Goal: Task Accomplishment & Management: Use online tool/utility

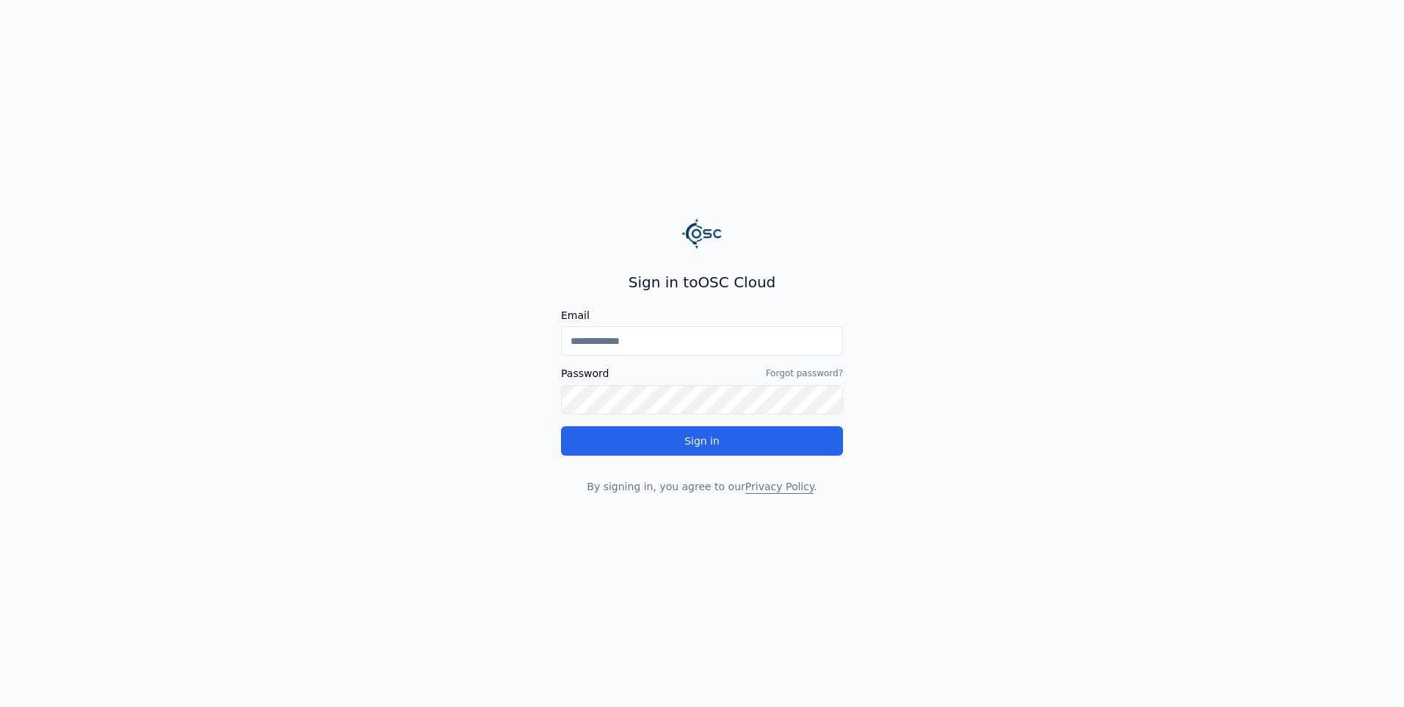
click at [665, 339] on input "Email" at bounding box center [702, 340] width 282 height 29
click at [825, 370] on link "Forgot password?" at bounding box center [804, 373] width 77 height 12
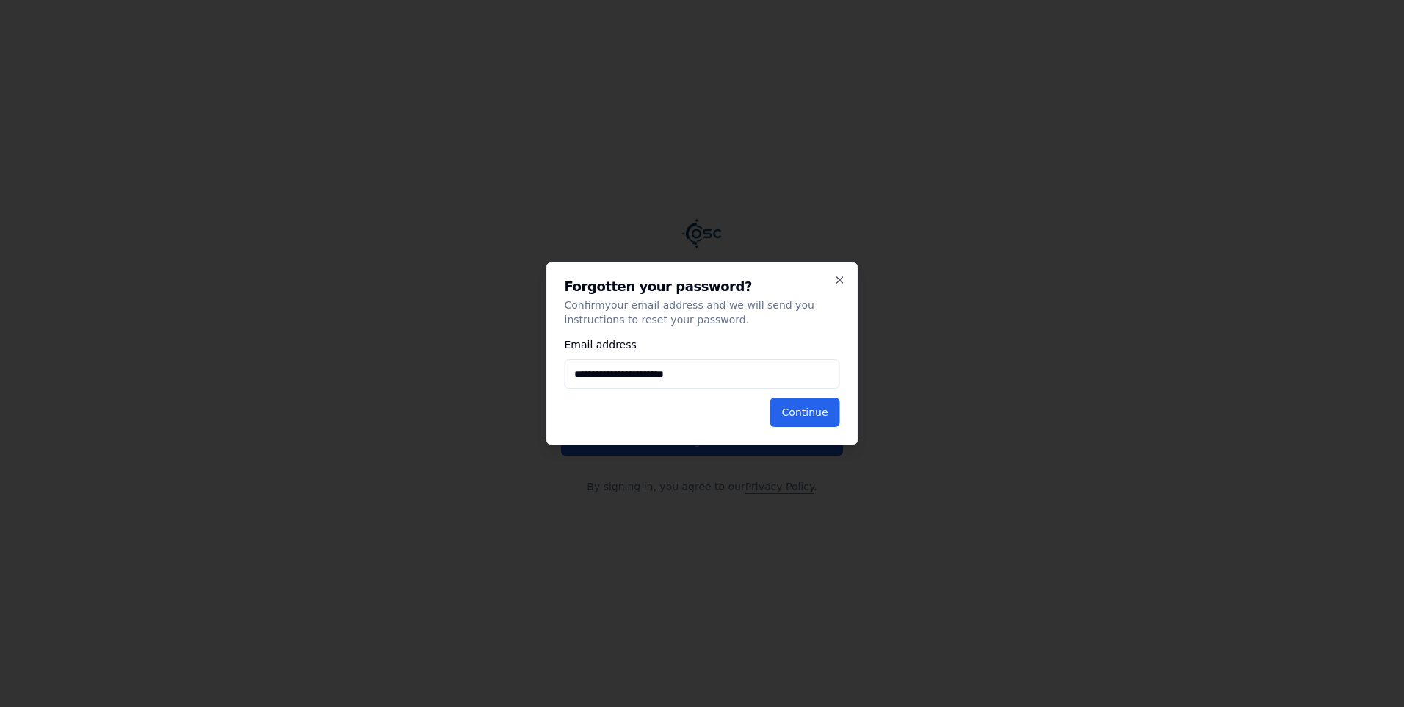
click at [843, 419] on div "**********" at bounding box center [702, 353] width 312 height 184
click at [820, 416] on button "Continue" at bounding box center [805, 411] width 70 height 29
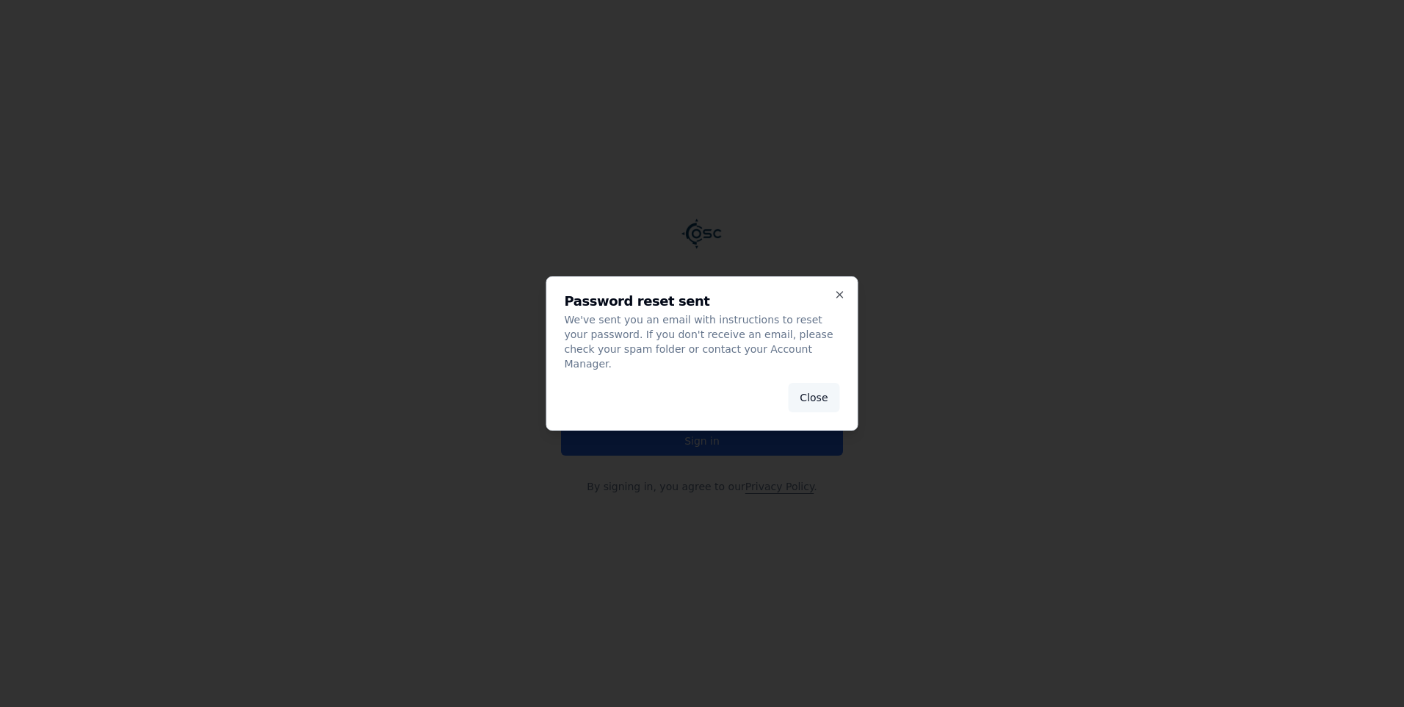
click at [828, 394] on button "Close" at bounding box center [813, 397] width 51 height 29
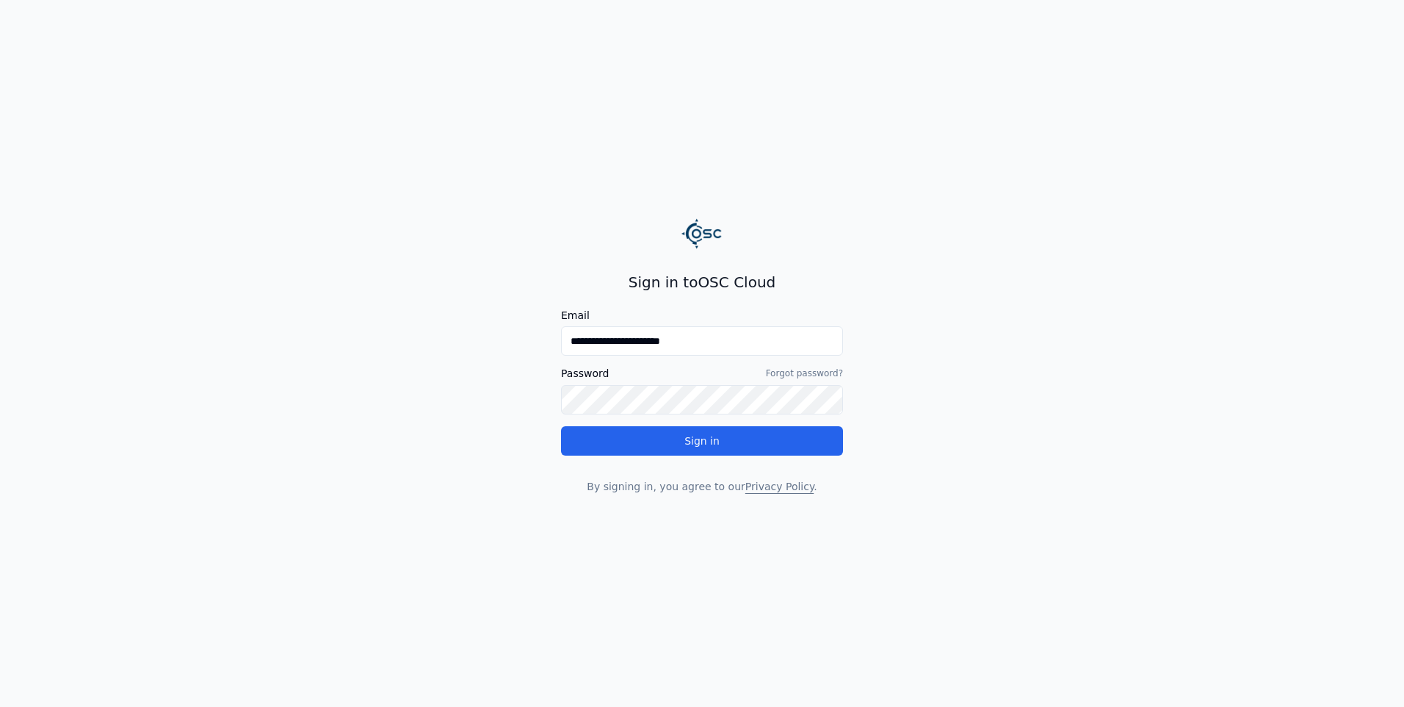
click at [937, 414] on main "**********" at bounding box center [702, 353] width 1404 height 707
click at [687, 441] on button "Sign in" at bounding box center [702, 440] width 282 height 29
click at [708, 350] on input "**********" at bounding box center [702, 340] width 282 height 29
type input "**********"
click at [782, 371] on link "Forgot password?" at bounding box center [804, 373] width 77 height 12
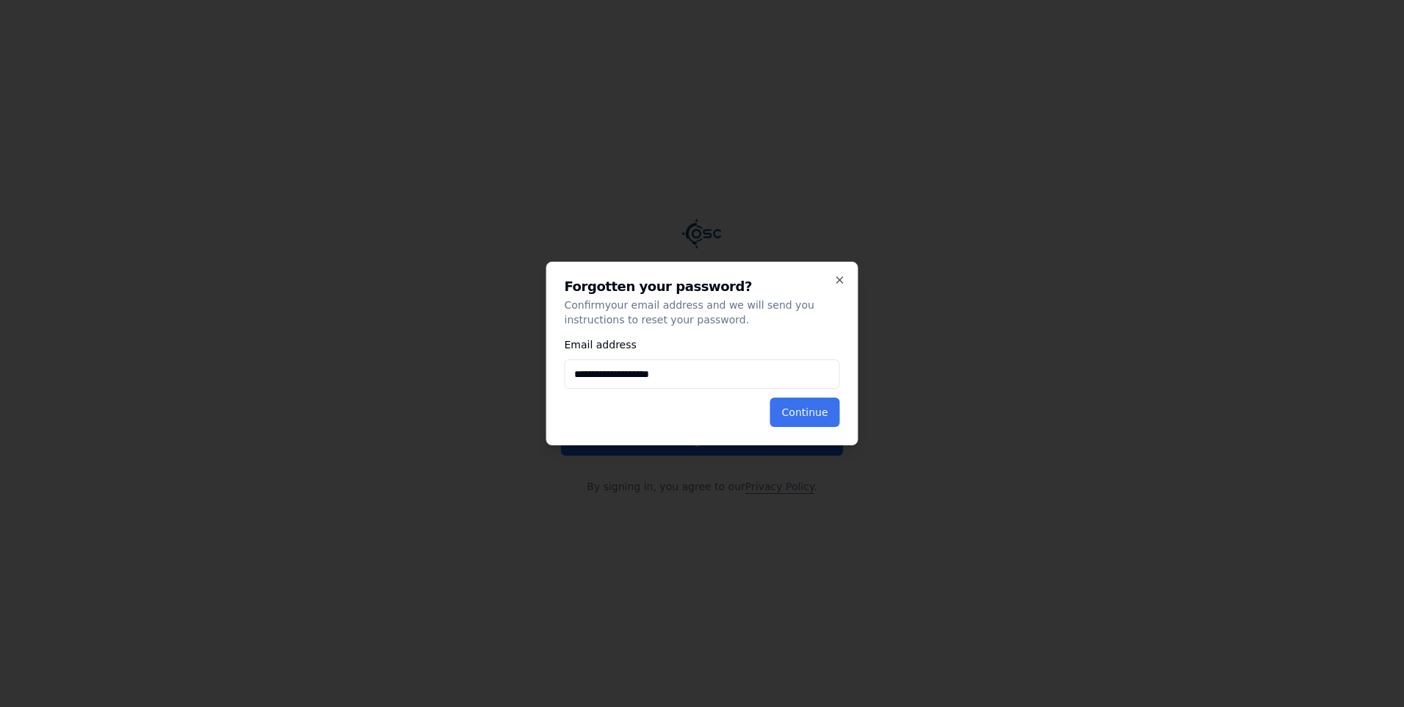
click at [815, 419] on button "Continue" at bounding box center [805, 411] width 70 height 29
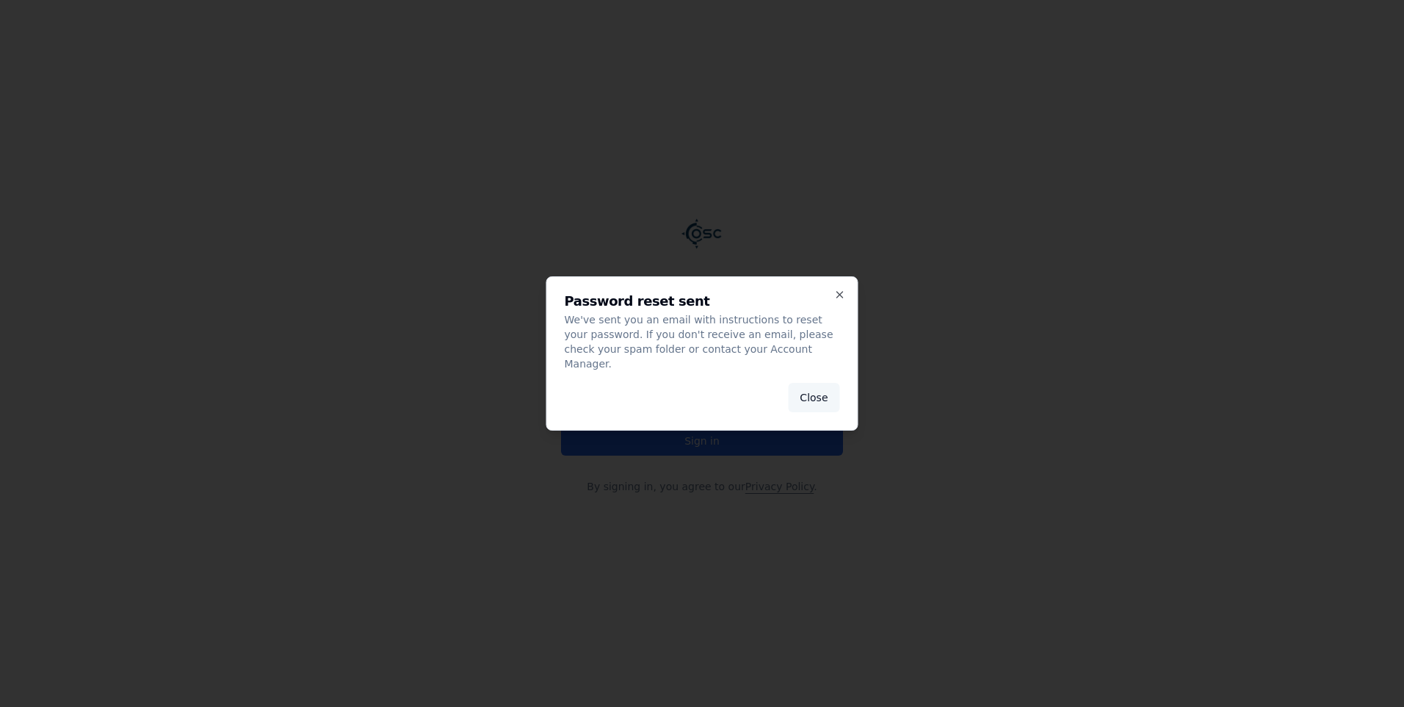
click at [831, 383] on button "Close" at bounding box center [813, 397] width 51 height 29
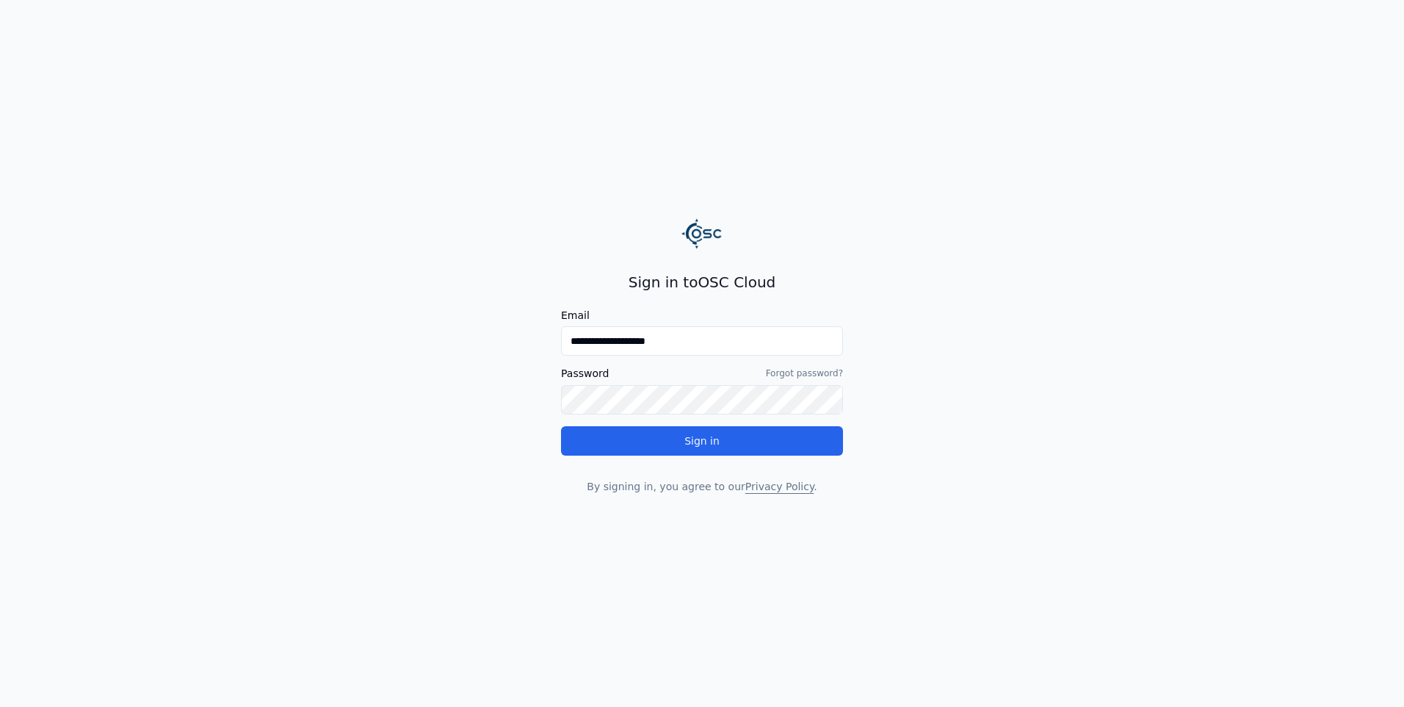
click at [561, 426] on button "Sign in" at bounding box center [702, 440] width 282 height 29
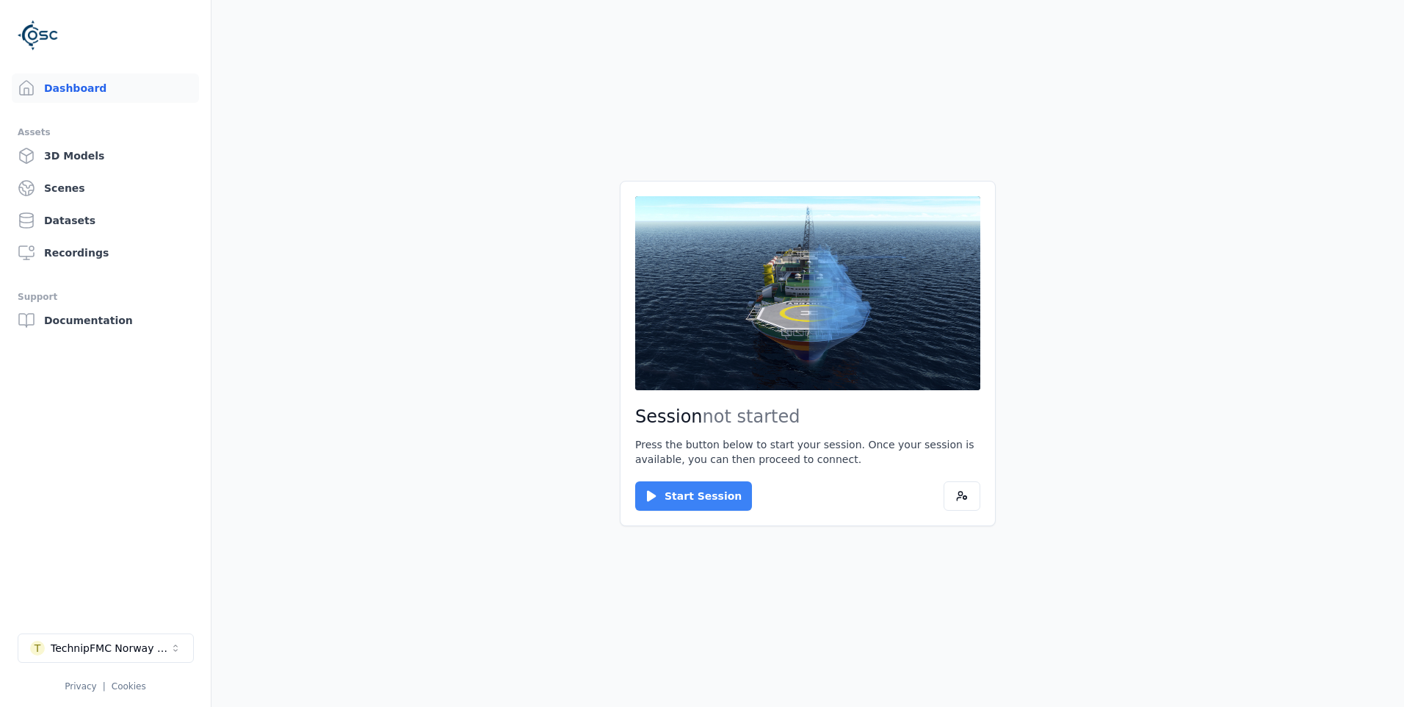
click at [715, 490] on button "Start Session" at bounding box center [693, 495] width 117 height 29
click at [683, 495] on button "Connect" at bounding box center [669, 495] width 68 height 29
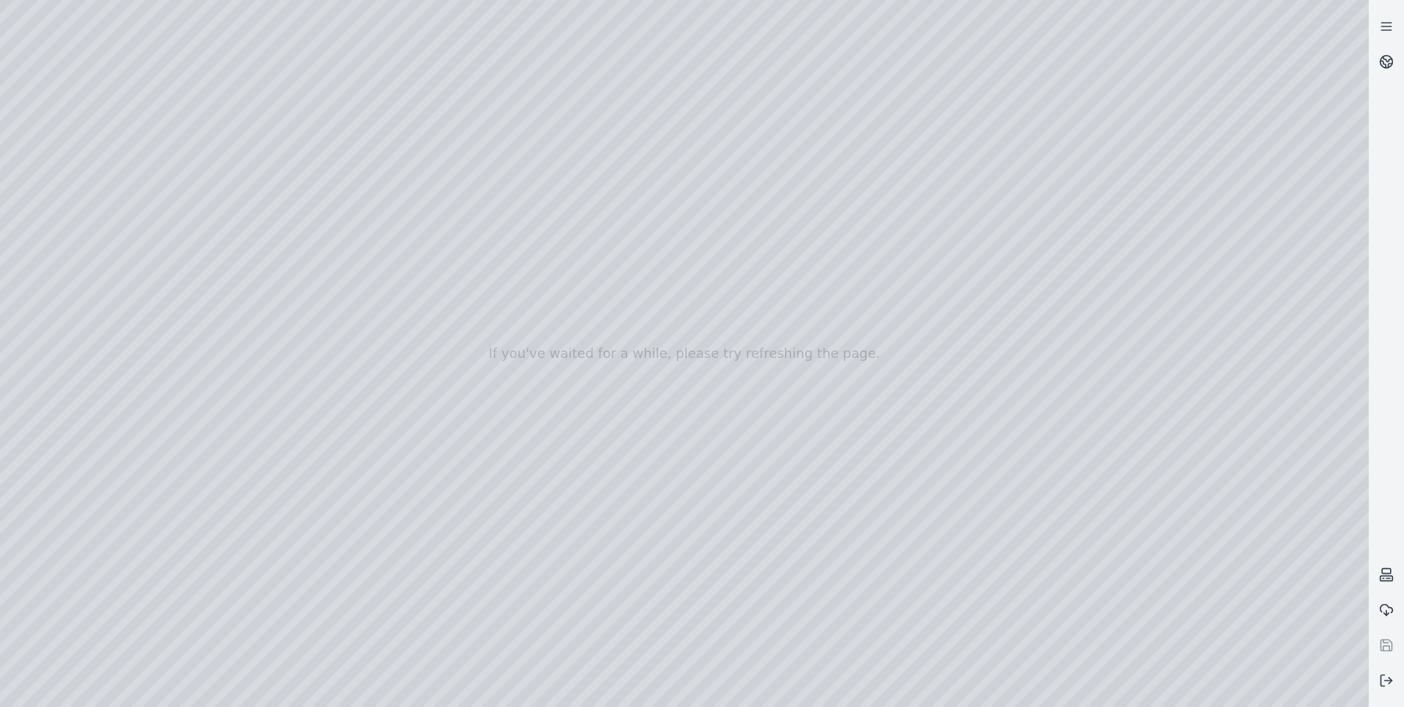
drag, startPoint x: 871, startPoint y: 353, endPoint x: 618, endPoint y: 386, distance: 254.8
click at [618, 386] on div at bounding box center [684, 353] width 1369 height 707
drag, startPoint x: 761, startPoint y: 419, endPoint x: 608, endPoint y: 433, distance: 153.4
drag, startPoint x: 622, startPoint y: 429, endPoint x: 744, endPoint y: 379, distance: 131.8
drag, startPoint x: 873, startPoint y: 461, endPoint x: 1334, endPoint y: 521, distance: 464.4
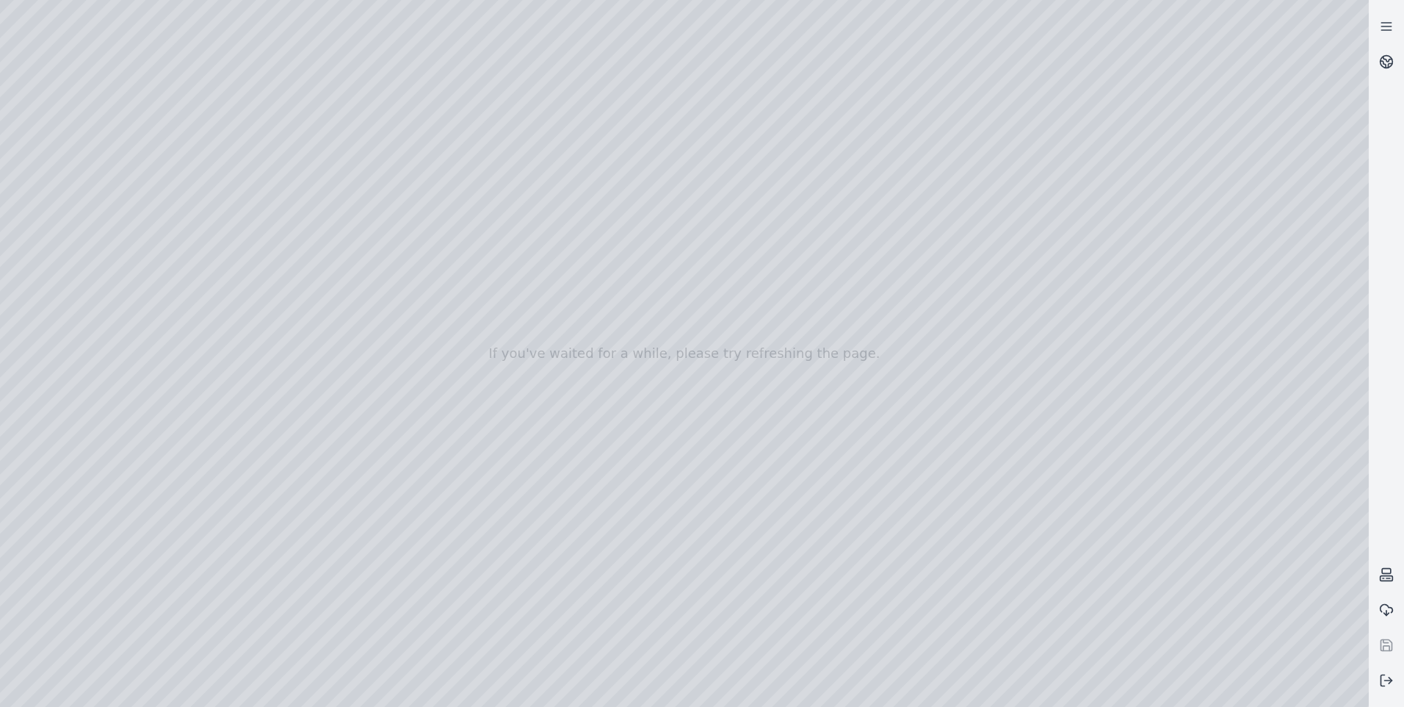
drag, startPoint x: 828, startPoint y: 375, endPoint x: 1207, endPoint y: 368, distance: 378.3
drag, startPoint x: 1013, startPoint y: 342, endPoint x: 1215, endPoint y: 336, distance: 202.1
drag, startPoint x: 1000, startPoint y: 395, endPoint x: 1155, endPoint y: 378, distance: 156.0
drag, startPoint x: 1155, startPoint y: 378, endPoint x: 953, endPoint y: 342, distance: 204.3
click at [953, 342] on div at bounding box center [684, 353] width 1369 height 707
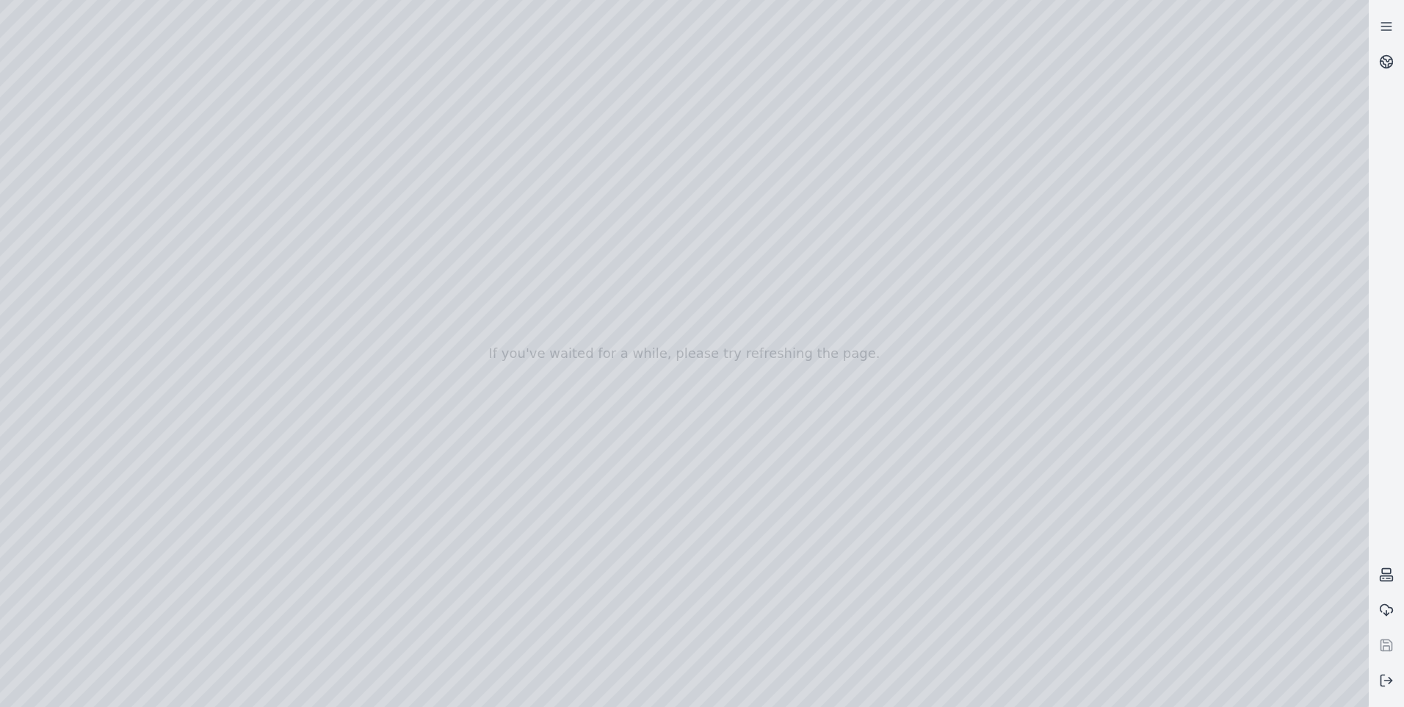
click at [37, 156] on div at bounding box center [684, 353] width 1369 height 707
drag, startPoint x: 749, startPoint y: 378, endPoint x: 810, endPoint y: 462, distance: 103.6
drag, startPoint x: 846, startPoint y: 454, endPoint x: 895, endPoint y: 428, distance: 54.9
click at [1390, 59] on icon at bounding box center [1388, 59] width 9 height 5
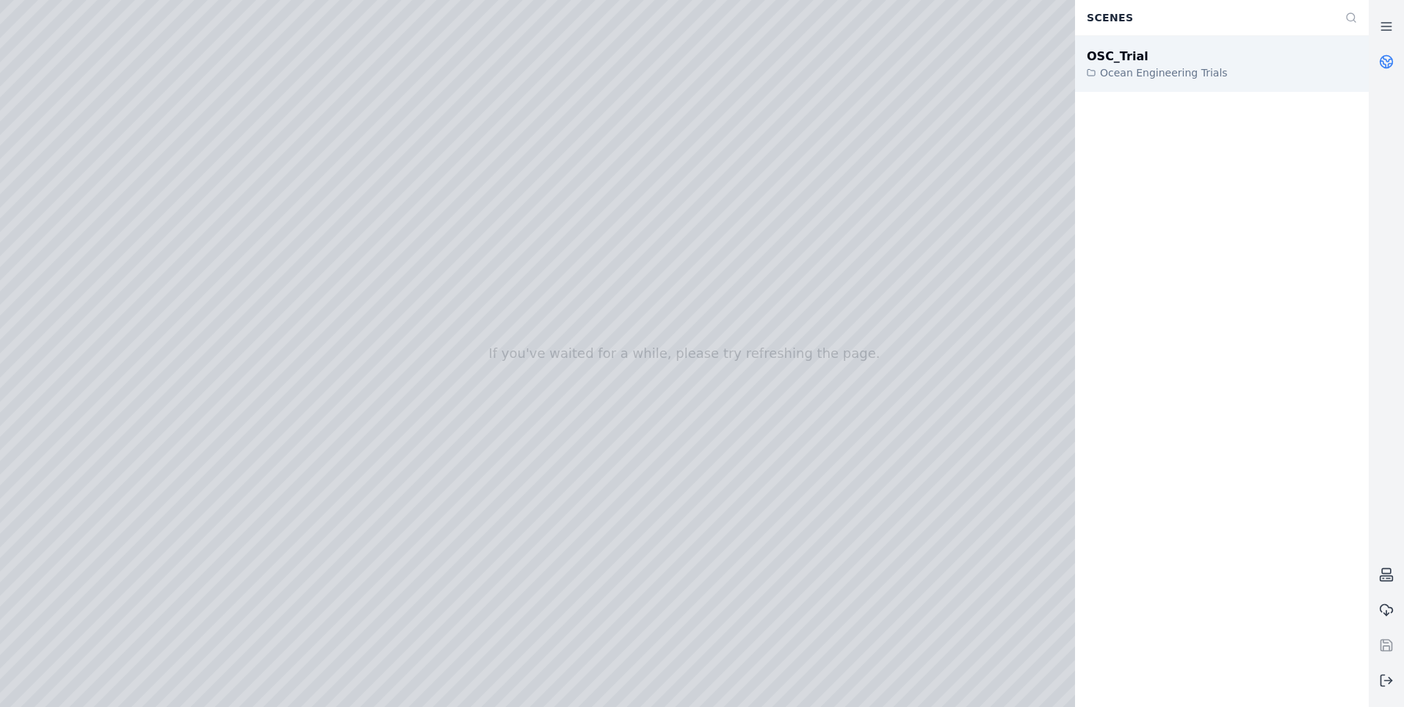
click at [1214, 65] on div "OSC_Trial Ocean Engineering Trials" at bounding box center [1222, 64] width 294 height 56
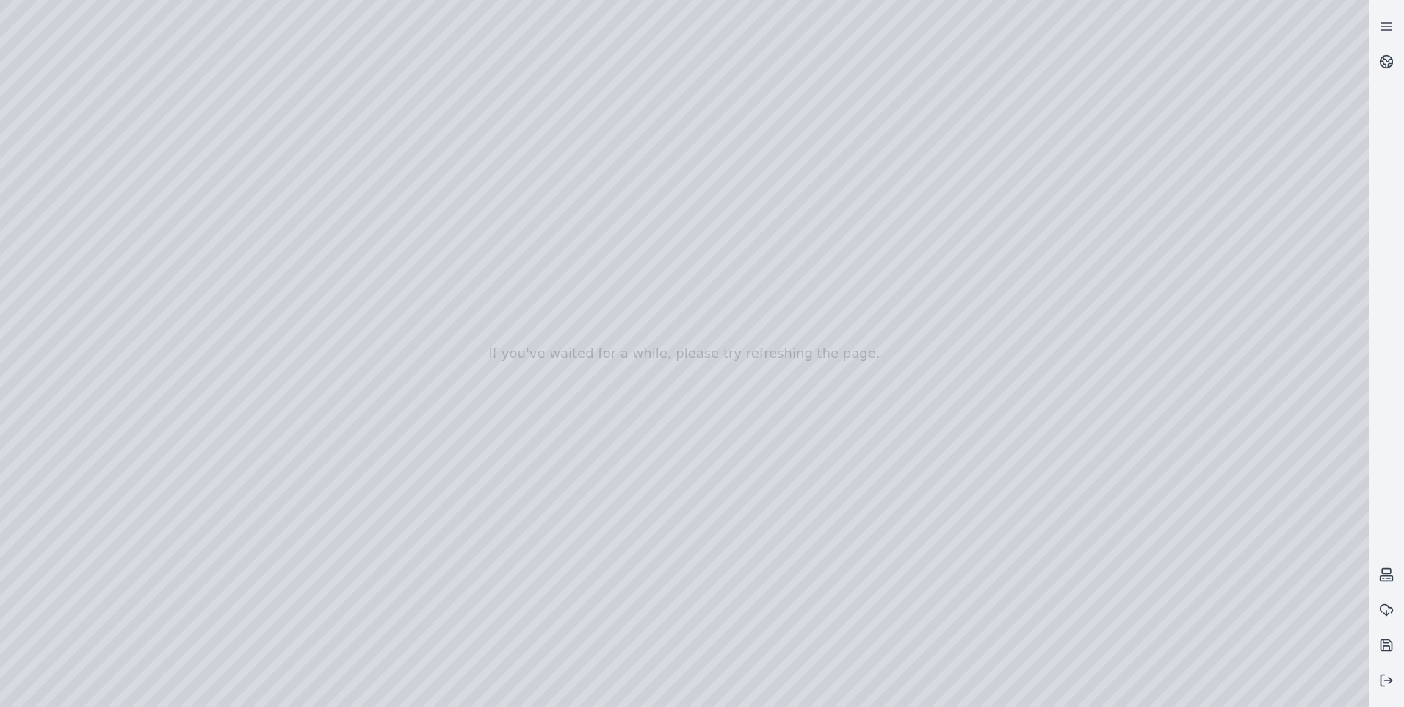
drag, startPoint x: 975, startPoint y: 337, endPoint x: 795, endPoint y: 329, distance: 180.1
drag, startPoint x: 989, startPoint y: 327, endPoint x: 788, endPoint y: 300, distance: 202.3
click at [727, 234] on div at bounding box center [684, 353] width 1369 height 707
drag, startPoint x: 800, startPoint y: 230, endPoint x: 873, endPoint y: 220, distance: 74.1
click at [625, 318] on div at bounding box center [684, 353] width 1369 height 707
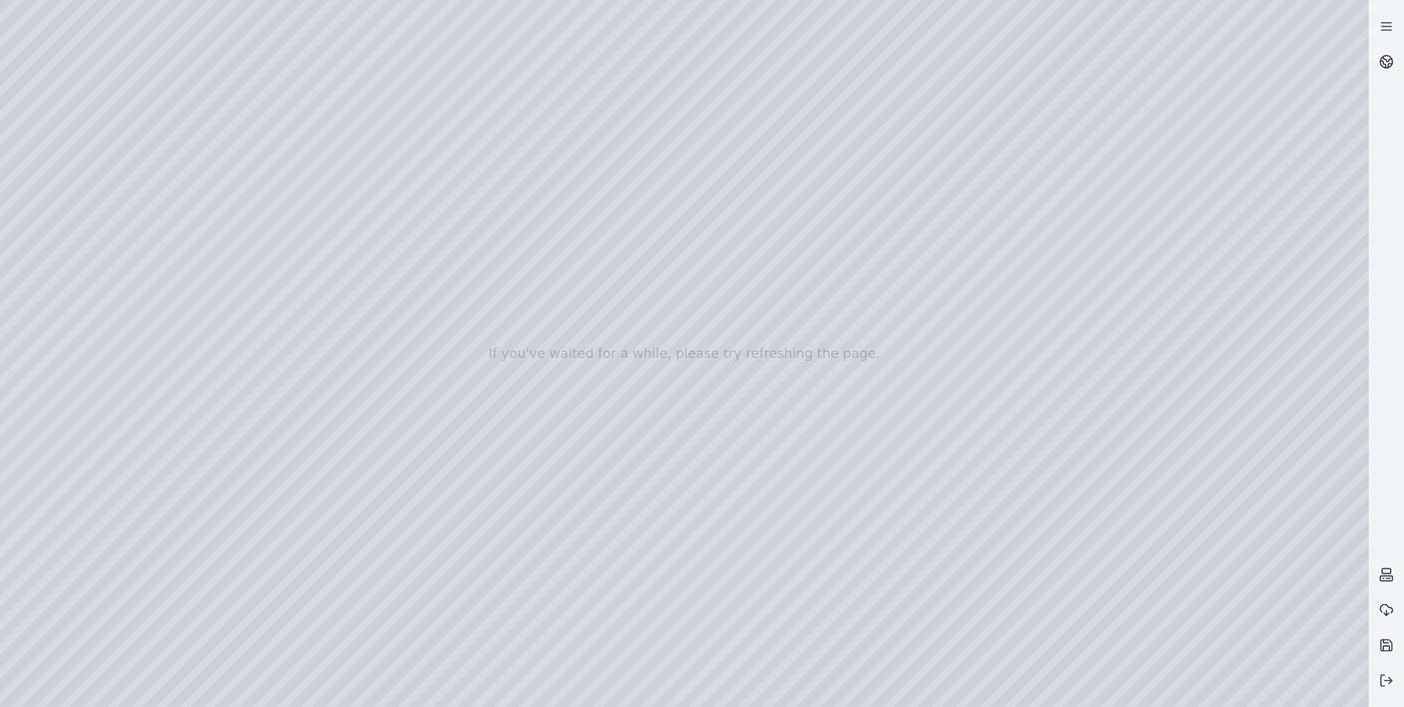
drag, startPoint x: 731, startPoint y: 293, endPoint x: 584, endPoint y: 338, distance: 153.6
click at [584, 338] on div at bounding box center [684, 353] width 1369 height 707
drag, startPoint x: 549, startPoint y: 84, endPoint x: 117, endPoint y: 71, distance: 432.1
drag, startPoint x: 785, startPoint y: 182, endPoint x: 773, endPoint y: 148, distance: 36.7
click at [1343, 693] on div at bounding box center [684, 353] width 1369 height 707
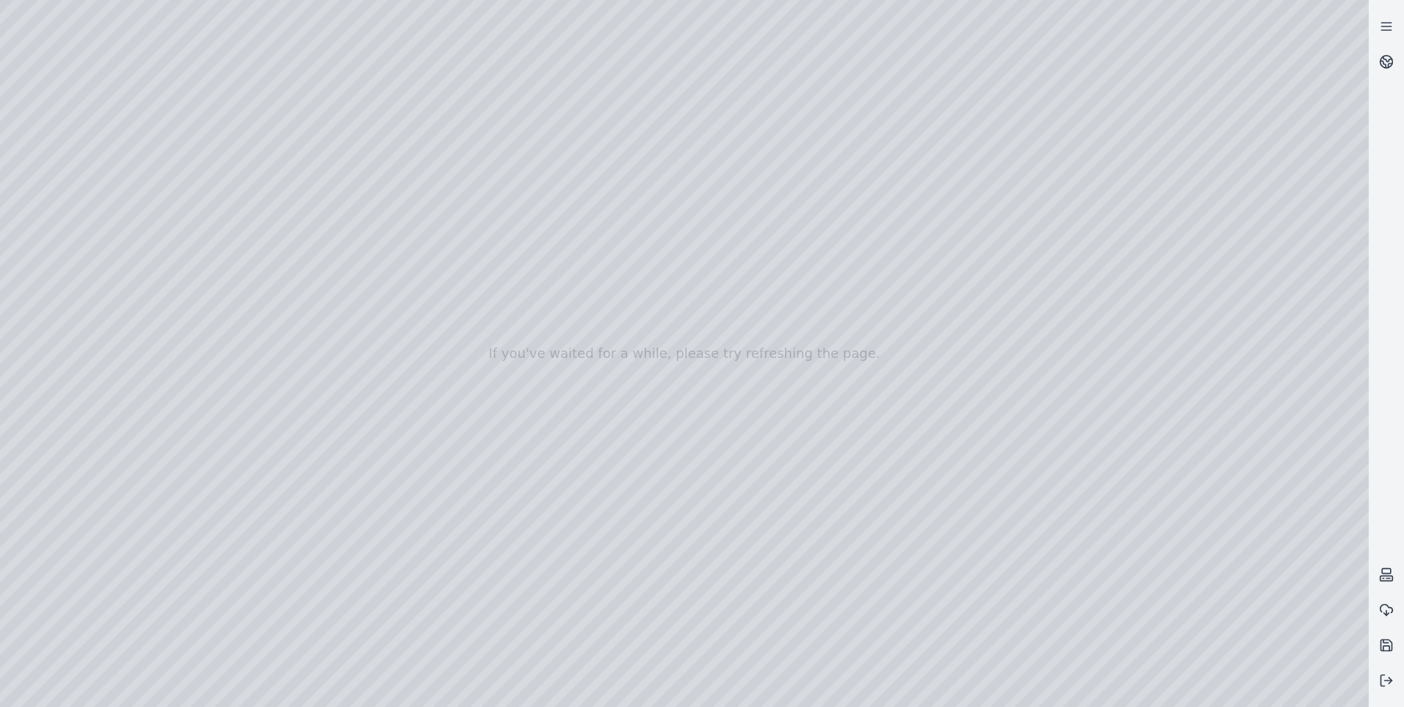
click at [1346, 690] on div at bounding box center [684, 353] width 1369 height 707
click at [1147, 472] on div at bounding box center [684, 353] width 1369 height 707
drag, startPoint x: 895, startPoint y: 436, endPoint x: 889, endPoint y: 524, distance: 88.3
click at [1235, 591] on div at bounding box center [684, 353] width 1369 height 707
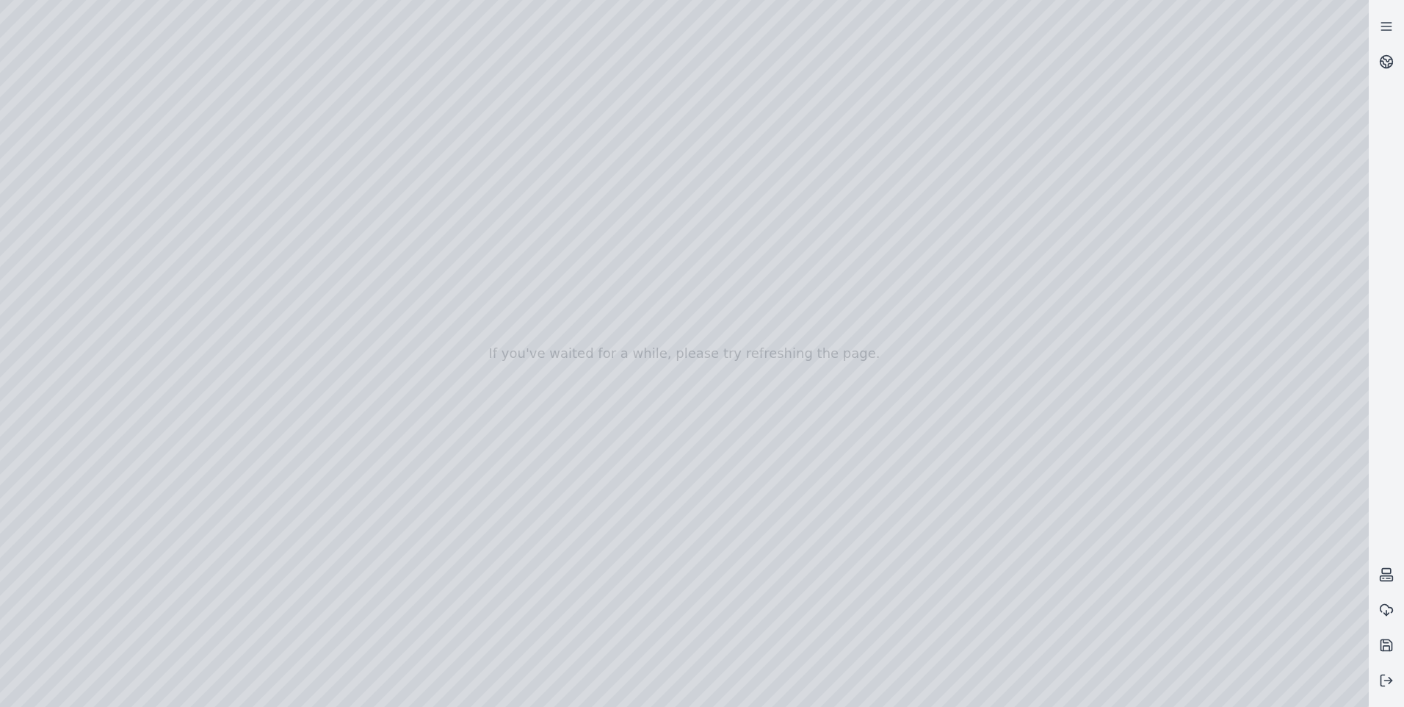
click at [1235, 591] on div at bounding box center [684, 353] width 1369 height 707
drag, startPoint x: 708, startPoint y: 518, endPoint x: 1161, endPoint y: 571, distance: 456.3
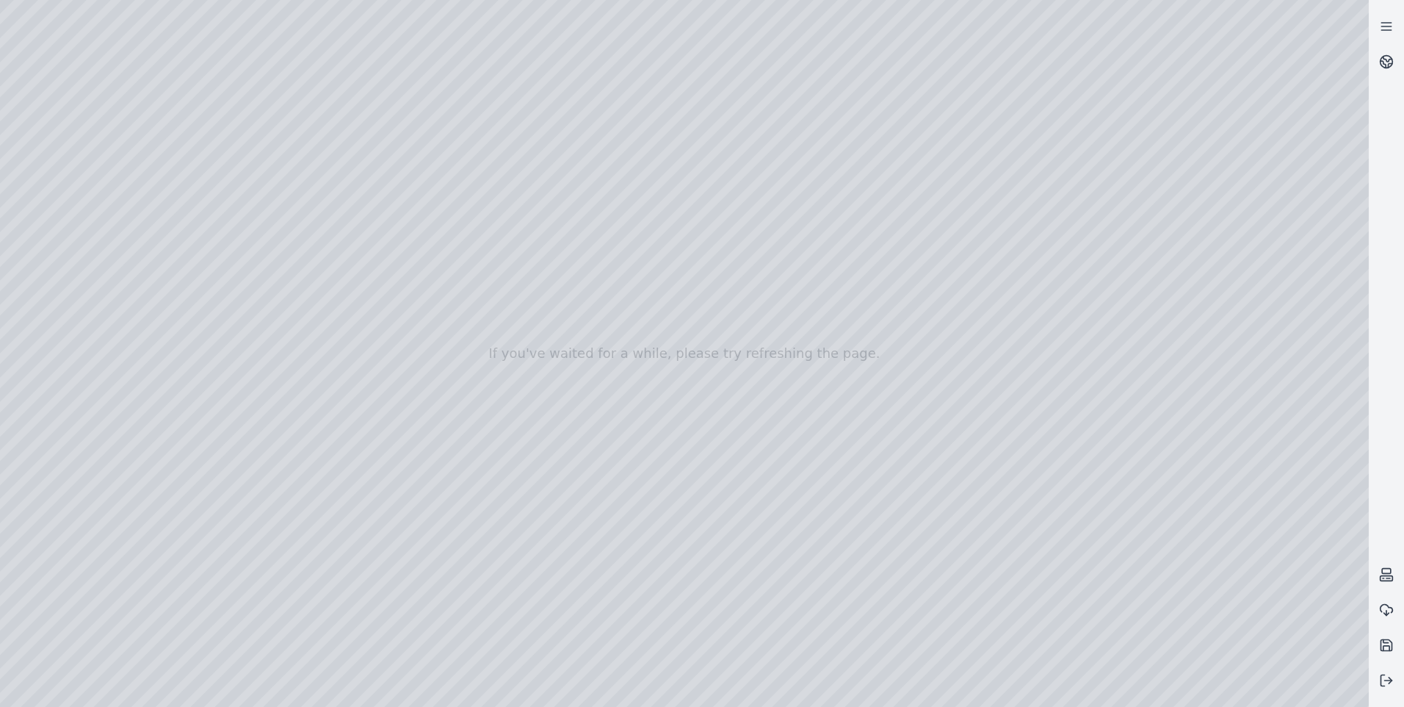
drag, startPoint x: 1039, startPoint y: 560, endPoint x: 1111, endPoint y: 577, distance: 74.8
click at [99, 235] on div at bounding box center [684, 353] width 1369 height 707
click at [100, 177] on div at bounding box center [684, 353] width 1369 height 707
click at [82, 203] on div at bounding box center [684, 353] width 1369 height 707
click at [324, 46] on div at bounding box center [684, 353] width 1369 height 707
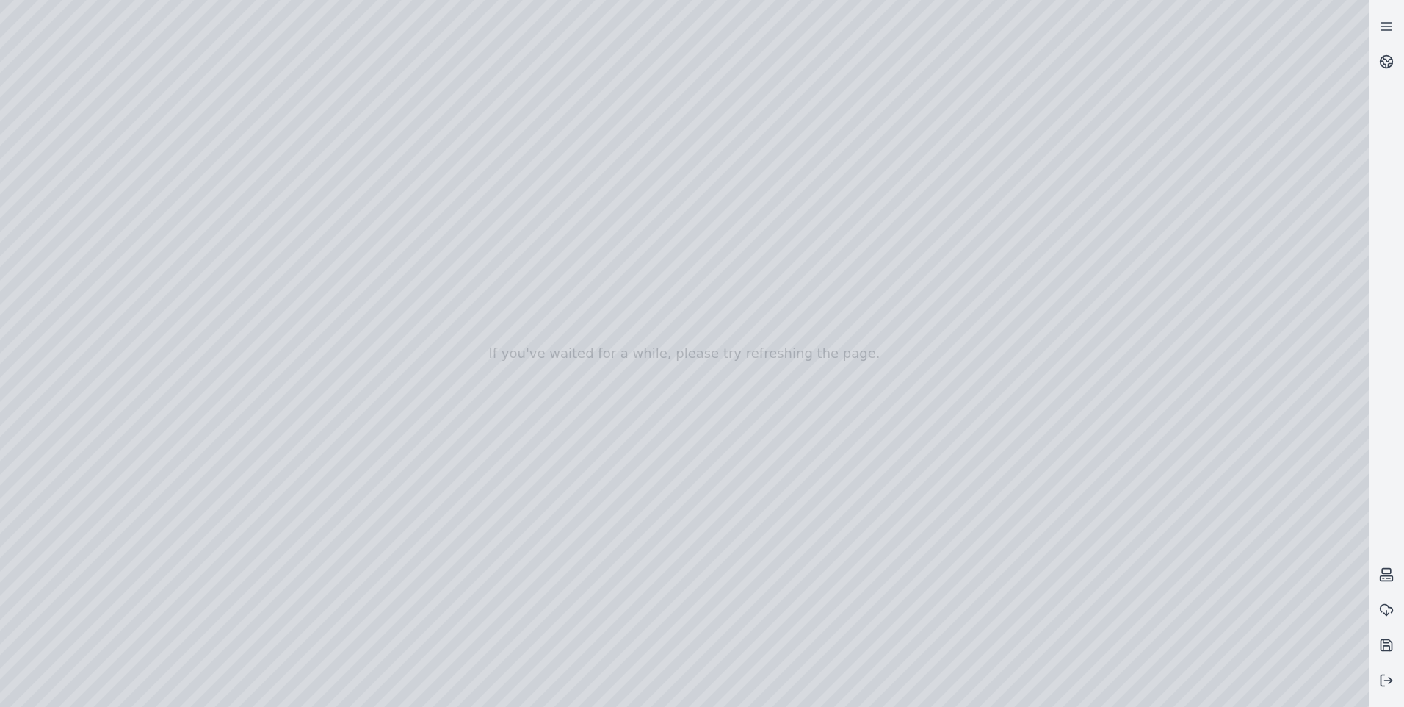
click at [160, 110] on div at bounding box center [684, 353] width 1369 height 707
drag, startPoint x: 162, startPoint y: 103, endPoint x: 681, endPoint y: 425, distance: 610.2
click at [681, 425] on div at bounding box center [684, 353] width 1369 height 707
click at [709, 643] on div at bounding box center [684, 353] width 1369 height 707
click at [329, 47] on div at bounding box center [684, 353] width 1369 height 707
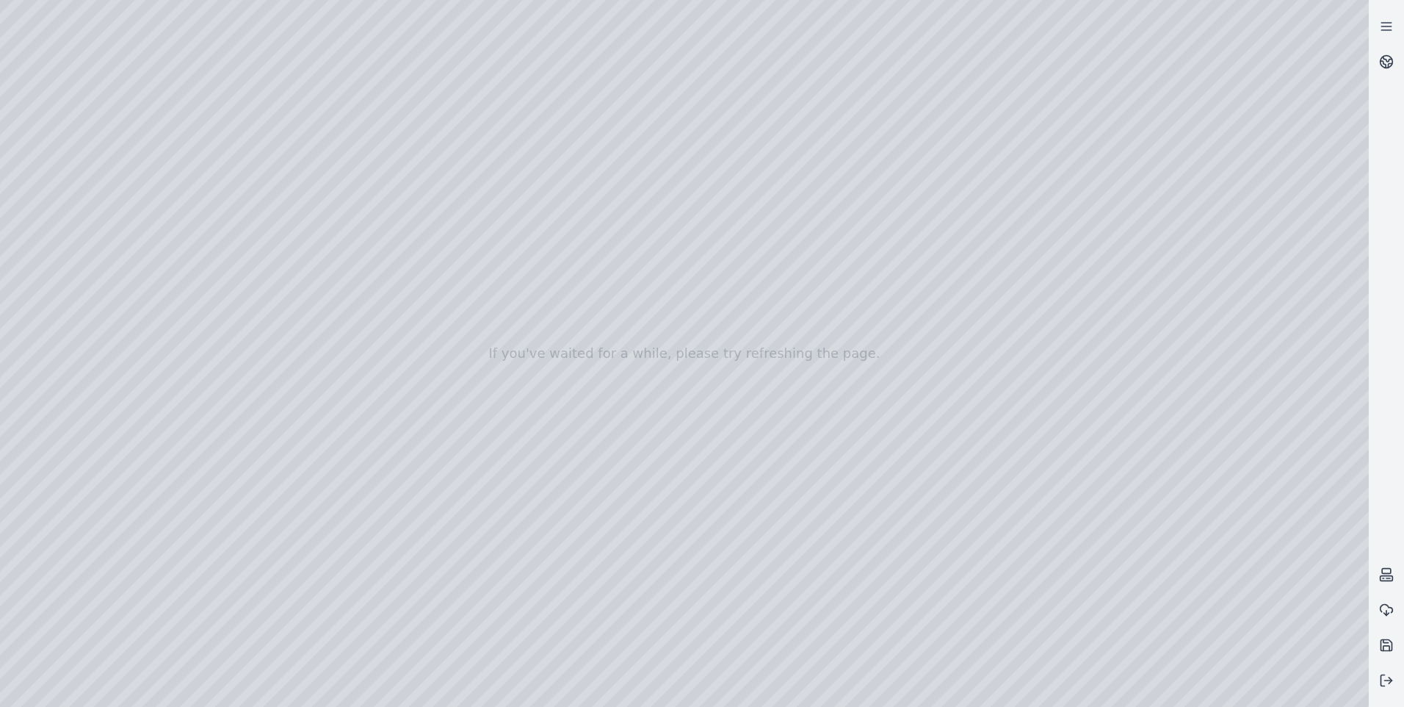
click at [242, 43] on div at bounding box center [684, 353] width 1369 height 707
drag, startPoint x: 318, startPoint y: 109, endPoint x: 704, endPoint y: 371, distance: 466.5
click at [704, 371] on div at bounding box center [684, 353] width 1369 height 707
click at [674, 641] on div at bounding box center [684, 353] width 1369 height 707
click at [223, 51] on div at bounding box center [684, 353] width 1369 height 707
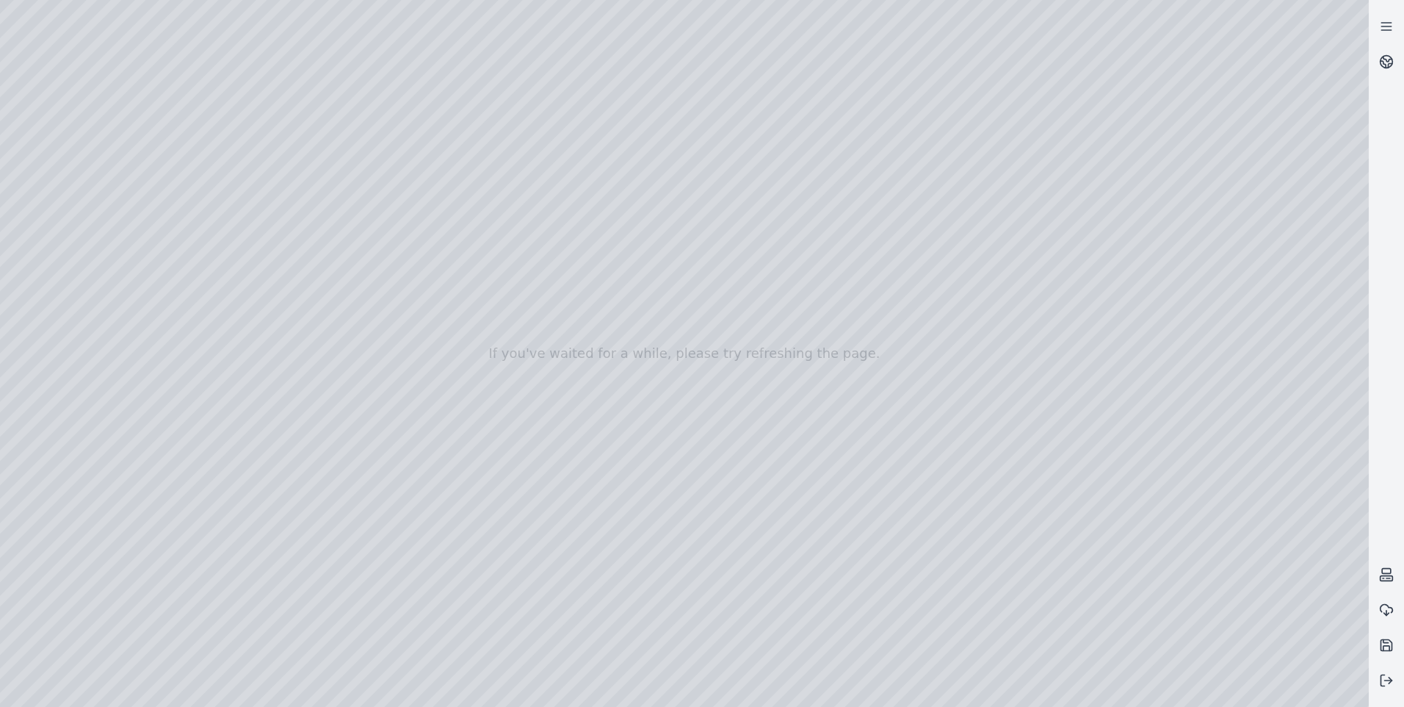
click at [223, 51] on div at bounding box center [684, 353] width 1369 height 707
click at [223, 48] on div at bounding box center [684, 353] width 1369 height 707
drag, startPoint x: 223, startPoint y: 48, endPoint x: 151, endPoint y: 48, distance: 71.2
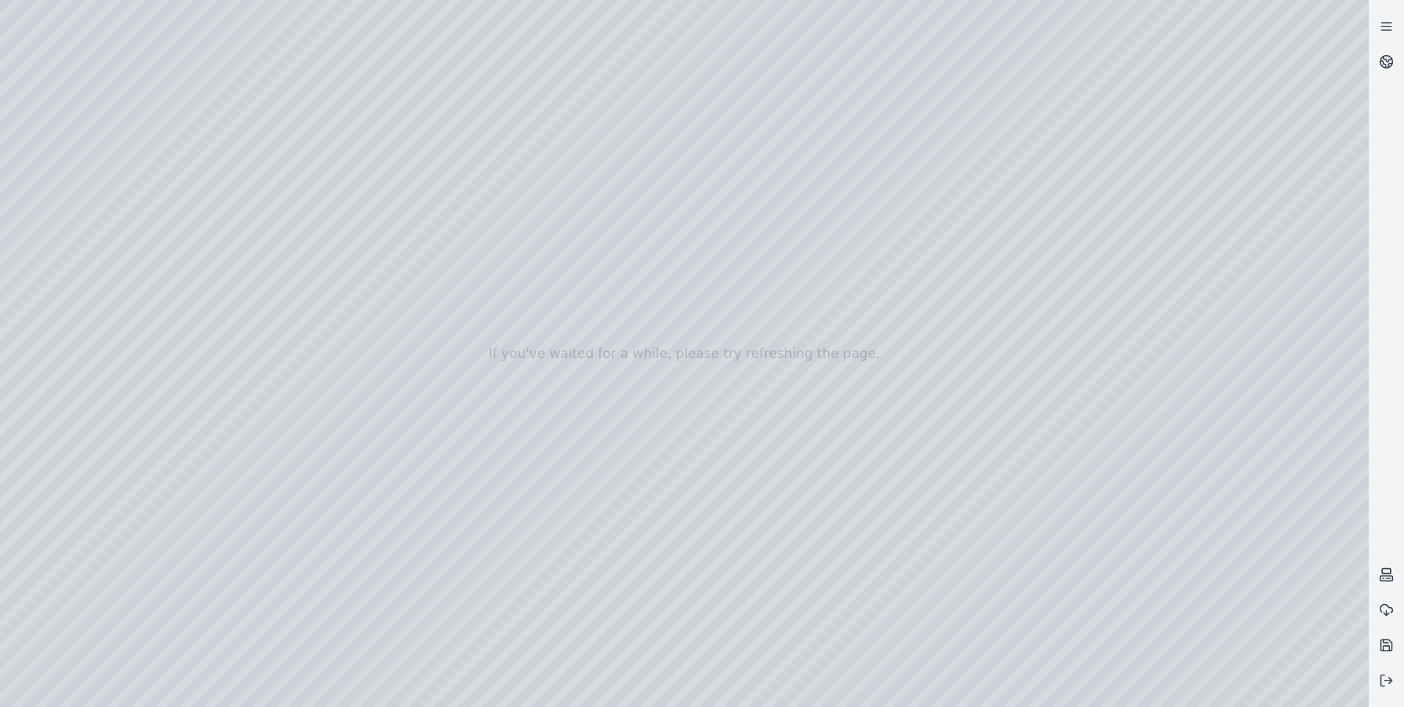
click at [151, 48] on div at bounding box center [684, 353] width 1369 height 707
click at [173, 93] on div at bounding box center [684, 353] width 1369 height 707
drag, startPoint x: 149, startPoint y: 102, endPoint x: 721, endPoint y: 411, distance: 650.4
click at [721, 411] on div at bounding box center [684, 353] width 1369 height 707
click at [685, 647] on div at bounding box center [684, 353] width 1369 height 707
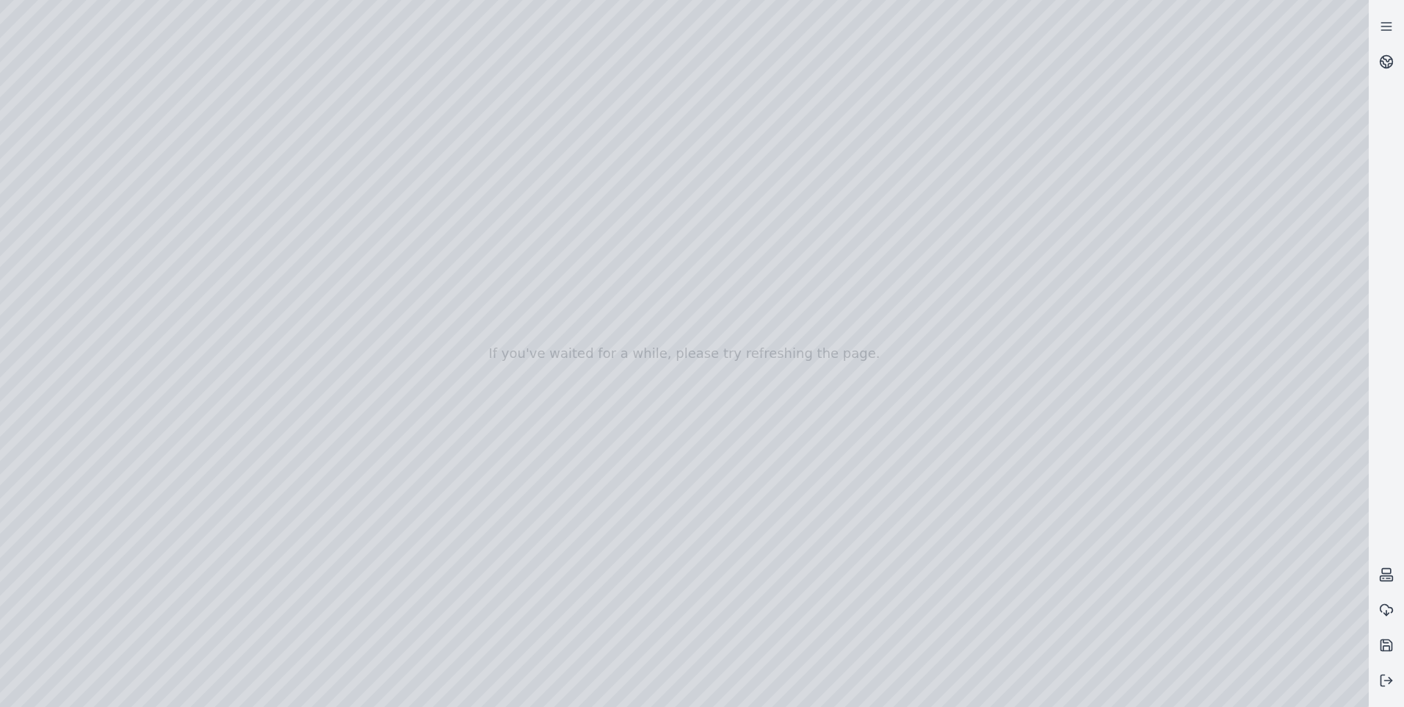
click at [719, 298] on div at bounding box center [684, 353] width 1369 height 707
click at [1347, 449] on div at bounding box center [684, 353] width 1369 height 707
click at [1347, 454] on div at bounding box center [684, 353] width 1369 height 707
click at [1347, 456] on div at bounding box center [684, 353] width 1369 height 707
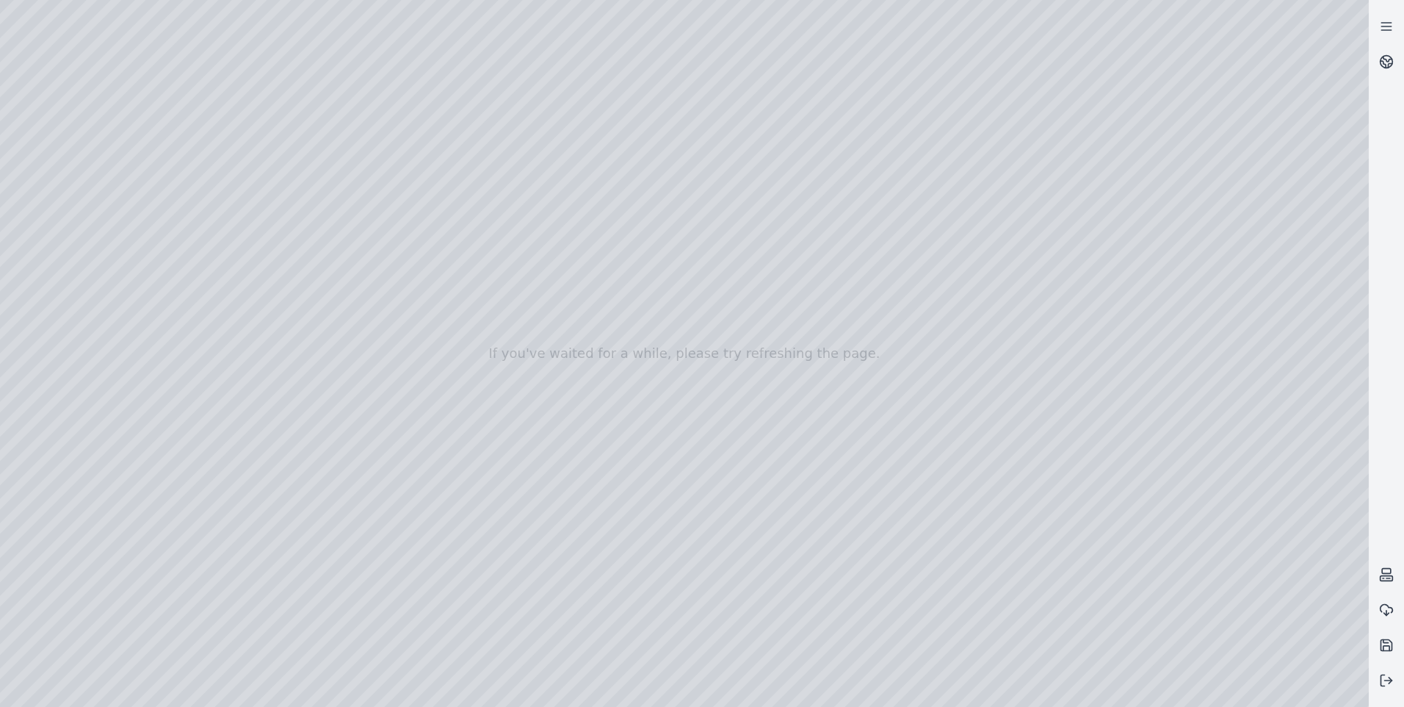
click at [1348, 458] on div at bounding box center [684, 353] width 1369 height 707
click at [712, 288] on div at bounding box center [684, 353] width 1369 height 707
click at [878, 339] on div at bounding box center [684, 353] width 1369 height 707
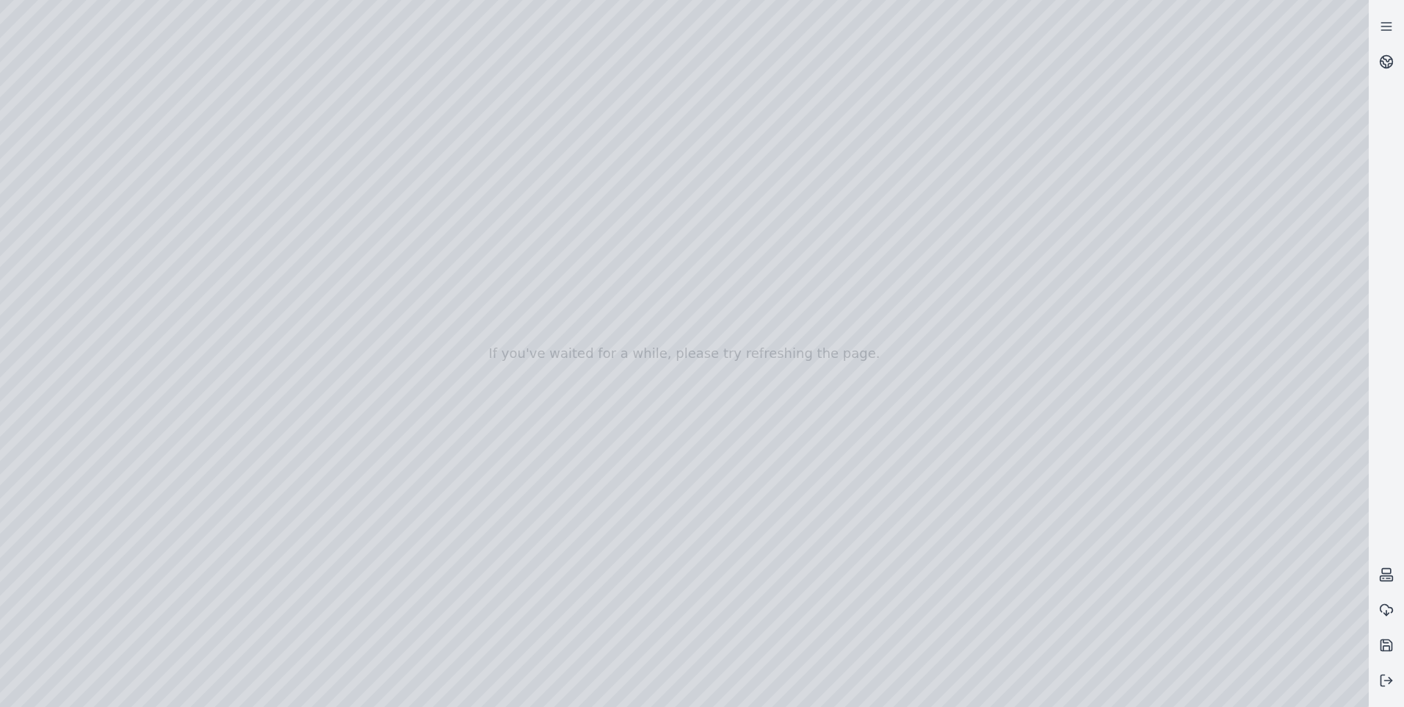
click at [714, 270] on div at bounding box center [684, 353] width 1369 height 707
click at [1149, 693] on div at bounding box center [684, 353] width 1369 height 707
click at [1344, 455] on div at bounding box center [684, 353] width 1369 height 707
click at [1348, 455] on div at bounding box center [684, 353] width 1369 height 707
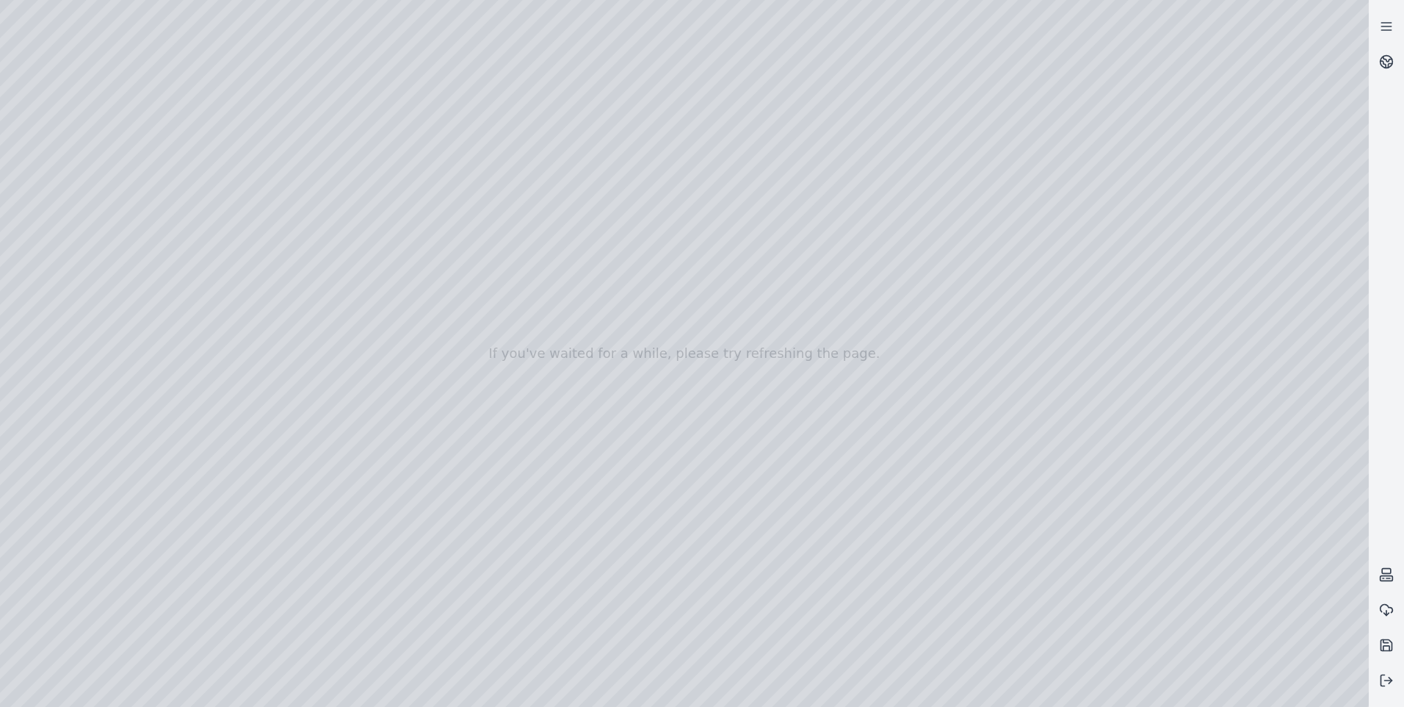
click at [1351, 450] on div at bounding box center [684, 353] width 1369 height 707
click at [1205, 407] on div at bounding box center [684, 353] width 1369 height 707
click at [1289, 413] on div at bounding box center [684, 353] width 1369 height 707
click at [1003, 385] on div at bounding box center [684, 353] width 1369 height 707
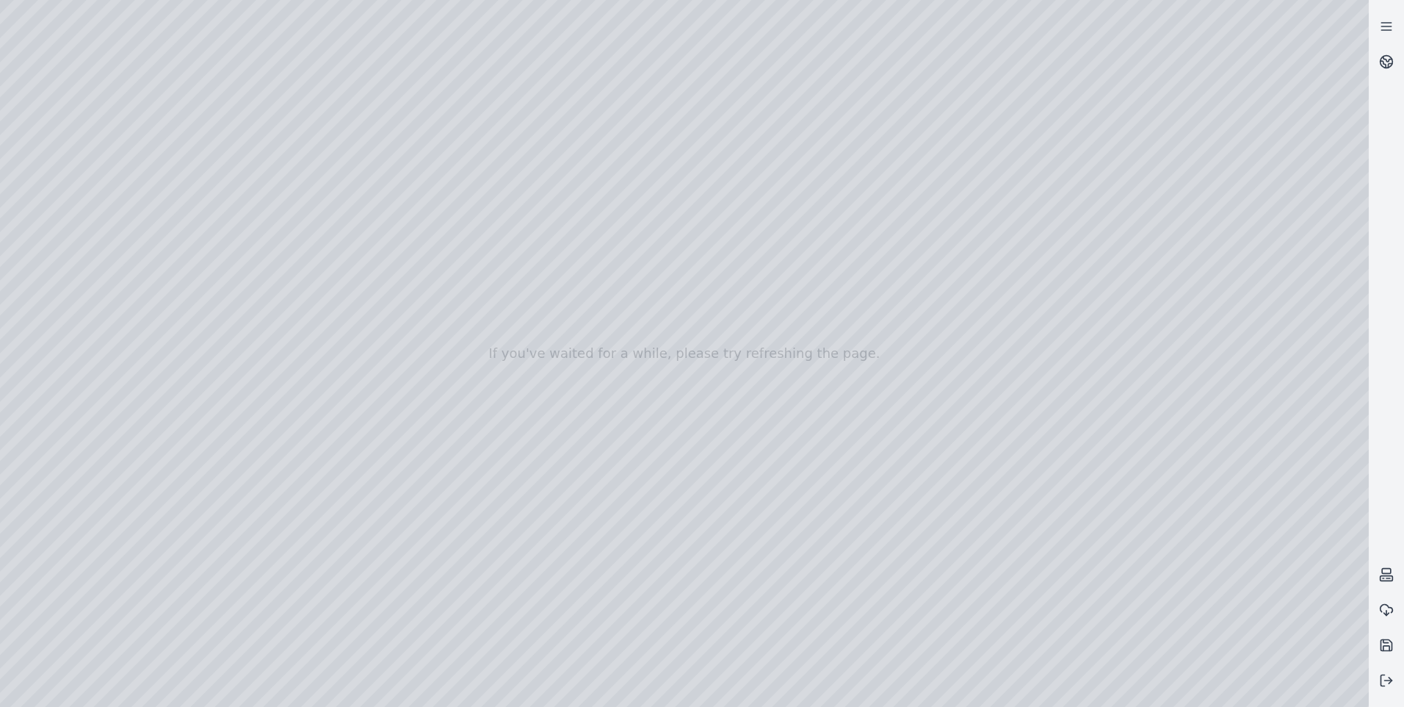
click at [699, 194] on div at bounding box center [684, 353] width 1369 height 707
click at [661, 183] on div at bounding box center [684, 353] width 1369 height 707
drag, startPoint x: 684, startPoint y: 197, endPoint x: 681, endPoint y: 75, distance: 122.0
click at [681, 75] on div at bounding box center [684, 353] width 1369 height 707
drag, startPoint x: 700, startPoint y: 191, endPoint x: 708, endPoint y: 113, distance: 78.3
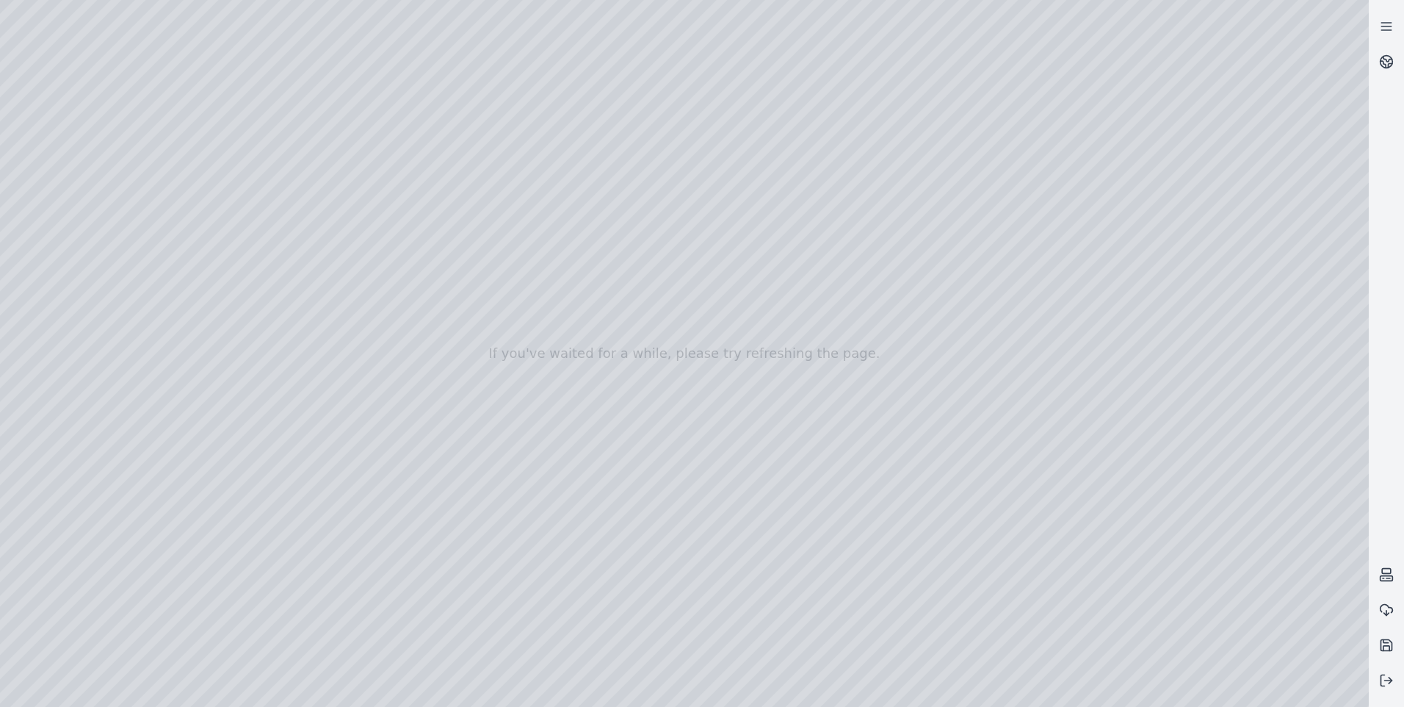
click at [708, 113] on div at bounding box center [684, 353] width 1369 height 707
click at [909, 686] on div at bounding box center [684, 353] width 1369 height 707
drag, startPoint x: 676, startPoint y: 198, endPoint x: 741, endPoint y: 207, distance: 65.3
click at [741, 207] on div at bounding box center [684, 353] width 1369 height 707
drag, startPoint x: 705, startPoint y: 209, endPoint x: 715, endPoint y: 156, distance: 54.5
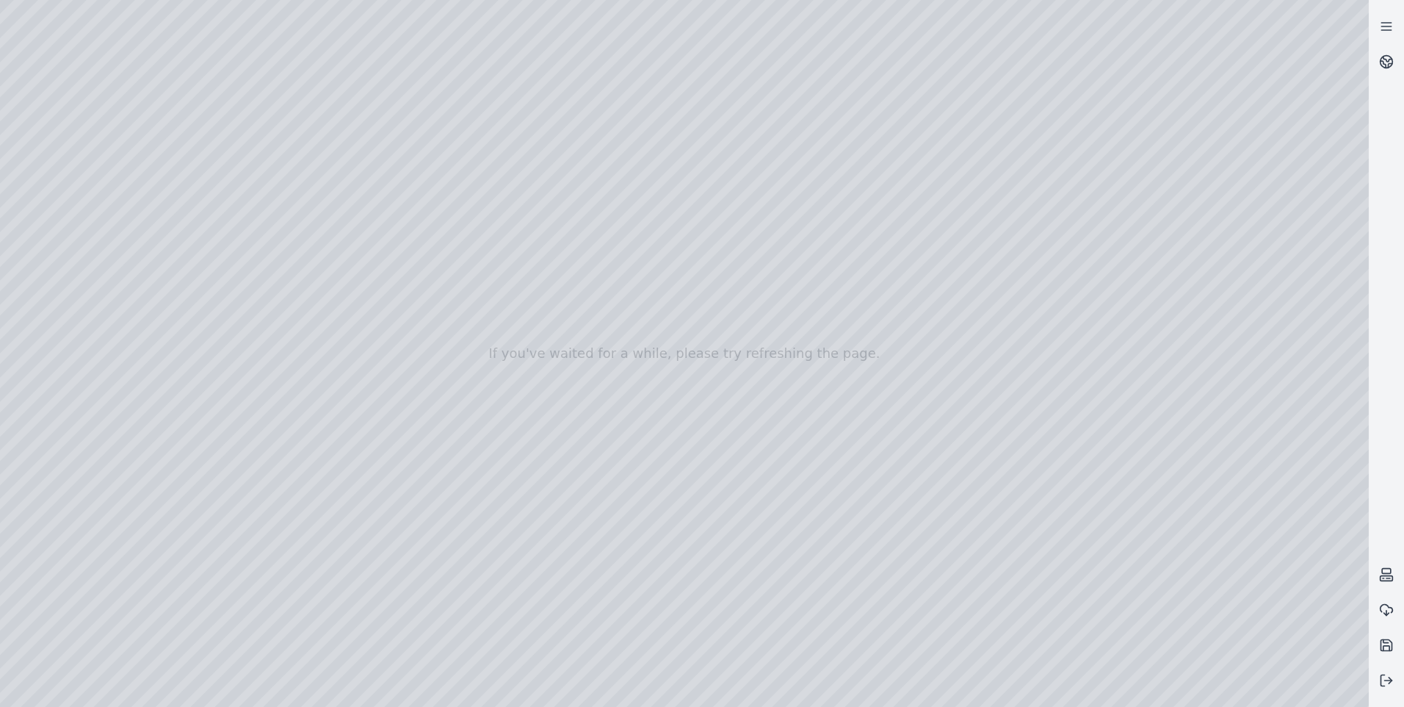
drag, startPoint x: 637, startPoint y: 444, endPoint x: 637, endPoint y: 414, distance: 29.4
click at [637, 414] on div at bounding box center [684, 353] width 1369 height 707
click at [1149, 472] on div at bounding box center [684, 353] width 1369 height 707
drag, startPoint x: 668, startPoint y: 424, endPoint x: 672, endPoint y: 471, distance: 47.2
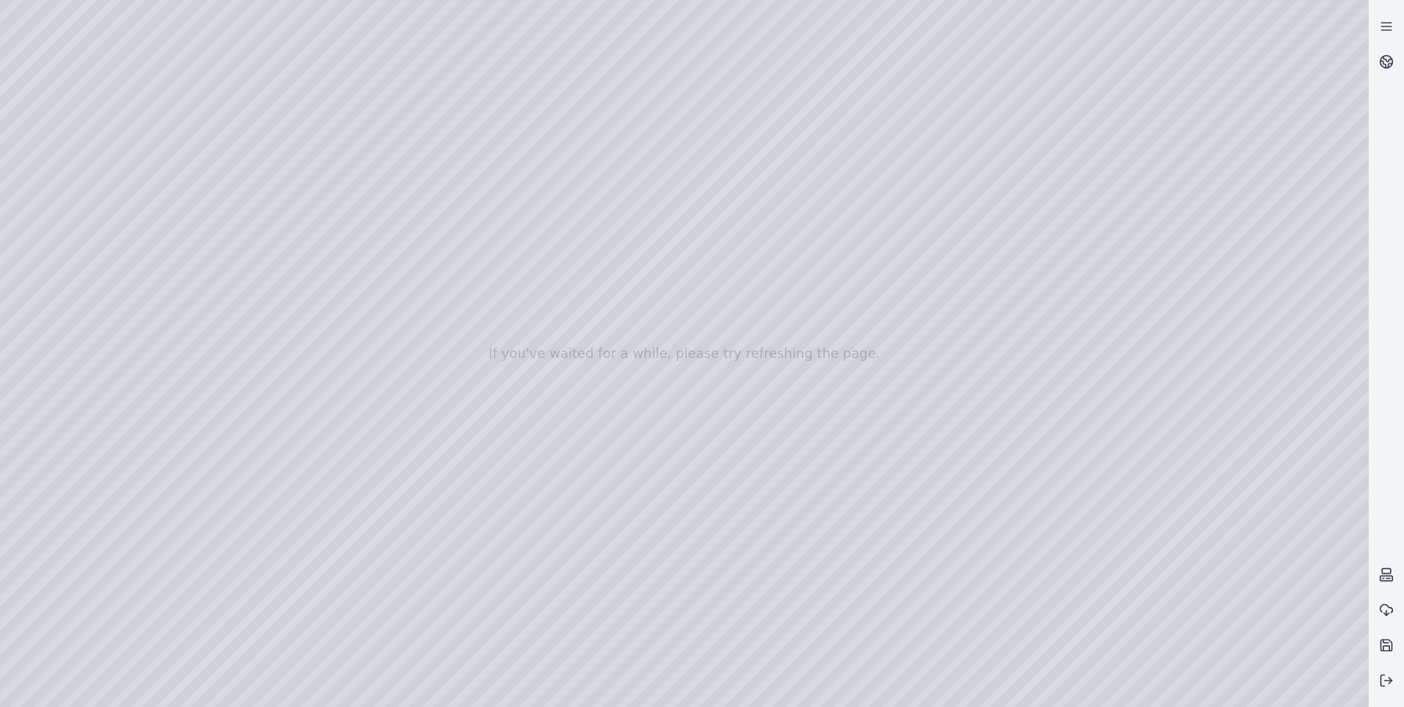
click at [683, 547] on div at bounding box center [684, 353] width 1369 height 707
drag, startPoint x: 639, startPoint y: 405, endPoint x: 660, endPoint y: 256, distance: 149.8
click at [660, 256] on div at bounding box center [684, 353] width 1369 height 707
click at [914, 688] on div at bounding box center [684, 353] width 1369 height 707
drag, startPoint x: 624, startPoint y: 234, endPoint x: 463, endPoint y: 240, distance: 161.0
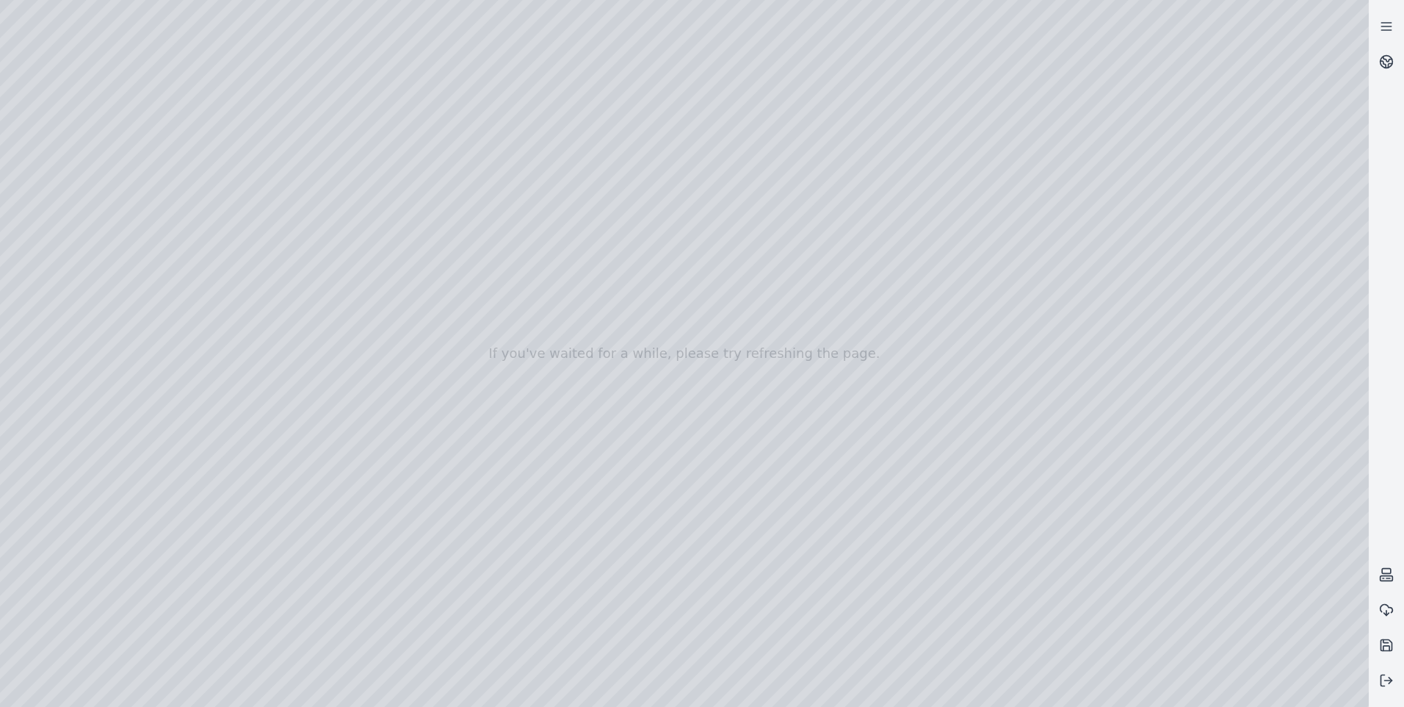
click at [1233, 521] on div at bounding box center [684, 353] width 1369 height 707
drag, startPoint x: 718, startPoint y: 391, endPoint x: 693, endPoint y: 363, distance: 38.5
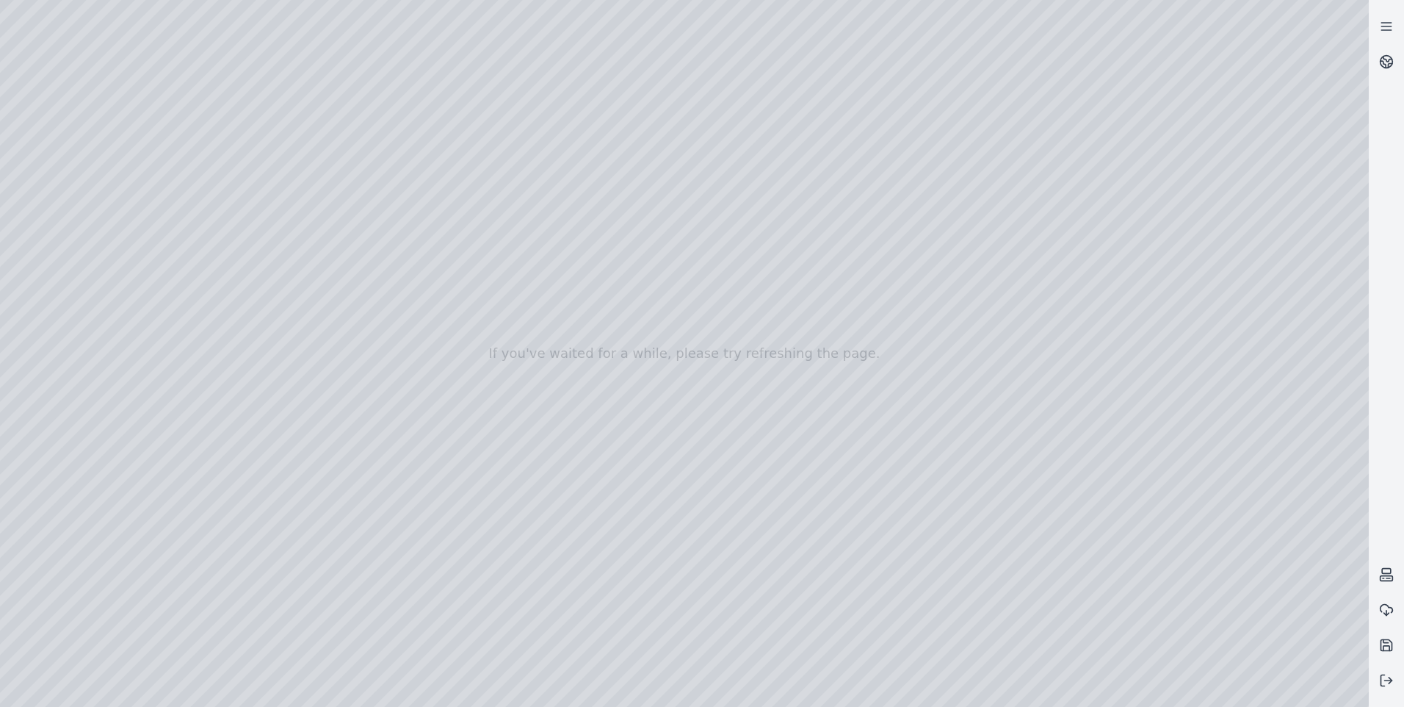
drag, startPoint x: 692, startPoint y: 360, endPoint x: 643, endPoint y: 367, distance: 48.9
click at [1348, 456] on div at bounding box center [684, 353] width 1369 height 707
click at [1348, 451] on div at bounding box center [684, 353] width 1369 height 707
drag, startPoint x: 738, startPoint y: 381, endPoint x: 816, endPoint y: 416, distance: 85.5
drag, startPoint x: 853, startPoint y: 413, endPoint x: 1064, endPoint y: 486, distance: 223.2
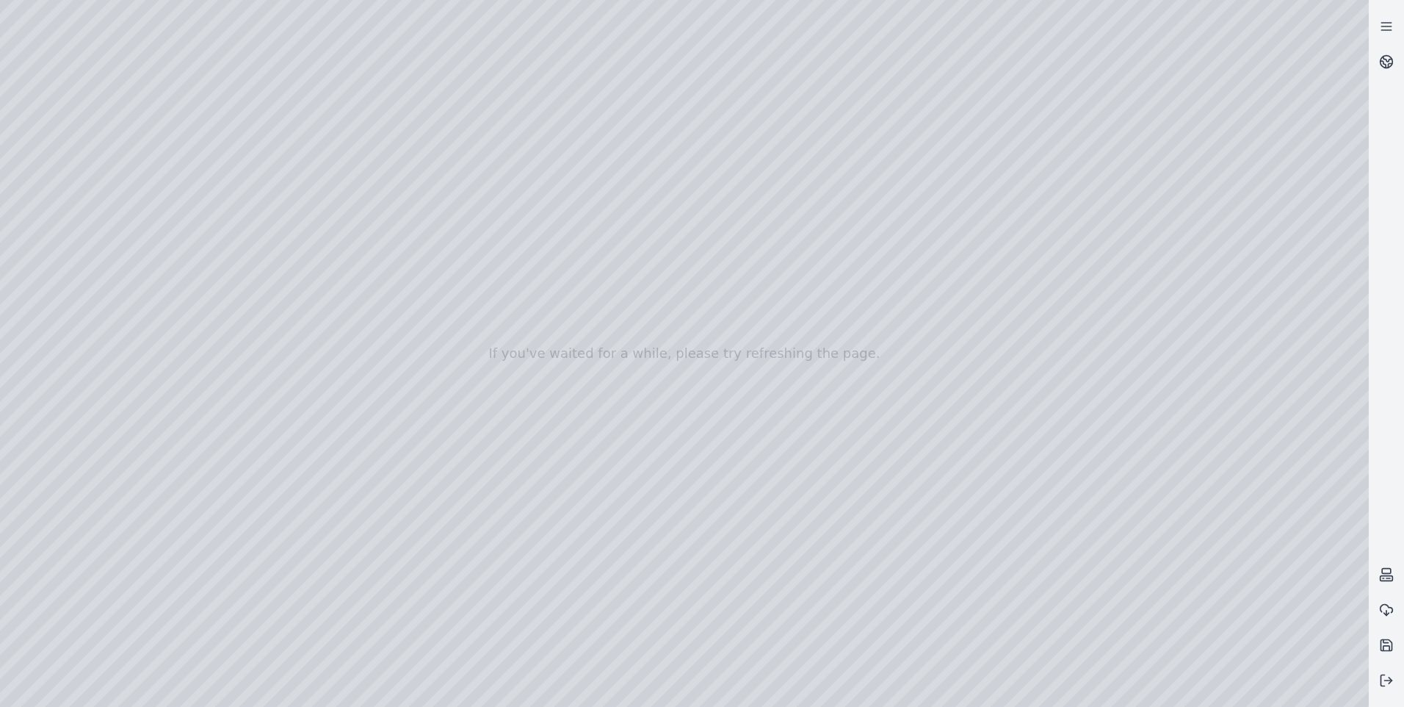
drag, startPoint x: 857, startPoint y: 402, endPoint x: 936, endPoint y: 407, distance: 78.7
drag, startPoint x: 748, startPoint y: 383, endPoint x: 701, endPoint y: 381, distance: 47.8
click at [707, 303] on div at bounding box center [684, 353] width 1369 height 707
click at [735, 274] on div at bounding box center [684, 353] width 1369 height 707
click at [737, 261] on div at bounding box center [684, 353] width 1369 height 707
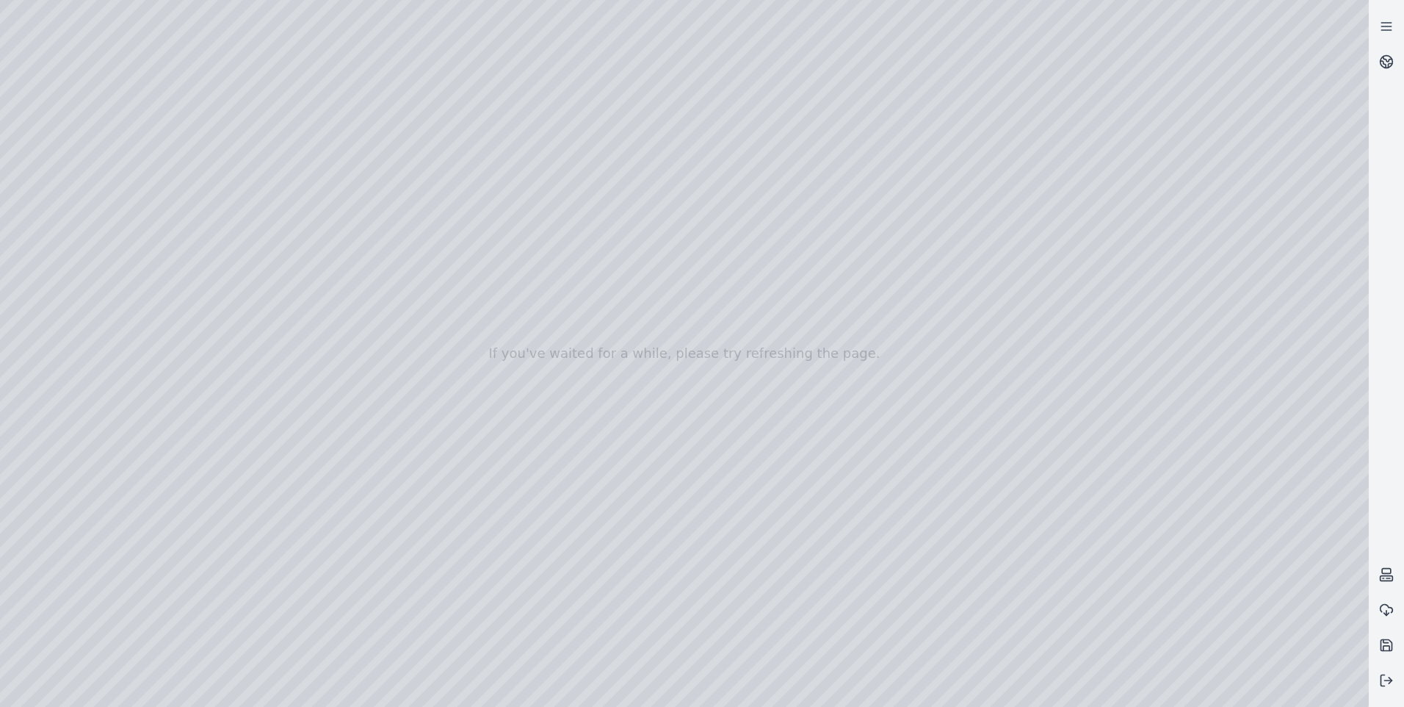
click at [705, 301] on div at bounding box center [684, 353] width 1369 height 707
click at [697, 304] on div at bounding box center [684, 353] width 1369 height 707
click at [737, 266] on div at bounding box center [684, 353] width 1369 height 707
click at [719, 254] on div at bounding box center [684, 353] width 1369 height 707
click at [665, 269] on div at bounding box center [684, 353] width 1369 height 707
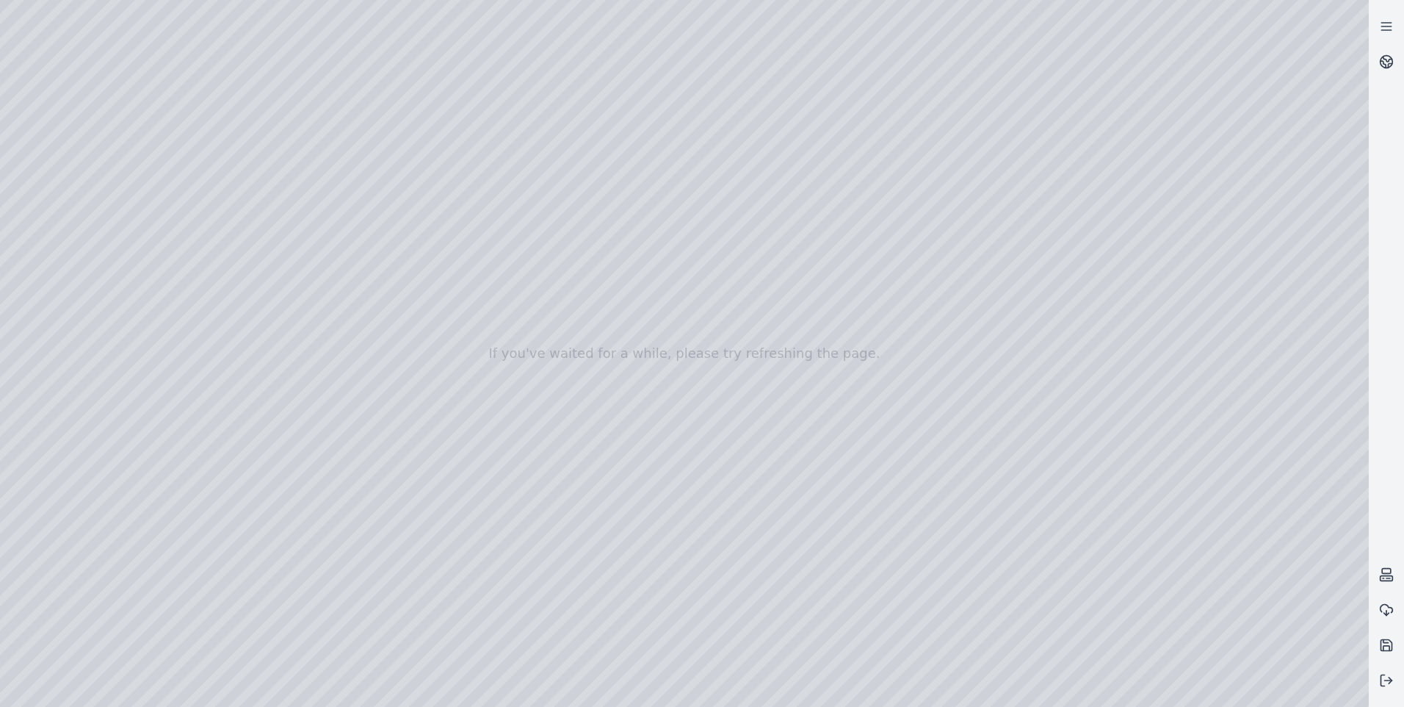
drag, startPoint x: 687, startPoint y: 270, endPoint x: 671, endPoint y: 266, distance: 17.5
click at [671, 266] on div at bounding box center [684, 353] width 1369 height 707
drag, startPoint x: 657, startPoint y: 253, endPoint x: 550, endPoint y: 239, distance: 108.1
click at [550, 239] on div at bounding box center [684, 353] width 1369 height 707
click at [326, 46] on div at bounding box center [684, 353] width 1369 height 707
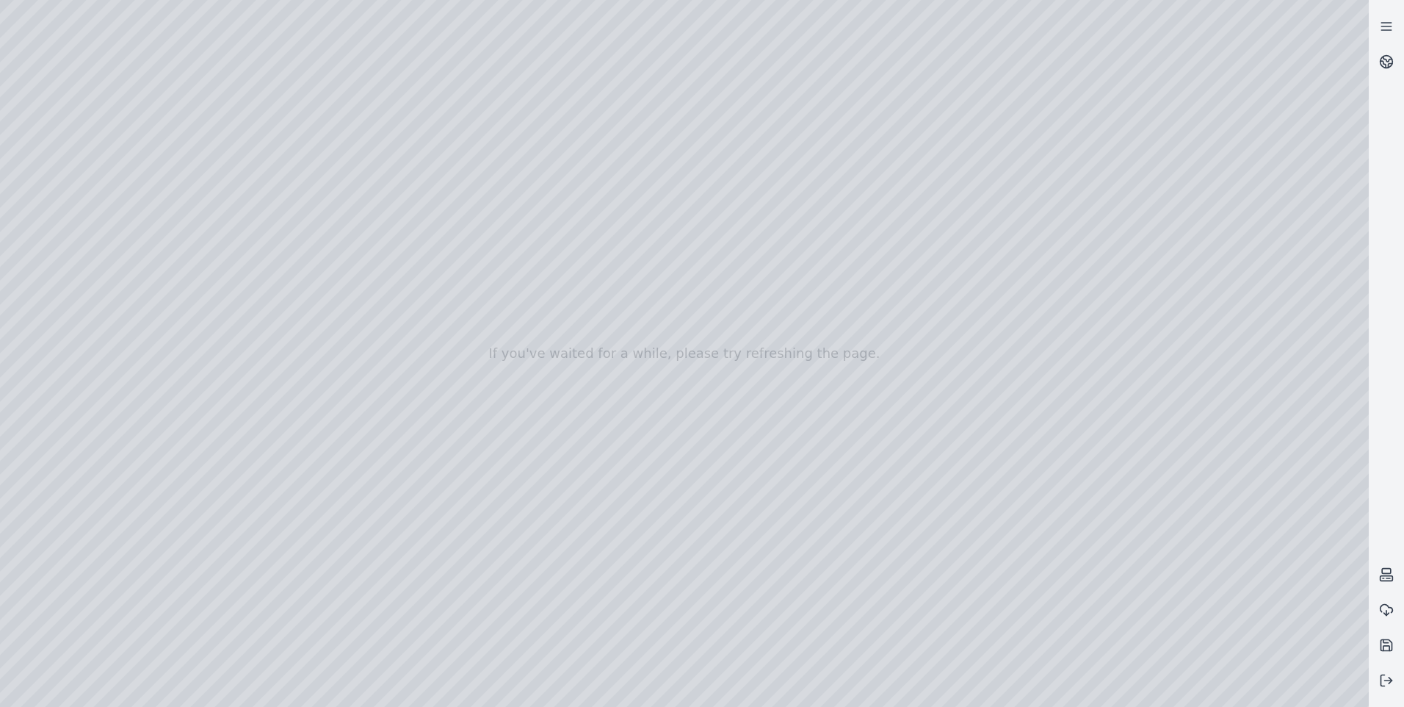
click at [80, 336] on div at bounding box center [684, 353] width 1369 height 707
click at [296, 545] on div at bounding box center [684, 353] width 1369 height 707
click at [734, 234] on div at bounding box center [684, 353] width 1369 height 707
click at [749, 222] on div at bounding box center [684, 353] width 1369 height 707
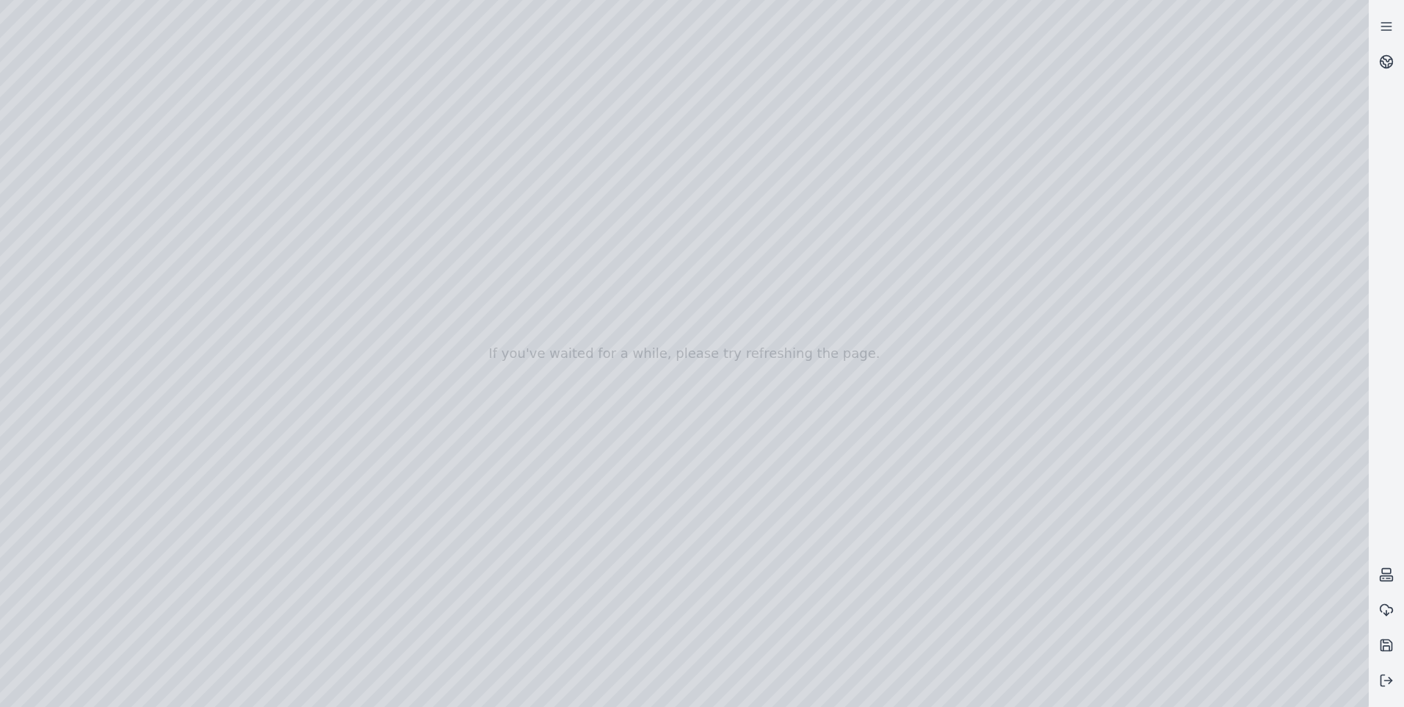
drag, startPoint x: 797, startPoint y: 171, endPoint x: 723, endPoint y: 223, distance: 90.3
drag, startPoint x: 715, startPoint y: 207, endPoint x: 692, endPoint y: 173, distance: 41.2
click at [180, 646] on div at bounding box center [684, 353] width 1369 height 707
drag, startPoint x: 157, startPoint y: 118, endPoint x: 671, endPoint y: 516, distance: 650.7
click at [671, 516] on div at bounding box center [684, 353] width 1369 height 707
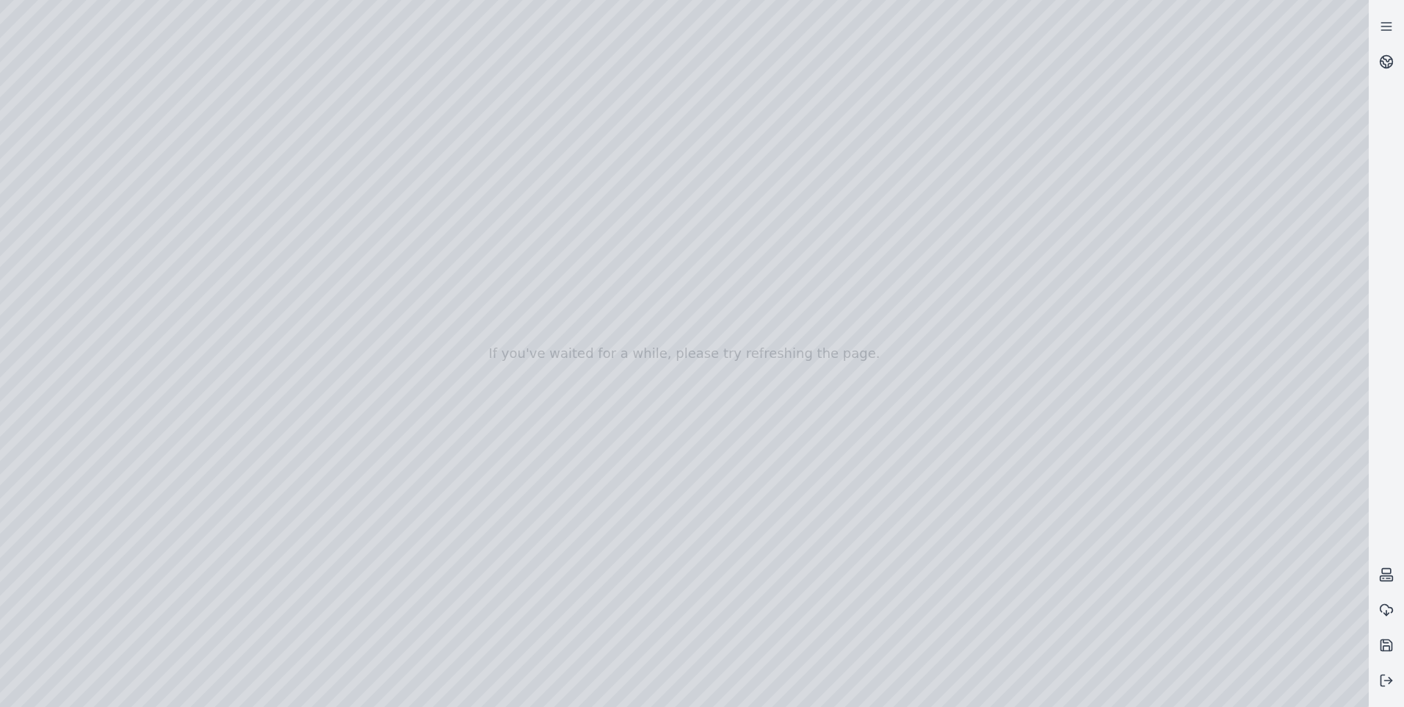
click at [176, 646] on div at bounding box center [684, 353] width 1369 height 707
drag, startPoint x: 150, startPoint y: 179, endPoint x: 766, endPoint y: 292, distance: 626.5
click at [766, 292] on div at bounding box center [684, 353] width 1369 height 707
click at [87, 334] on div at bounding box center [684, 353] width 1369 height 707
click at [84, 339] on div at bounding box center [684, 353] width 1369 height 707
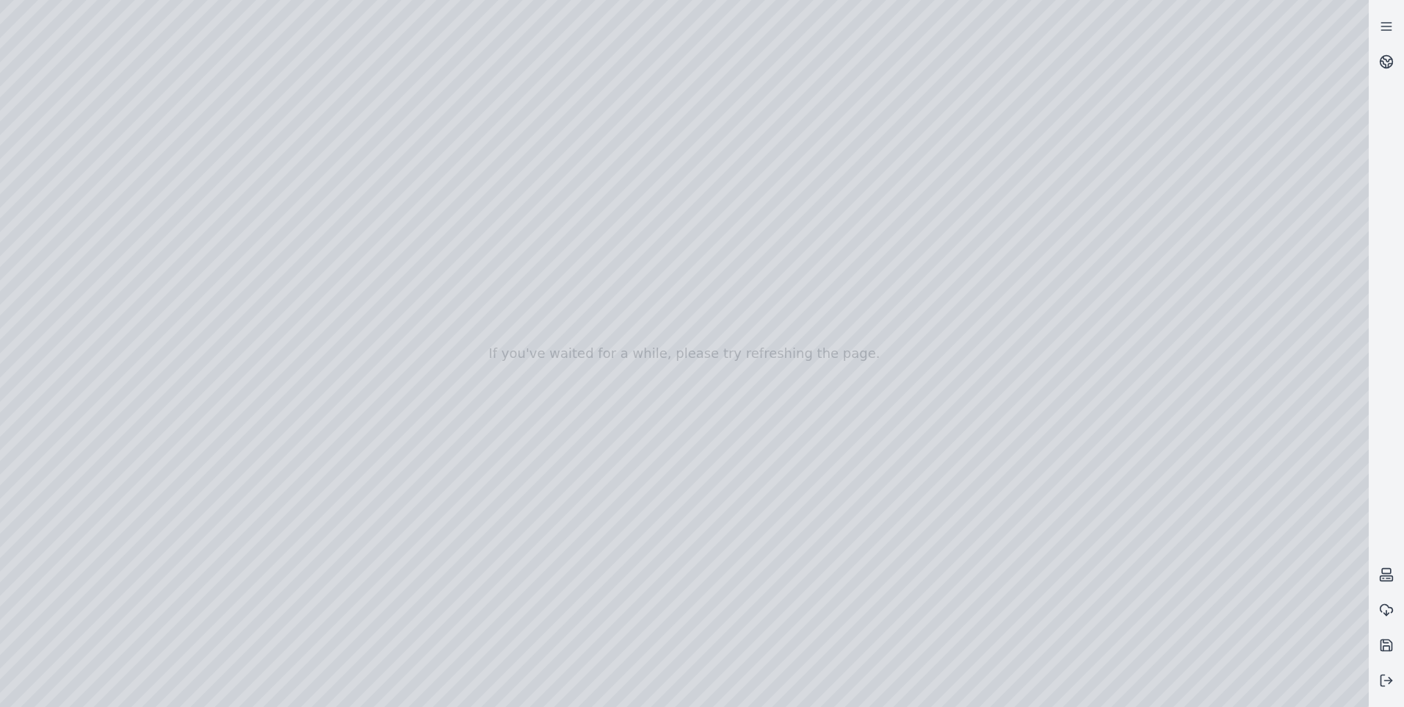
drag, startPoint x: 757, startPoint y: 425, endPoint x: 694, endPoint y: 427, distance: 63.2
click at [201, 204] on div at bounding box center [684, 353] width 1369 height 707
click at [184, 331] on div at bounding box center [684, 353] width 1369 height 707
click at [289, 541] on div at bounding box center [684, 353] width 1369 height 707
click at [284, 547] on div at bounding box center [684, 353] width 1369 height 707
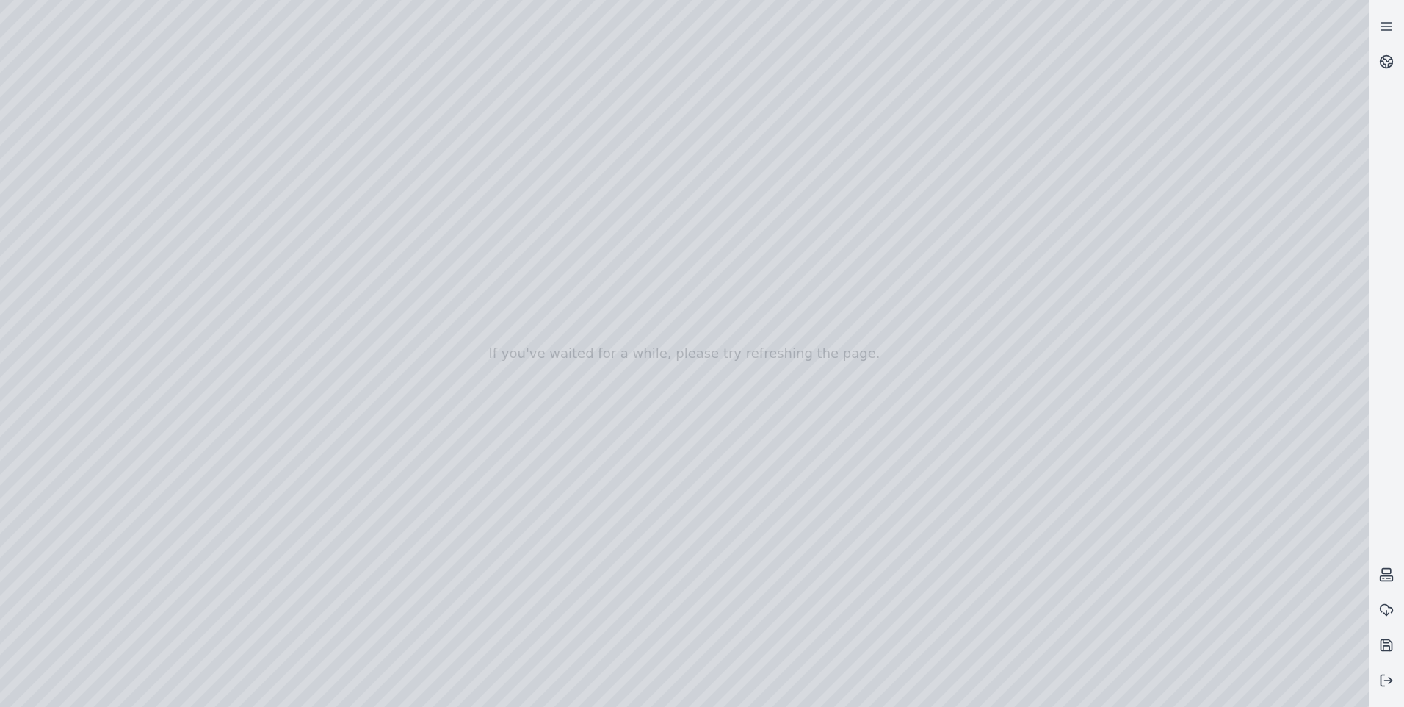
click at [295, 548] on div at bounding box center [684, 353] width 1369 height 707
click at [277, 548] on div at bounding box center [684, 353] width 1369 height 707
click at [230, 195] on div at bounding box center [684, 353] width 1369 height 707
click at [176, 217] on div at bounding box center [684, 353] width 1369 height 707
click at [270, 537] on div at bounding box center [684, 353] width 1369 height 707
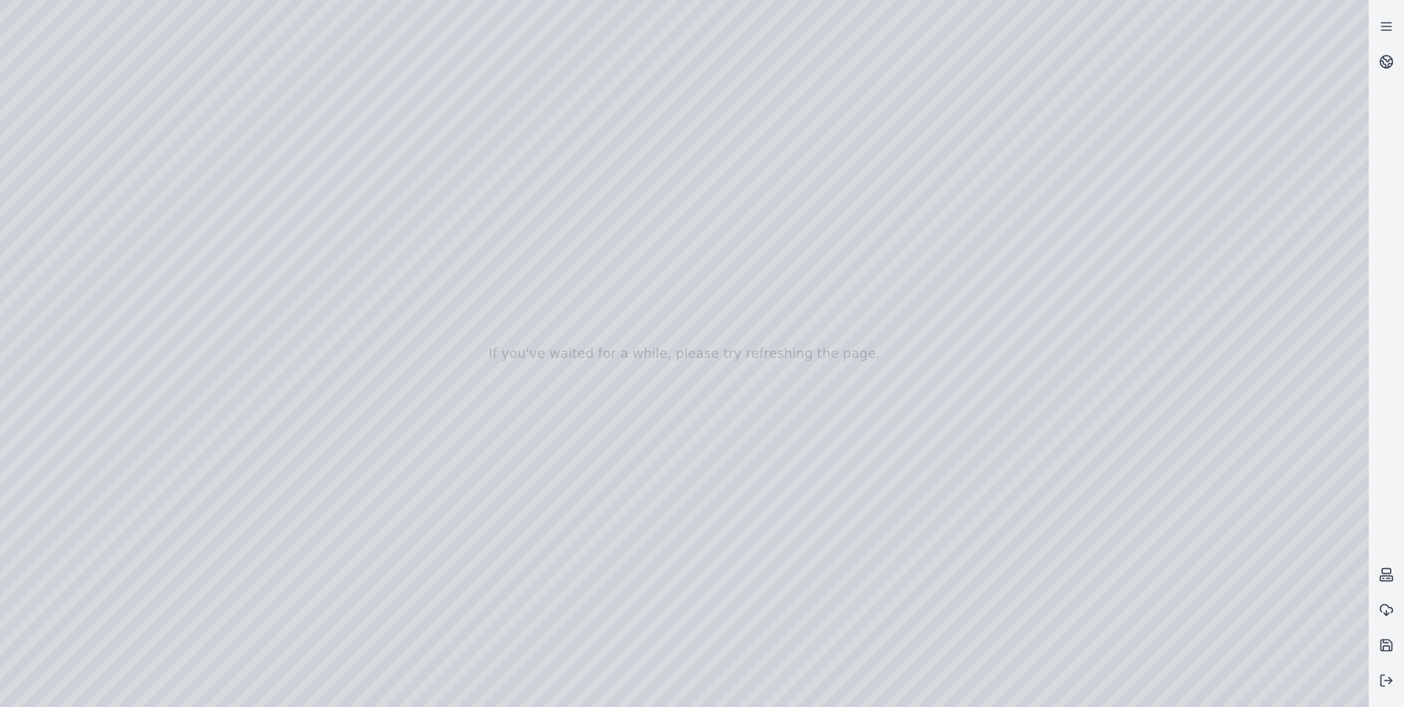
click at [275, 543] on div at bounding box center [684, 353] width 1369 height 707
click at [278, 545] on div at bounding box center [684, 353] width 1369 height 707
click at [281, 546] on div at bounding box center [684, 353] width 1369 height 707
drag, startPoint x: 282, startPoint y: 548, endPoint x: 291, endPoint y: 564, distance: 18.4
click at [286, 555] on div at bounding box center [684, 353] width 1369 height 707
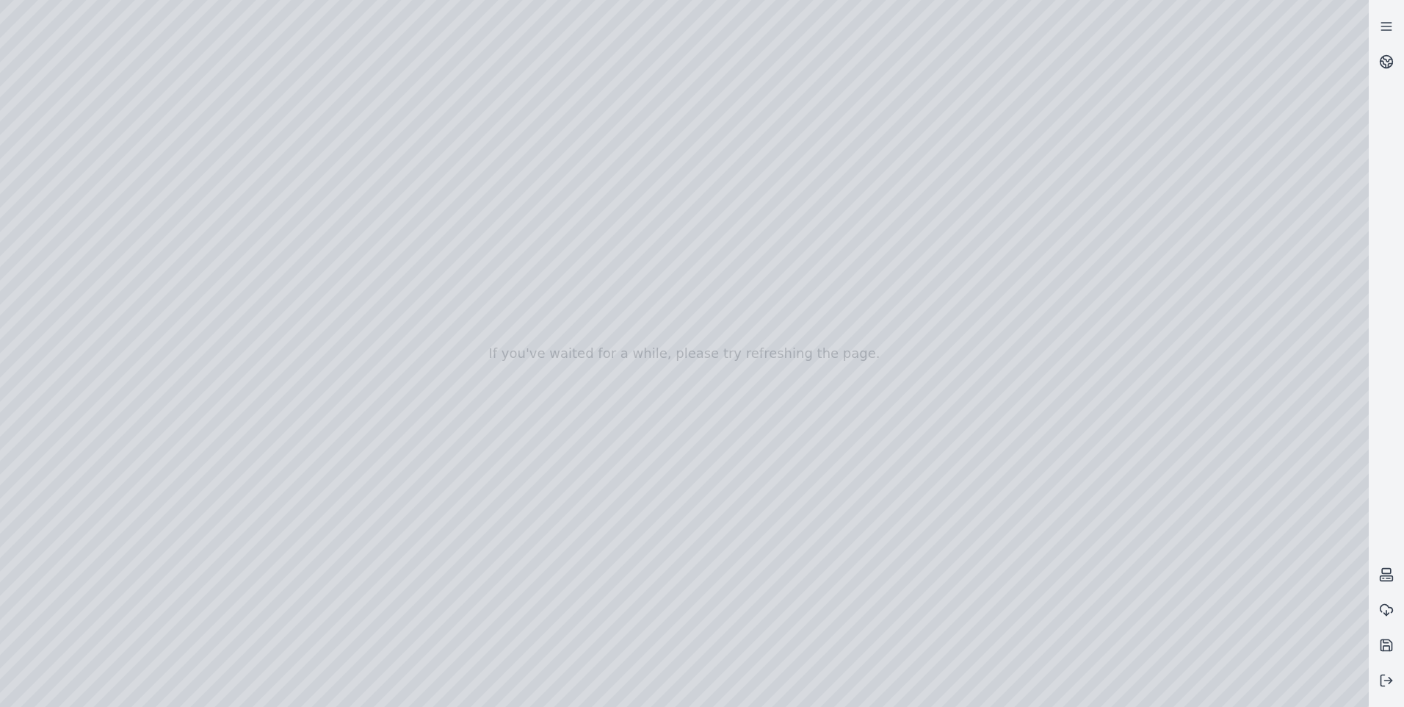
click at [291, 564] on div at bounding box center [684, 353] width 1369 height 707
click at [291, 552] on div at bounding box center [684, 353] width 1369 height 707
click at [71, 364] on div at bounding box center [684, 353] width 1369 height 707
click at [231, 192] on div at bounding box center [684, 353] width 1369 height 707
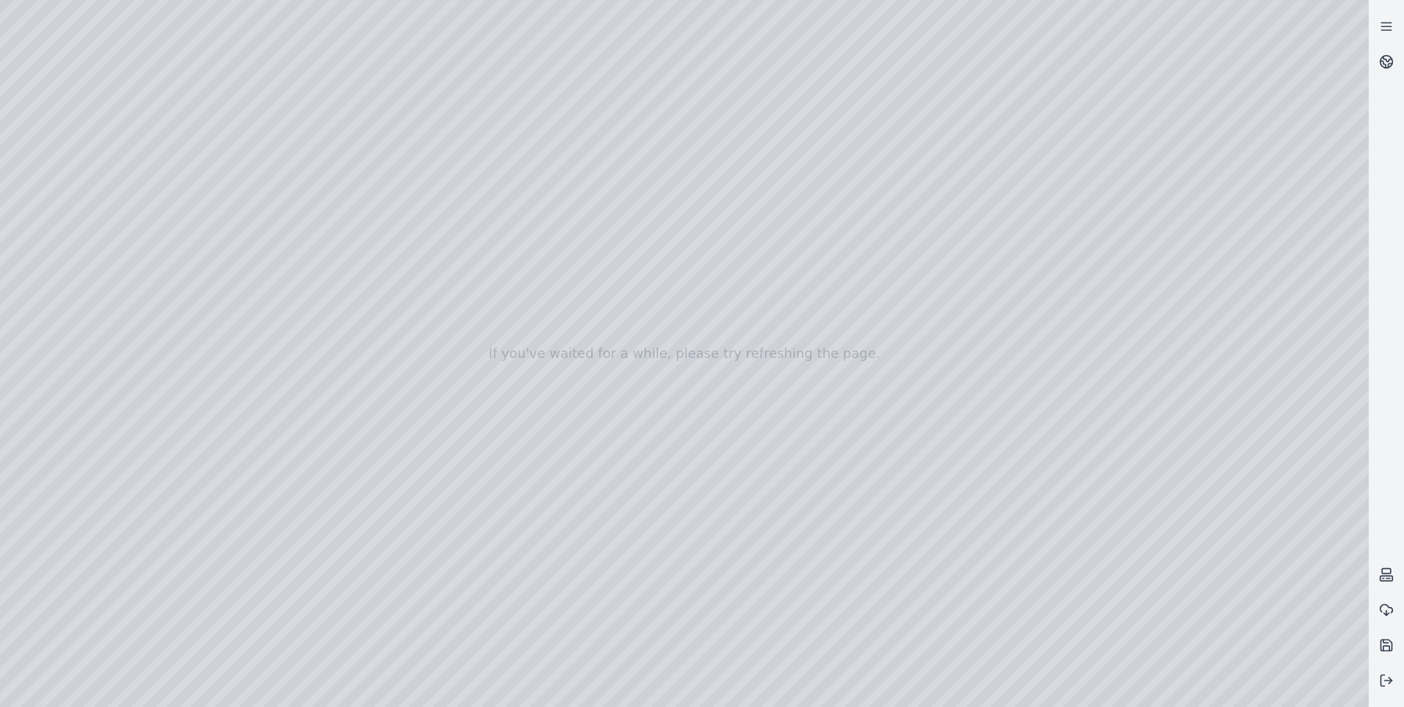
click at [219, 197] on div at bounding box center [684, 353] width 1369 height 707
click at [234, 189] on div at bounding box center [684, 353] width 1369 height 707
click at [201, 199] on div at bounding box center [684, 353] width 1369 height 707
click at [160, 326] on div at bounding box center [684, 353] width 1369 height 707
click at [302, 546] on div at bounding box center [684, 353] width 1369 height 707
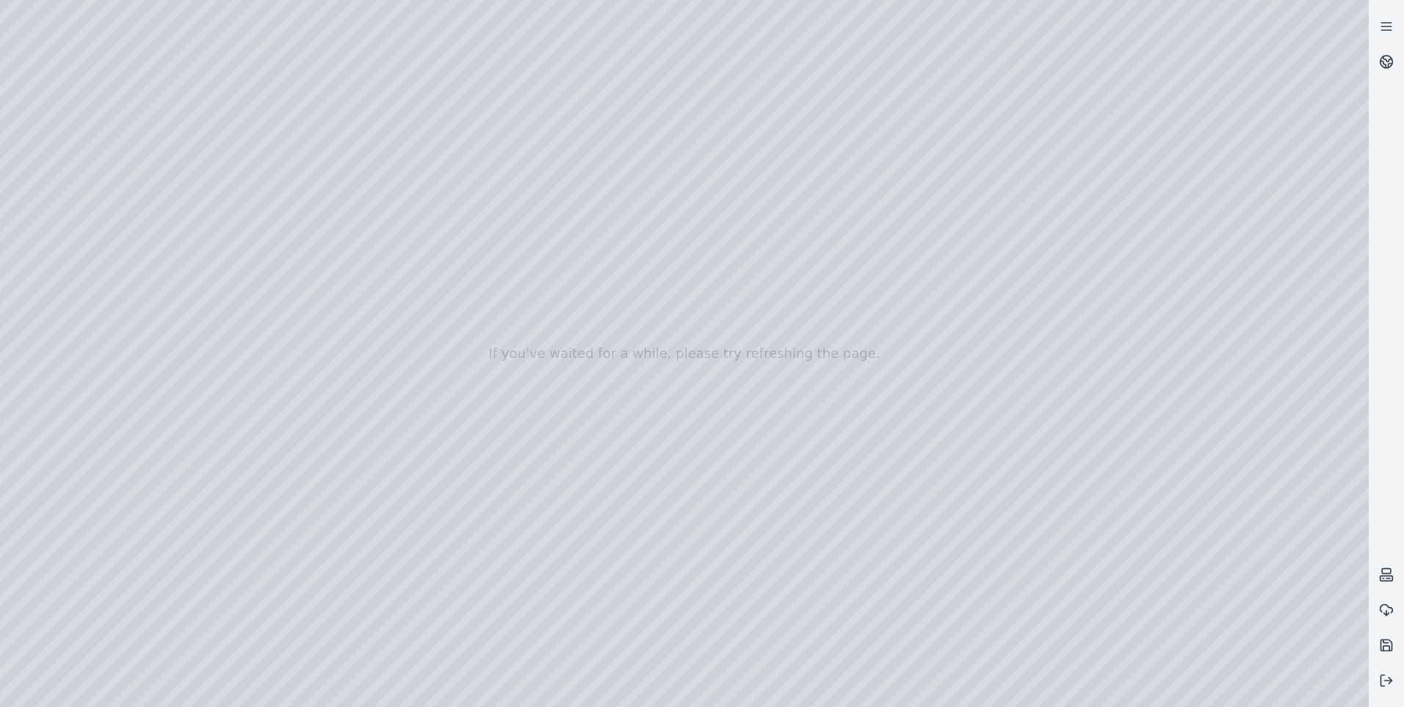
click at [752, 365] on div at bounding box center [684, 353] width 1369 height 707
click at [746, 378] on div at bounding box center [684, 353] width 1369 height 707
click at [64, 328] on div at bounding box center [684, 353] width 1369 height 707
click at [65, 329] on div at bounding box center [684, 353] width 1369 height 707
click at [176, 209] on div at bounding box center [684, 353] width 1369 height 707
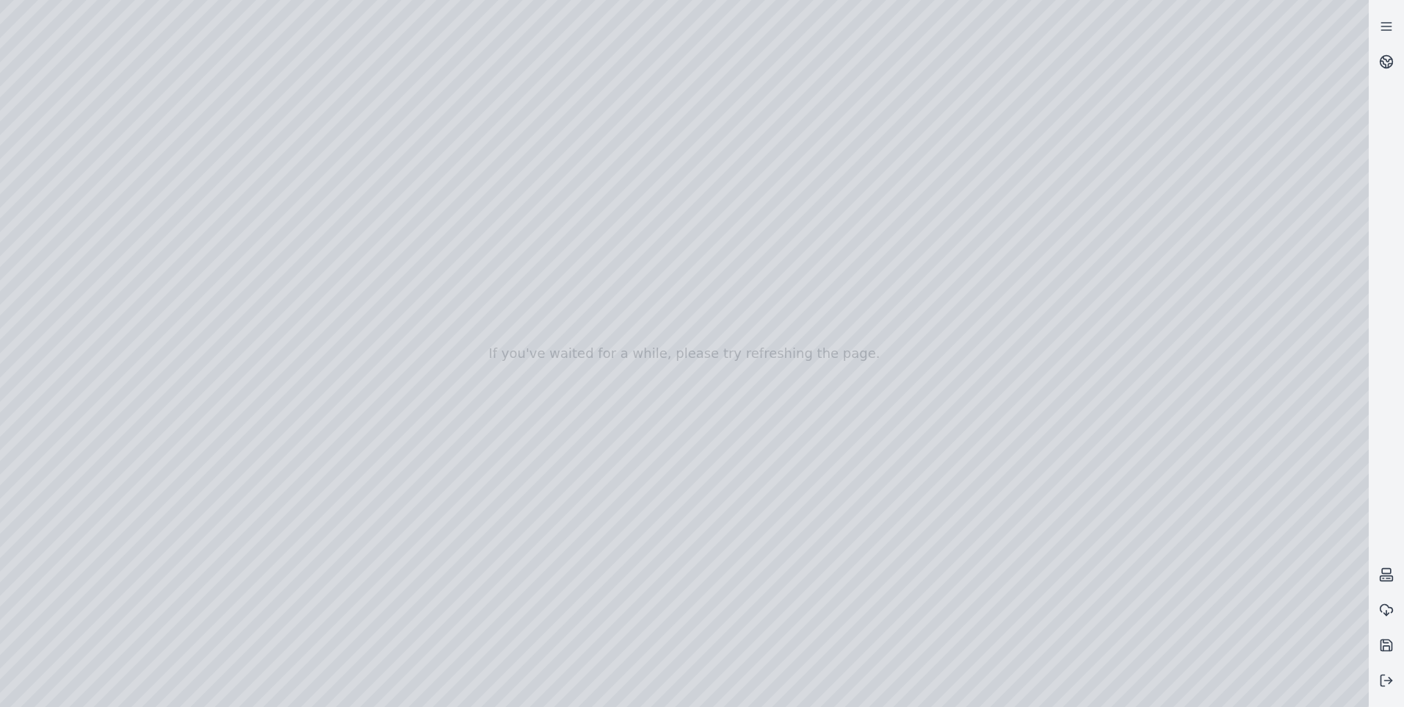
click at [176, 215] on div at bounding box center [684, 353] width 1369 height 707
drag, startPoint x: 170, startPoint y: 551, endPoint x: 162, endPoint y: 550, distance: 7.4
click at [168, 551] on div at bounding box center [684, 353] width 1369 height 707
click at [159, 549] on div at bounding box center [684, 353] width 1369 height 707
click at [284, 543] on div at bounding box center [684, 353] width 1369 height 707
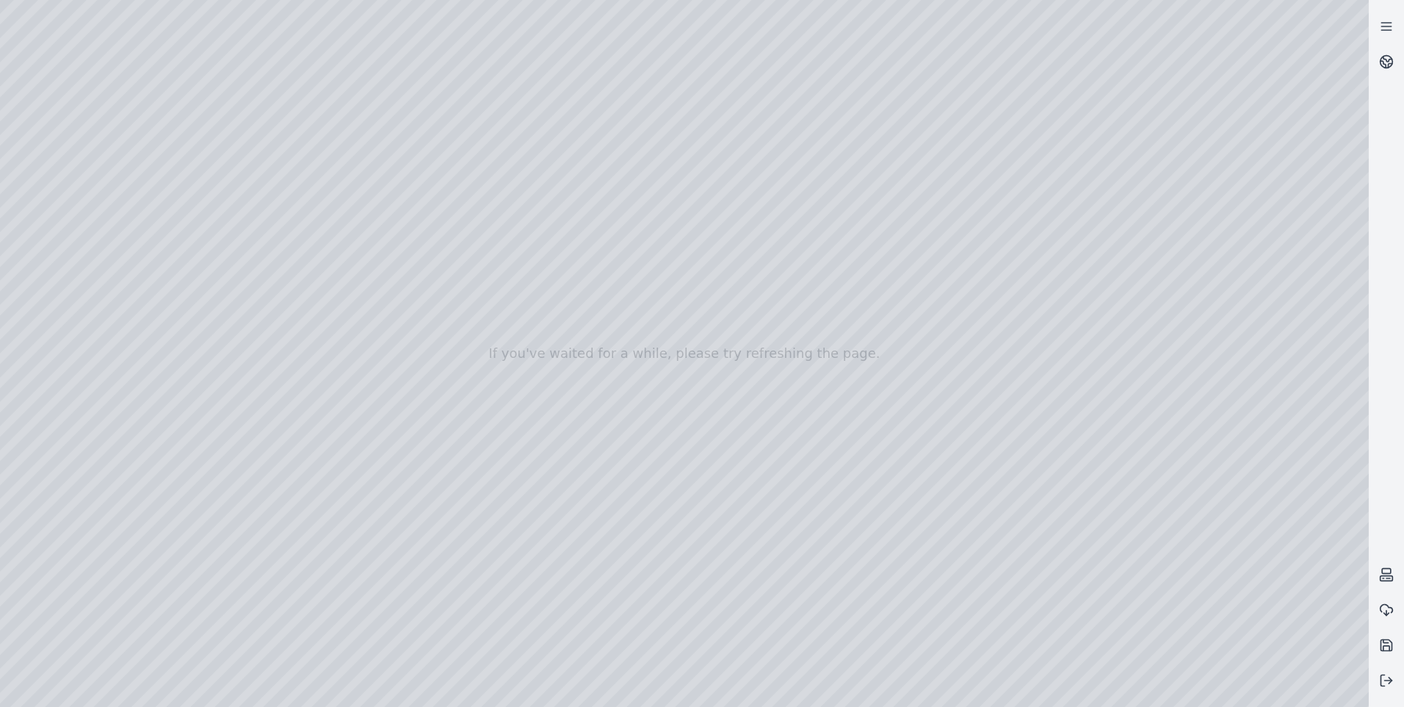
click at [287, 543] on div at bounding box center [684, 353] width 1369 height 707
click at [264, 405] on div at bounding box center [684, 353] width 1369 height 707
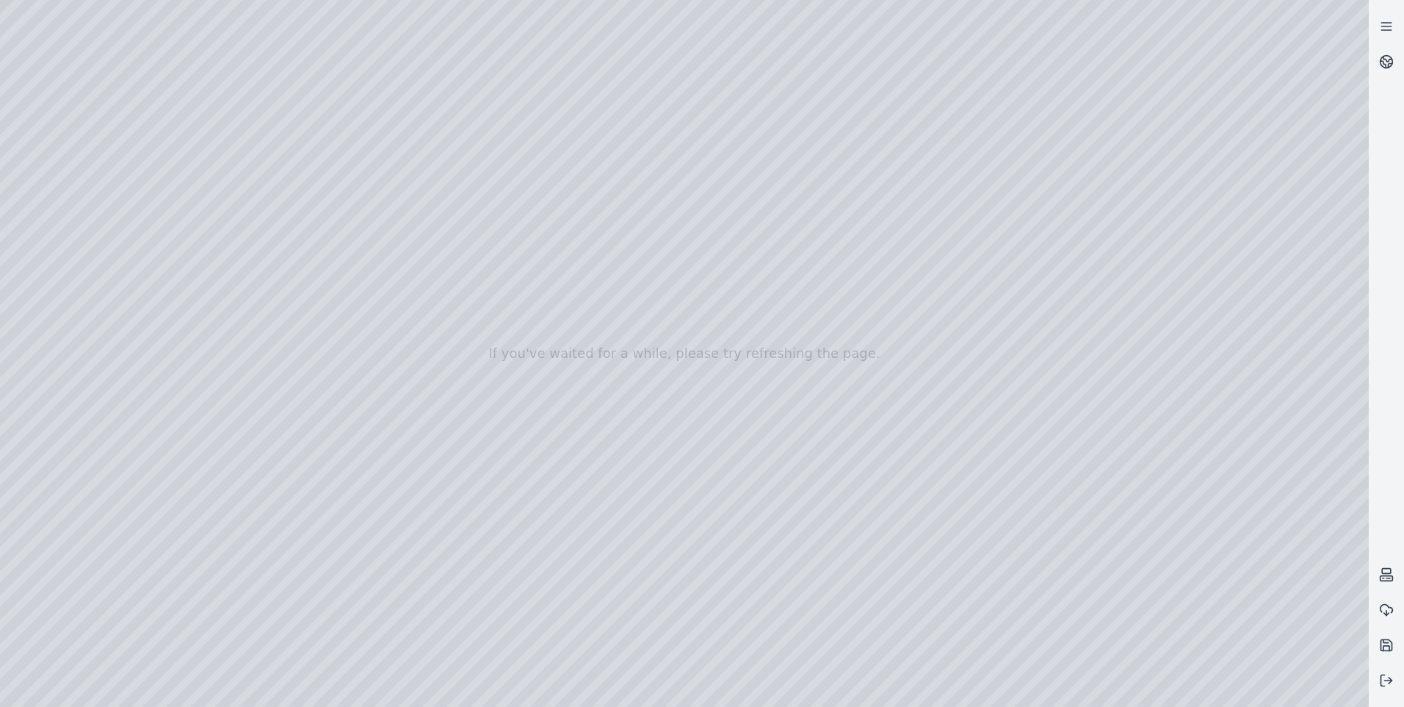
click at [643, 380] on div at bounding box center [684, 353] width 1369 height 707
click at [672, 377] on div at bounding box center [684, 353] width 1369 height 707
click at [280, 546] on div at bounding box center [684, 353] width 1369 height 707
click at [173, 643] on div at bounding box center [684, 353] width 1369 height 707
drag, startPoint x: 170, startPoint y: 122, endPoint x: 743, endPoint y: 353, distance: 616.9
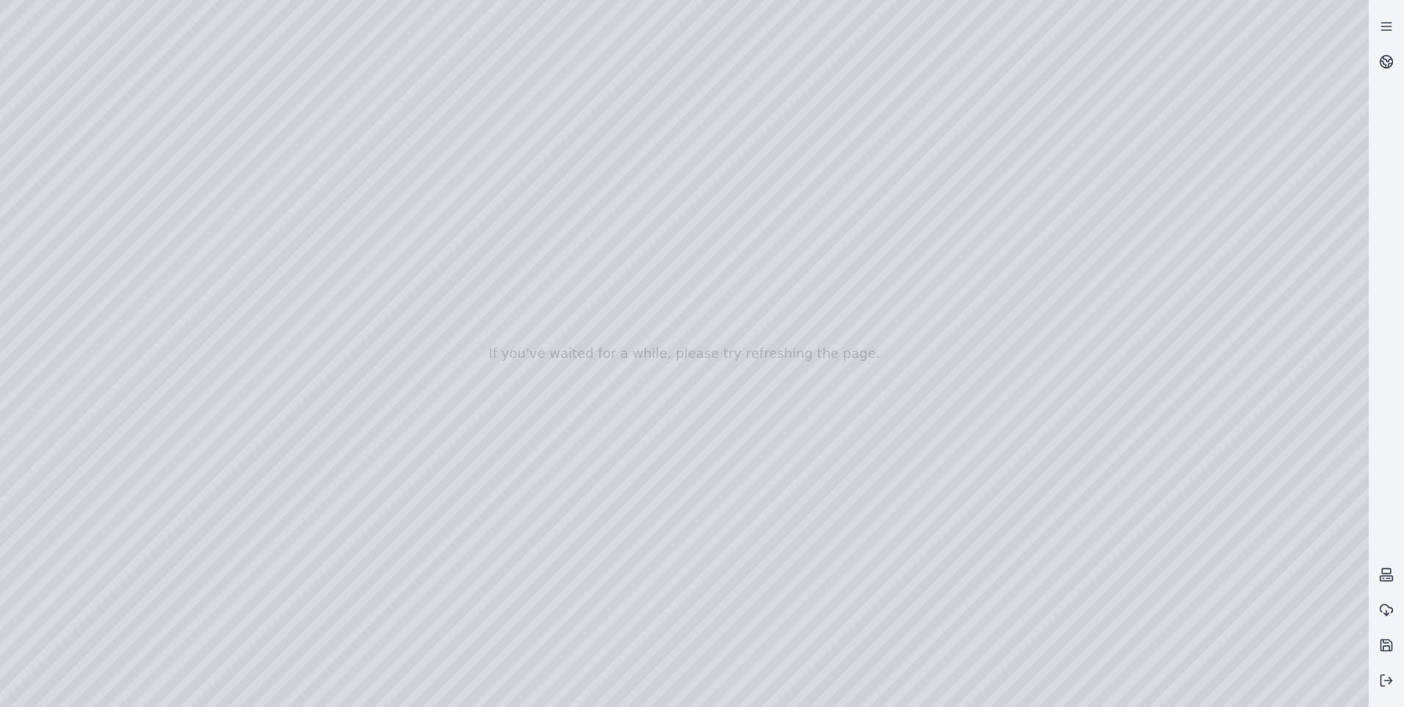
click at [743, 353] on div at bounding box center [684, 353] width 1369 height 707
click at [179, 640] on div at bounding box center [684, 353] width 1369 height 707
drag, startPoint x: 172, startPoint y: 187, endPoint x: 803, endPoint y: 239, distance: 633.1
click at [803, 239] on div at bounding box center [684, 353] width 1369 height 707
click at [320, 141] on div at bounding box center [684, 353] width 1369 height 707
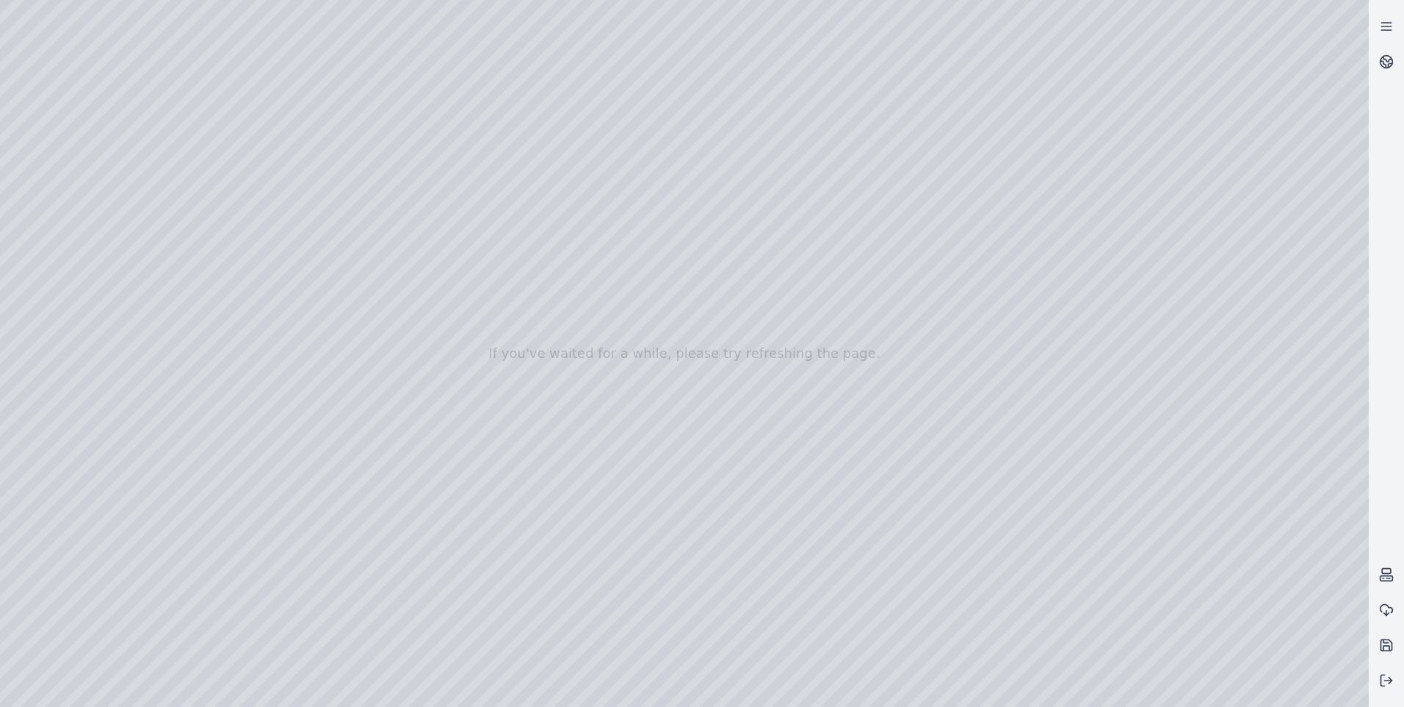
click at [322, 86] on div at bounding box center [684, 353] width 1369 height 707
click at [317, 81] on div at bounding box center [684, 353] width 1369 height 707
click at [322, 83] on div at bounding box center [684, 353] width 1369 height 707
click at [322, 84] on div at bounding box center [684, 353] width 1369 height 707
click at [321, 85] on div at bounding box center [684, 353] width 1369 height 707
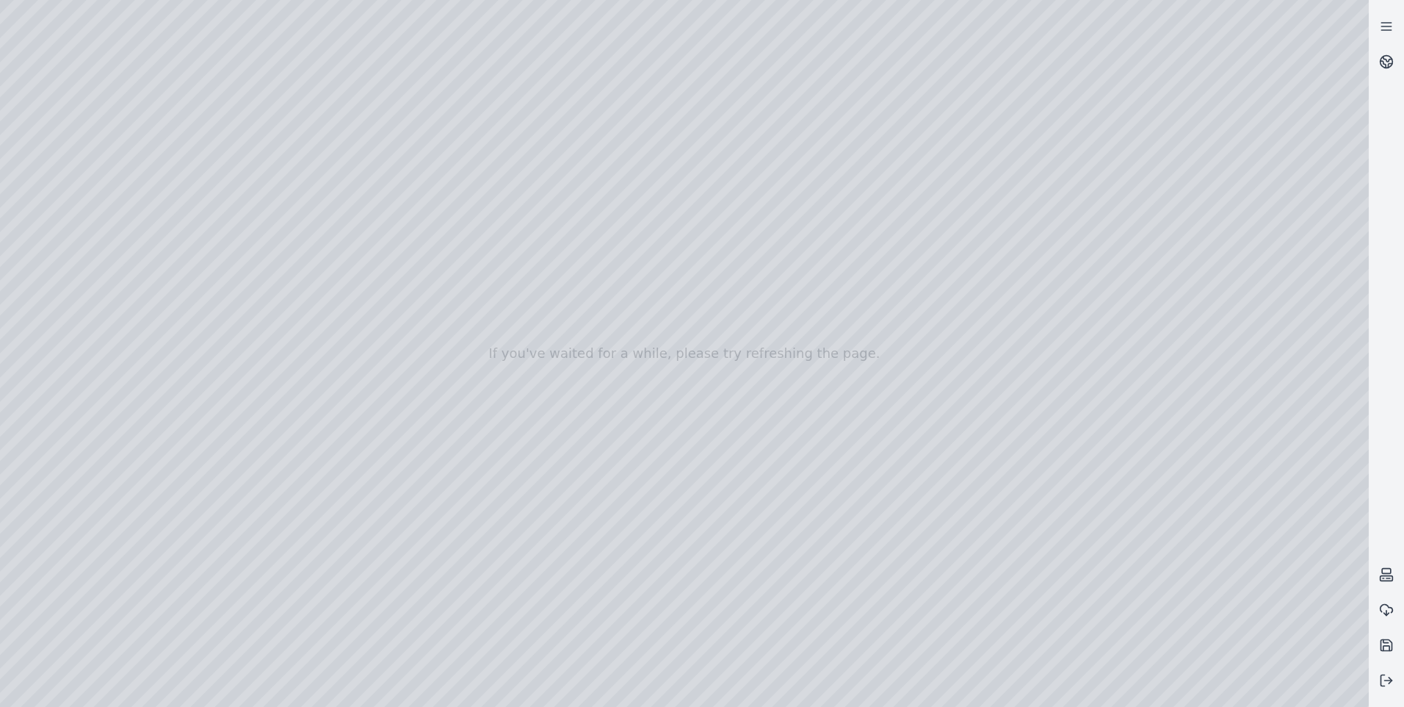
click at [321, 85] on div at bounding box center [684, 353] width 1369 height 707
click at [321, 109] on div at bounding box center [684, 353] width 1369 height 707
drag, startPoint x: 789, startPoint y: 314, endPoint x: 751, endPoint y: 368, distance: 65.8
drag, startPoint x: 1054, startPoint y: 292, endPoint x: 815, endPoint y: 571, distance: 367.2
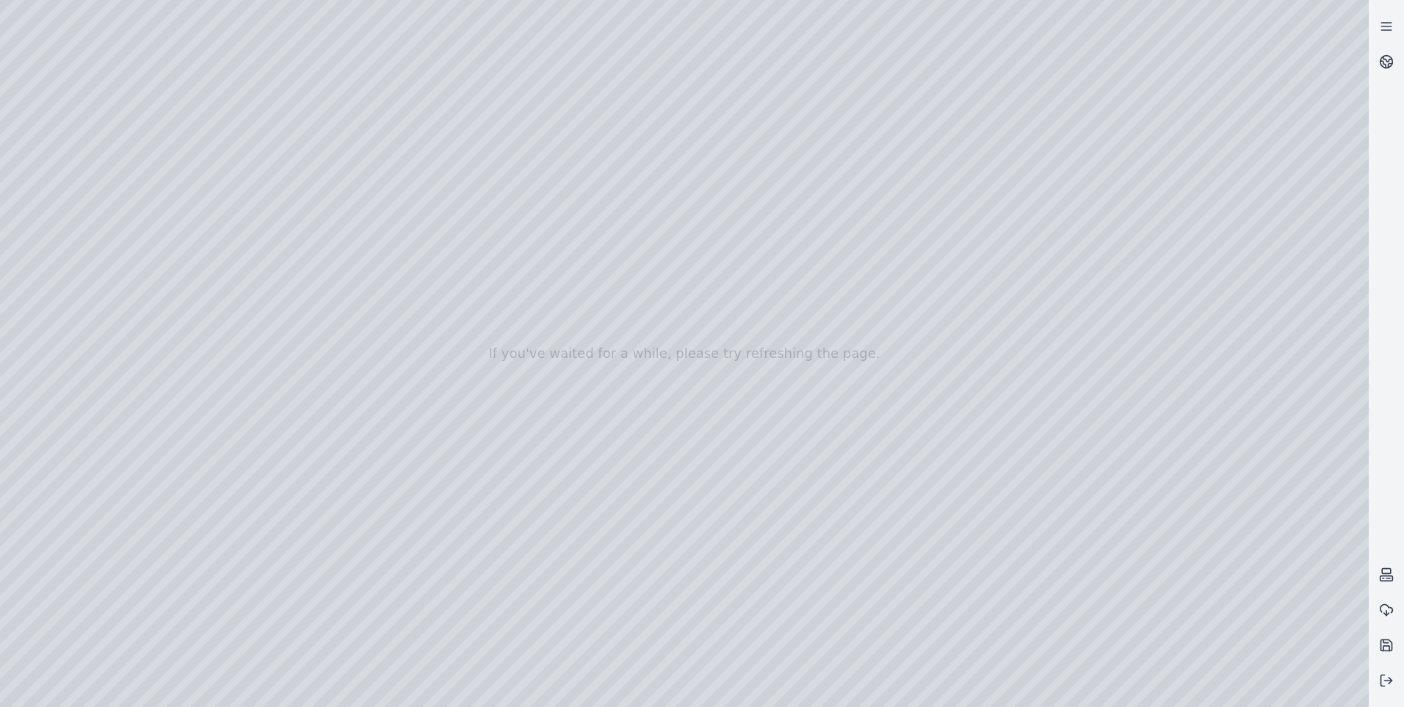
click at [639, 300] on div at bounding box center [684, 353] width 1369 height 707
click at [167, 637] on div at bounding box center [684, 353] width 1369 height 707
drag, startPoint x: 154, startPoint y: 123, endPoint x: 610, endPoint y: 244, distance: 471.7
click at [610, 244] on div at bounding box center [684, 353] width 1369 height 707
click at [169, 639] on div at bounding box center [684, 353] width 1369 height 707
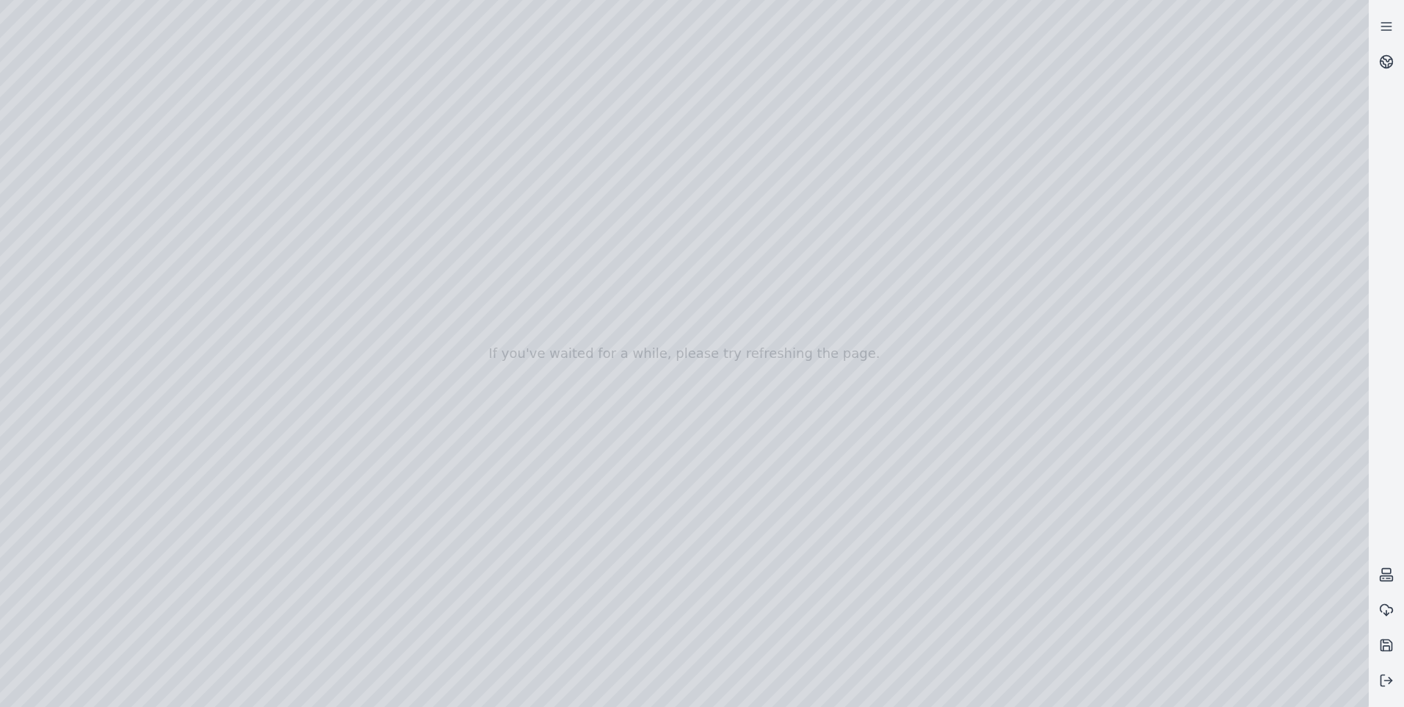
drag, startPoint x: 167, startPoint y: 180, endPoint x: 743, endPoint y: 88, distance: 583.8
click at [743, 88] on div at bounding box center [684, 353] width 1369 height 707
drag, startPoint x: 742, startPoint y: 92, endPoint x: 743, endPoint y: 107, distance: 15.5
click at [743, 107] on div at bounding box center [684, 353] width 1369 height 707
click at [322, 143] on div at bounding box center [684, 353] width 1369 height 707
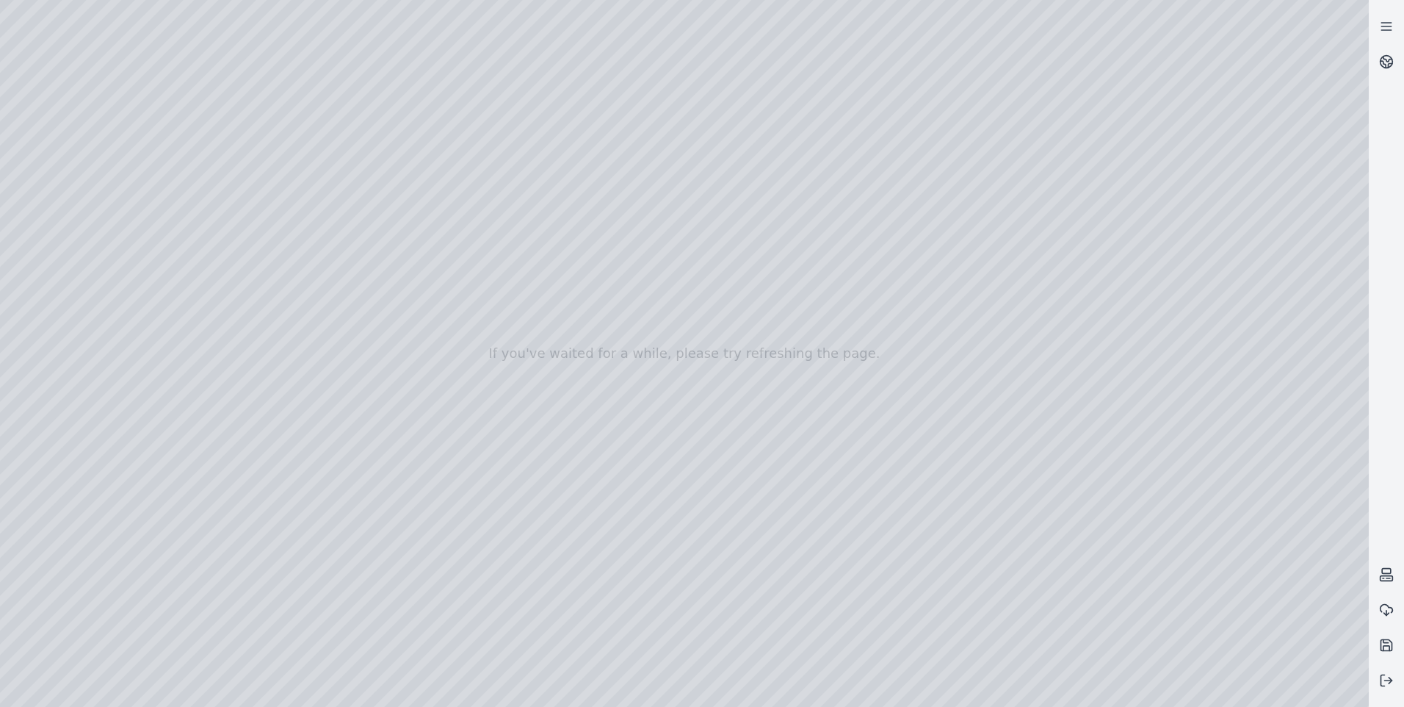
click at [179, 637] on div at bounding box center [684, 353] width 1369 height 707
drag, startPoint x: 153, startPoint y: 173, endPoint x: 801, endPoint y: 41, distance: 661.2
click at [801, 41] on div at bounding box center [684, 353] width 1369 height 707
click at [74, 328] on div at bounding box center [684, 353] width 1369 height 707
click at [74, 319] on div at bounding box center [684, 353] width 1369 height 707
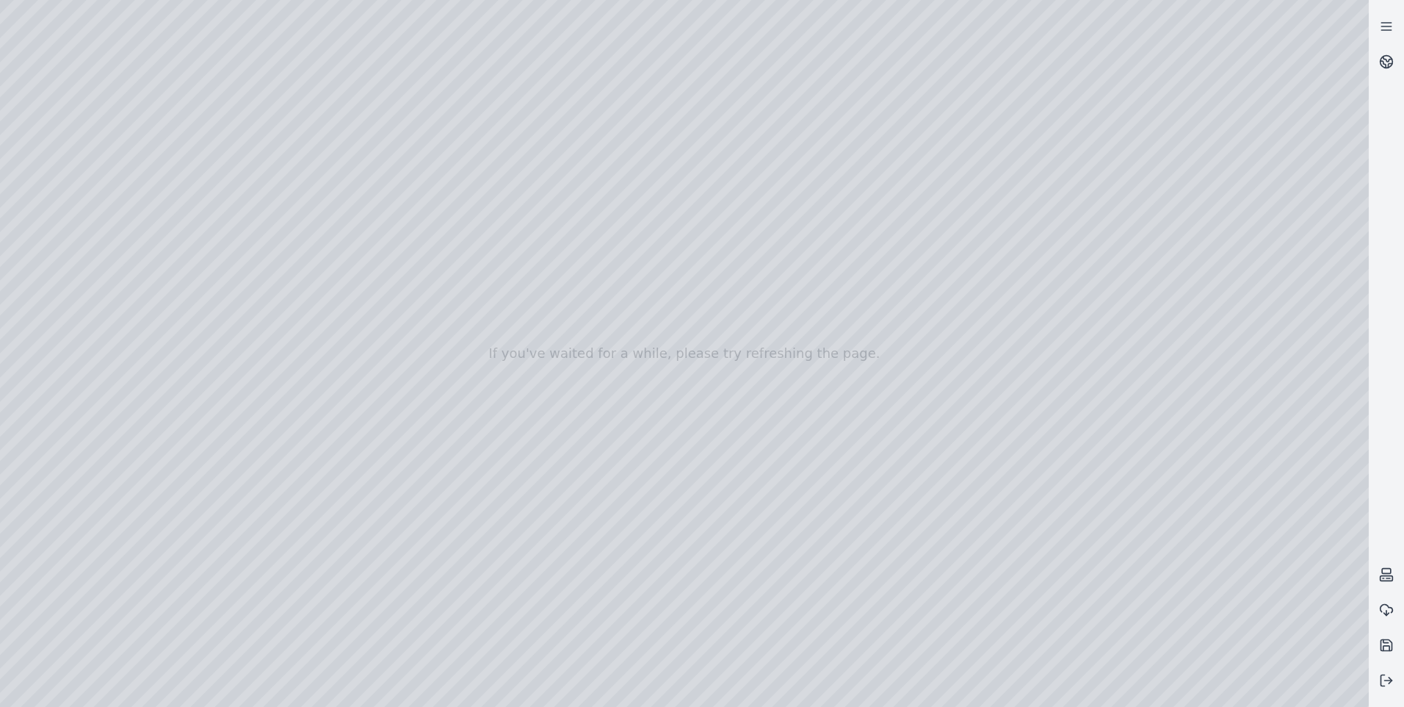
click at [73, 344] on div at bounding box center [684, 353] width 1369 height 707
click at [198, 197] on div at bounding box center [684, 353] width 1369 height 707
click at [172, 331] on div at bounding box center [684, 353] width 1369 height 707
click at [685, 269] on div at bounding box center [684, 353] width 1369 height 707
click at [306, 555] on div at bounding box center [684, 353] width 1369 height 707
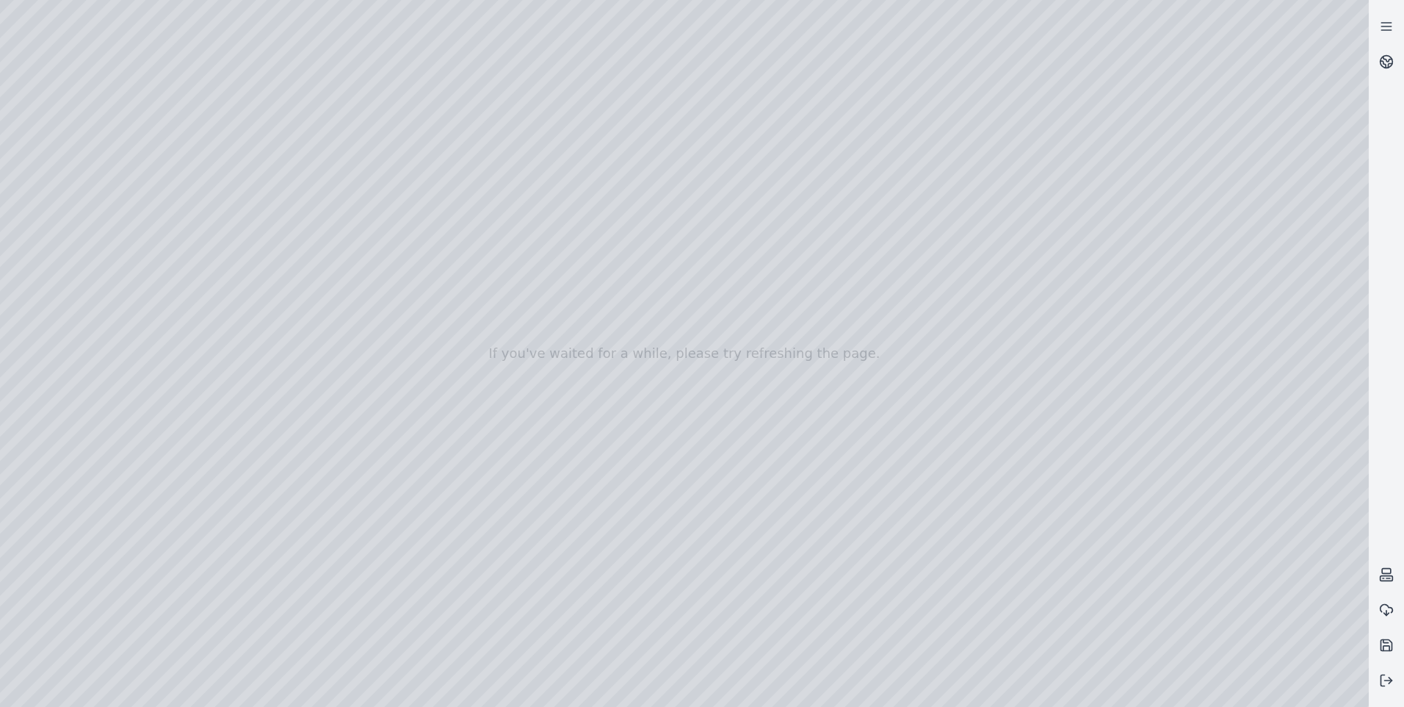
click at [171, 649] on div at bounding box center [684, 353] width 1369 height 707
drag, startPoint x: 156, startPoint y: 131, endPoint x: 762, endPoint y: 226, distance: 612.7
click at [762, 226] on div at bounding box center [684, 353] width 1369 height 707
click at [191, 644] on div at bounding box center [684, 353] width 1369 height 707
drag, startPoint x: 169, startPoint y: 176, endPoint x: 888, endPoint y: 50, distance: 730.1
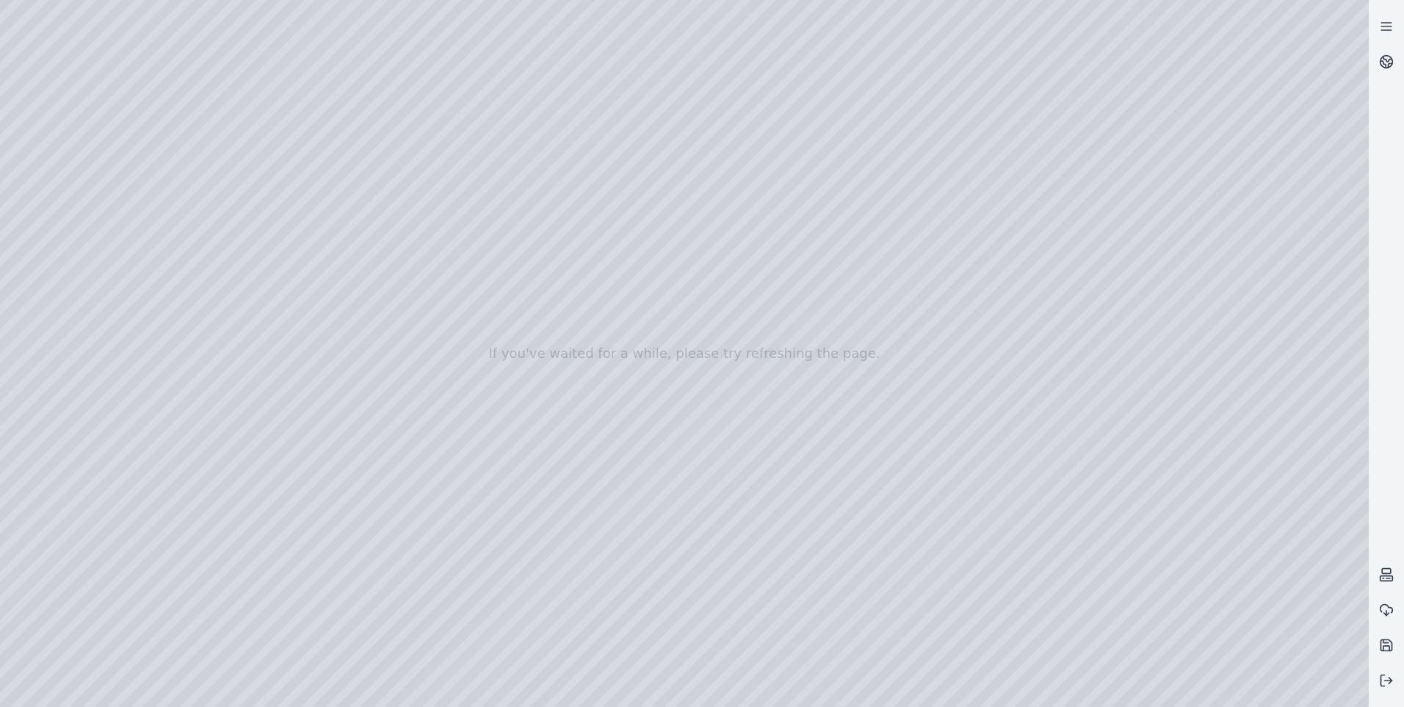
click at [888, 50] on div at bounding box center [684, 353] width 1369 height 707
click at [290, 641] on div at bounding box center [684, 353] width 1369 height 707
click at [899, 63] on div at bounding box center [684, 353] width 1369 height 707
click at [185, 646] on div at bounding box center [684, 353] width 1369 height 707
drag, startPoint x: 163, startPoint y: 129, endPoint x: 900, endPoint y: 24, distance: 744.8
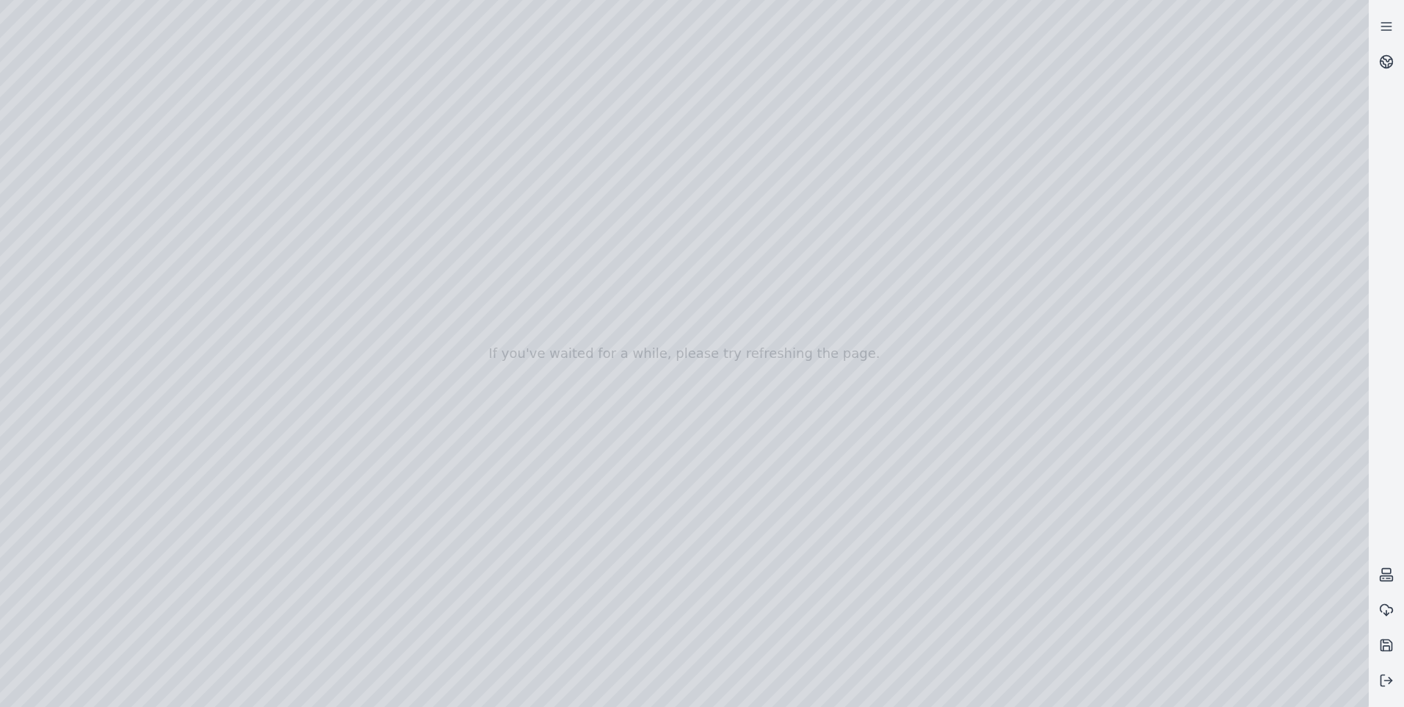
click at [900, 24] on div at bounding box center [684, 353] width 1369 height 707
drag, startPoint x: 937, startPoint y: 66, endPoint x: 964, endPoint y: 38, distance: 39.0
click at [195, 98] on div at bounding box center [684, 353] width 1369 height 707
click at [209, 98] on div at bounding box center [684, 353] width 1369 height 707
click at [322, 80] on div at bounding box center [684, 353] width 1369 height 707
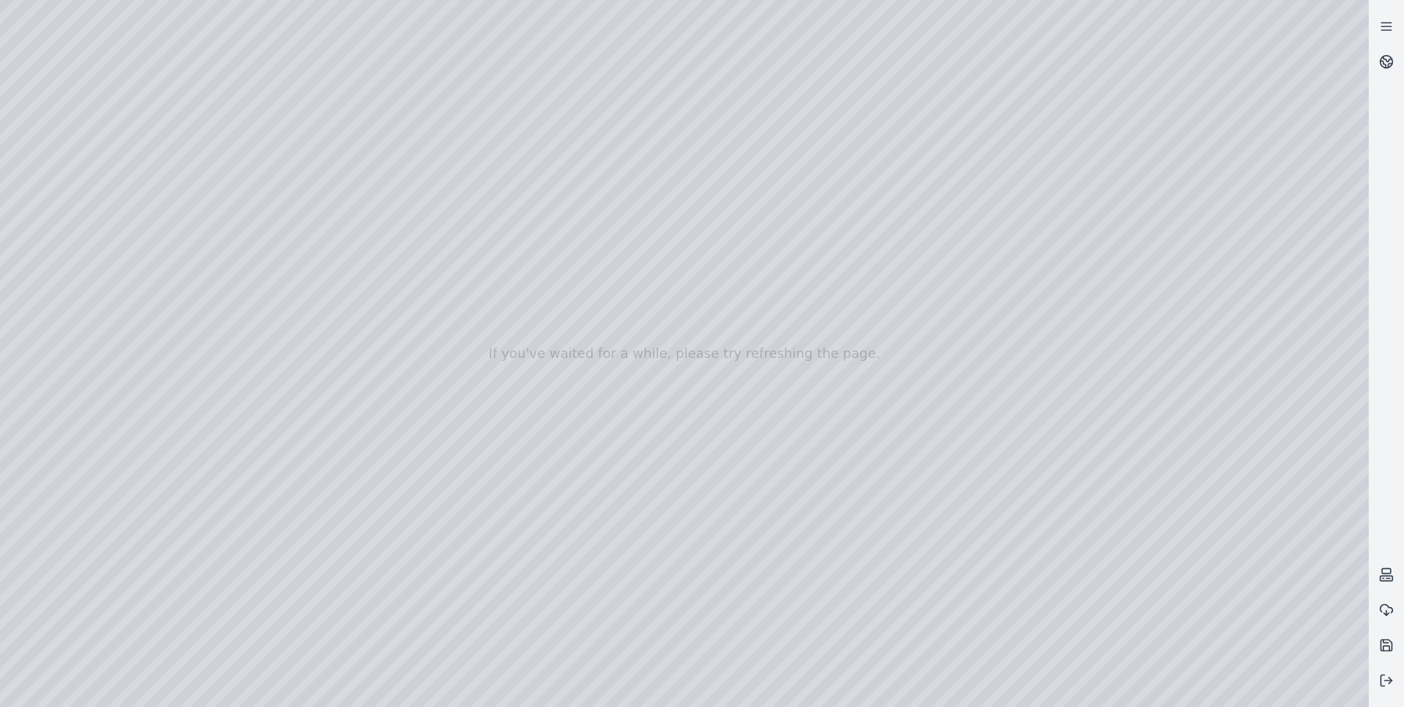
click at [163, 643] on div at bounding box center [684, 353] width 1369 height 707
click at [178, 642] on div at bounding box center [684, 353] width 1369 height 707
click at [823, 156] on div at bounding box center [684, 353] width 1369 height 707
click at [177, 643] on div at bounding box center [684, 353] width 1369 height 707
drag, startPoint x: 176, startPoint y: 122, endPoint x: 772, endPoint y: 131, distance: 595.7
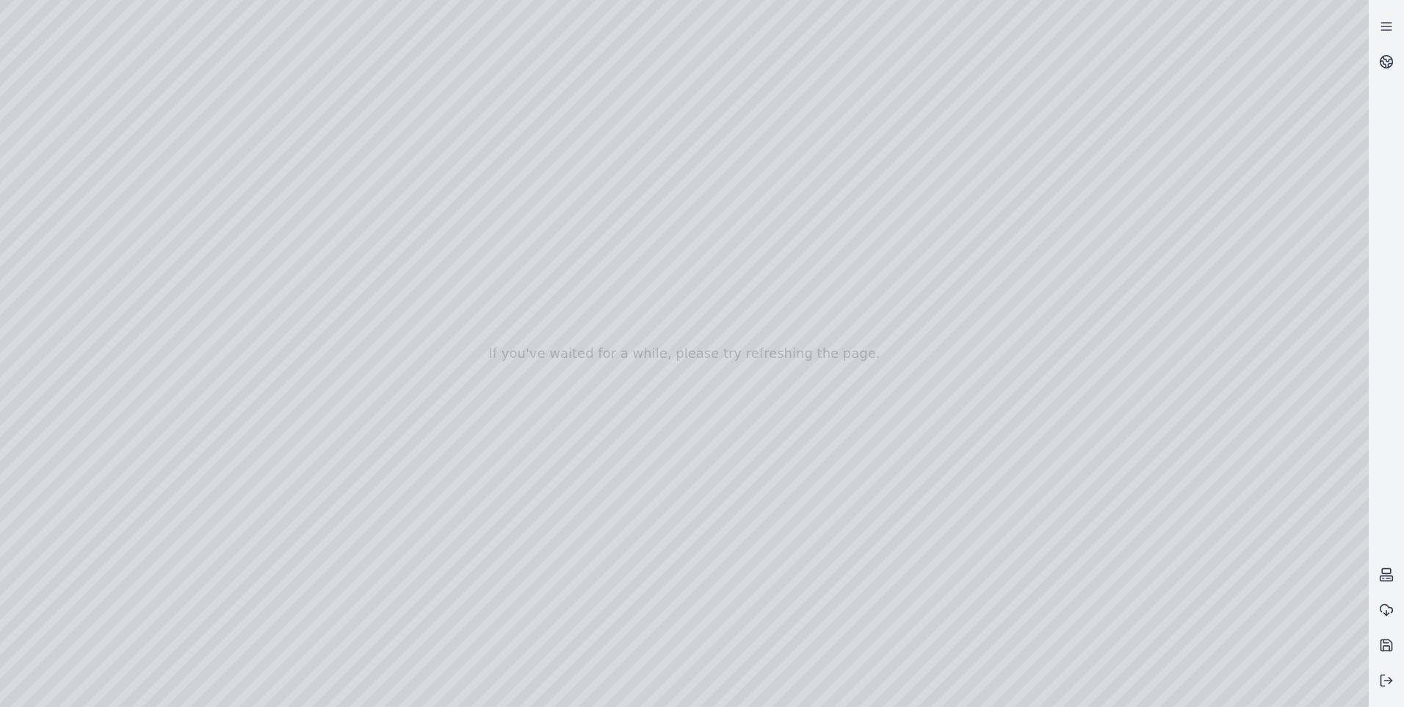
click at [772, 131] on div at bounding box center [684, 353] width 1369 height 707
click at [320, 87] on div at bounding box center [684, 353] width 1369 height 707
click at [1000, 232] on div at bounding box center [684, 353] width 1369 height 707
click at [984, 325] on div at bounding box center [684, 353] width 1369 height 707
click at [904, 377] on div at bounding box center [684, 353] width 1369 height 707
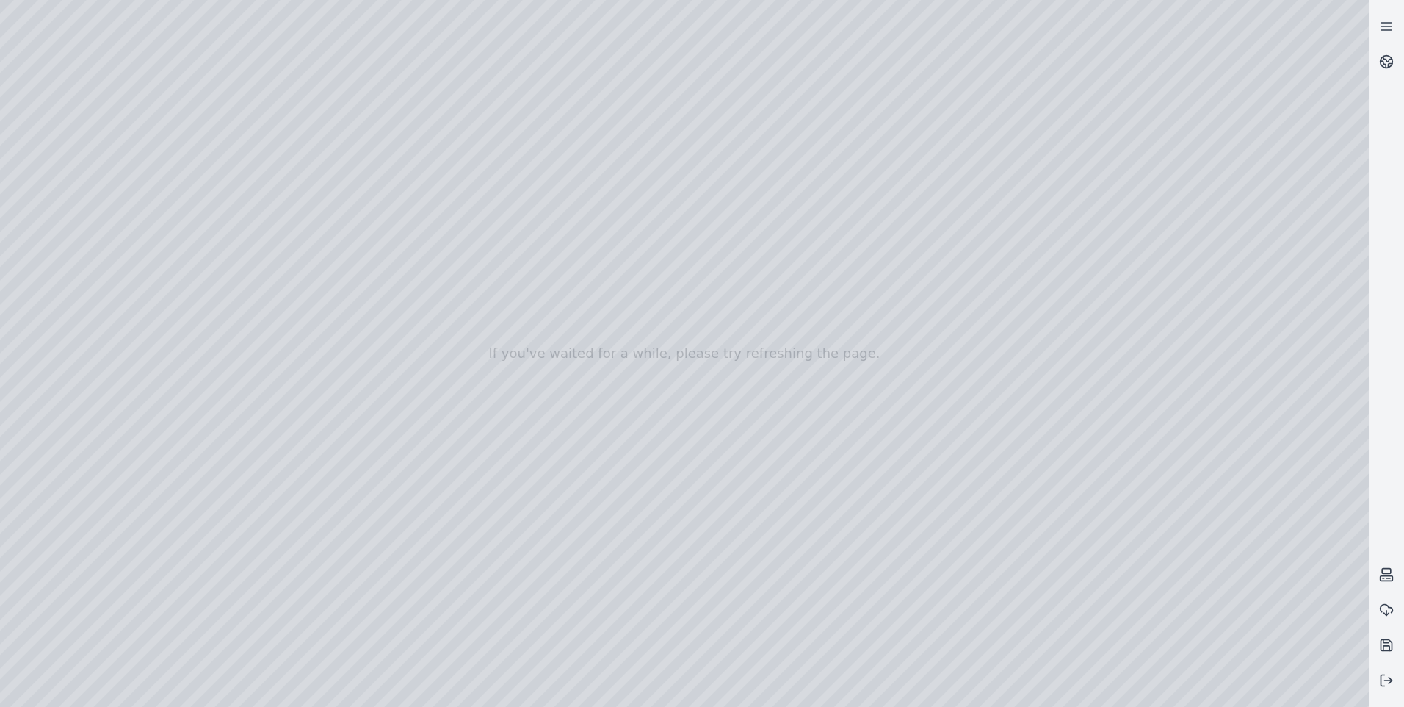
click at [863, 100] on div at bounding box center [684, 353] width 1369 height 707
drag, startPoint x: 978, startPoint y: 157, endPoint x: 967, endPoint y: 162, distance: 11.9
drag, startPoint x: 1008, startPoint y: 342, endPoint x: 956, endPoint y: 331, distance: 53.3
drag, startPoint x: 924, startPoint y: 193, endPoint x: 921, endPoint y: 142, distance: 50.8
drag, startPoint x: 930, startPoint y: 36, endPoint x: 975, endPoint y: 118, distance: 93.4
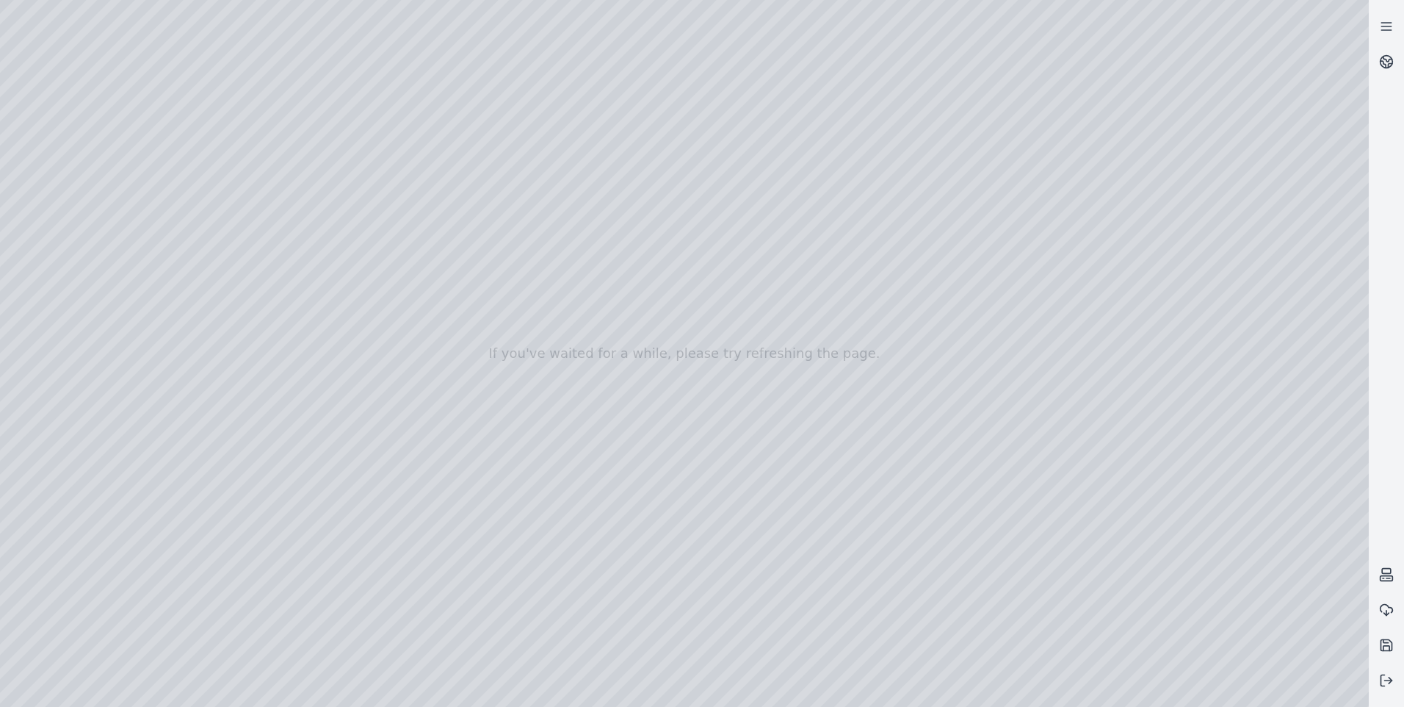
drag, startPoint x: 559, startPoint y: 592, endPoint x: 567, endPoint y: 574, distance: 20.1
click at [497, 525] on div at bounding box center [684, 353] width 1369 height 707
click at [867, 469] on div at bounding box center [684, 353] width 1369 height 707
click at [62, 206] on div at bounding box center [684, 353] width 1369 height 707
click at [59, 332] on div at bounding box center [684, 353] width 1369 height 707
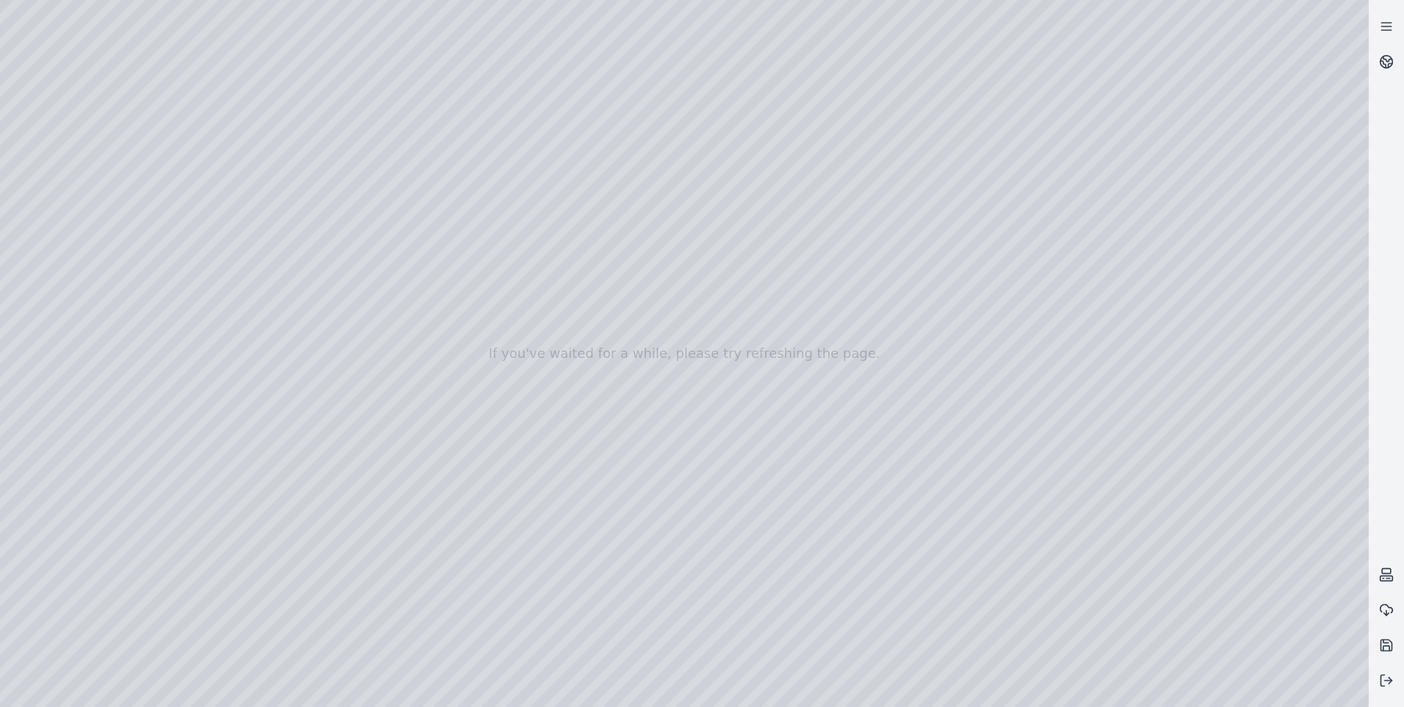
click at [282, 544] on div at bounding box center [684, 353] width 1369 height 707
click at [187, 638] on div at bounding box center [684, 353] width 1369 height 707
drag, startPoint x: 913, startPoint y: 461, endPoint x: 776, endPoint y: 320, distance: 196.3
click at [776, 320] on div at bounding box center [684, 353] width 1369 height 707
drag, startPoint x: 146, startPoint y: 108, endPoint x: 694, endPoint y: 344, distance: 596.8
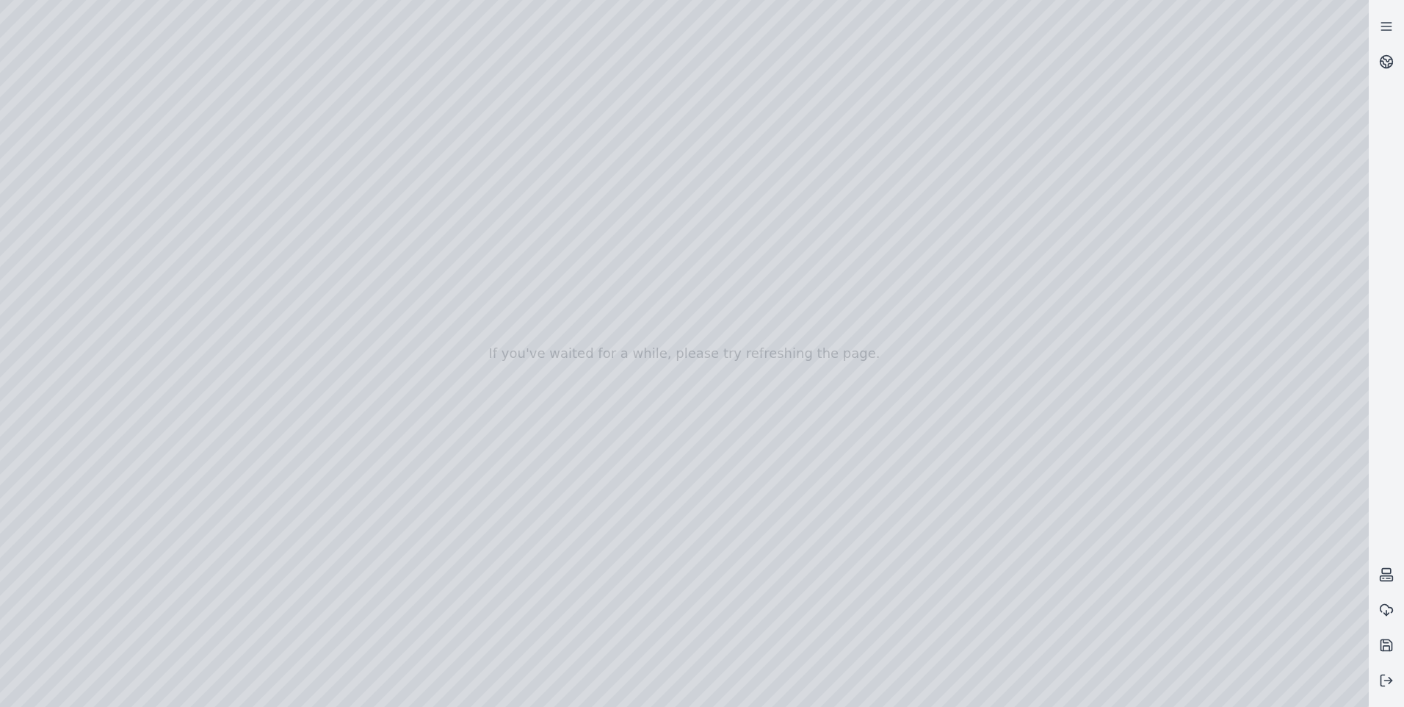
click at [694, 344] on div at bounding box center [684, 353] width 1369 height 707
drag, startPoint x: 857, startPoint y: 618, endPoint x: 894, endPoint y: 502, distance: 121.7
click at [171, 646] on div at bounding box center [684, 353] width 1369 height 707
drag, startPoint x: 149, startPoint y: 181, endPoint x: 840, endPoint y: 472, distance: 749.6
click at [840, 472] on div at bounding box center [684, 353] width 1369 height 707
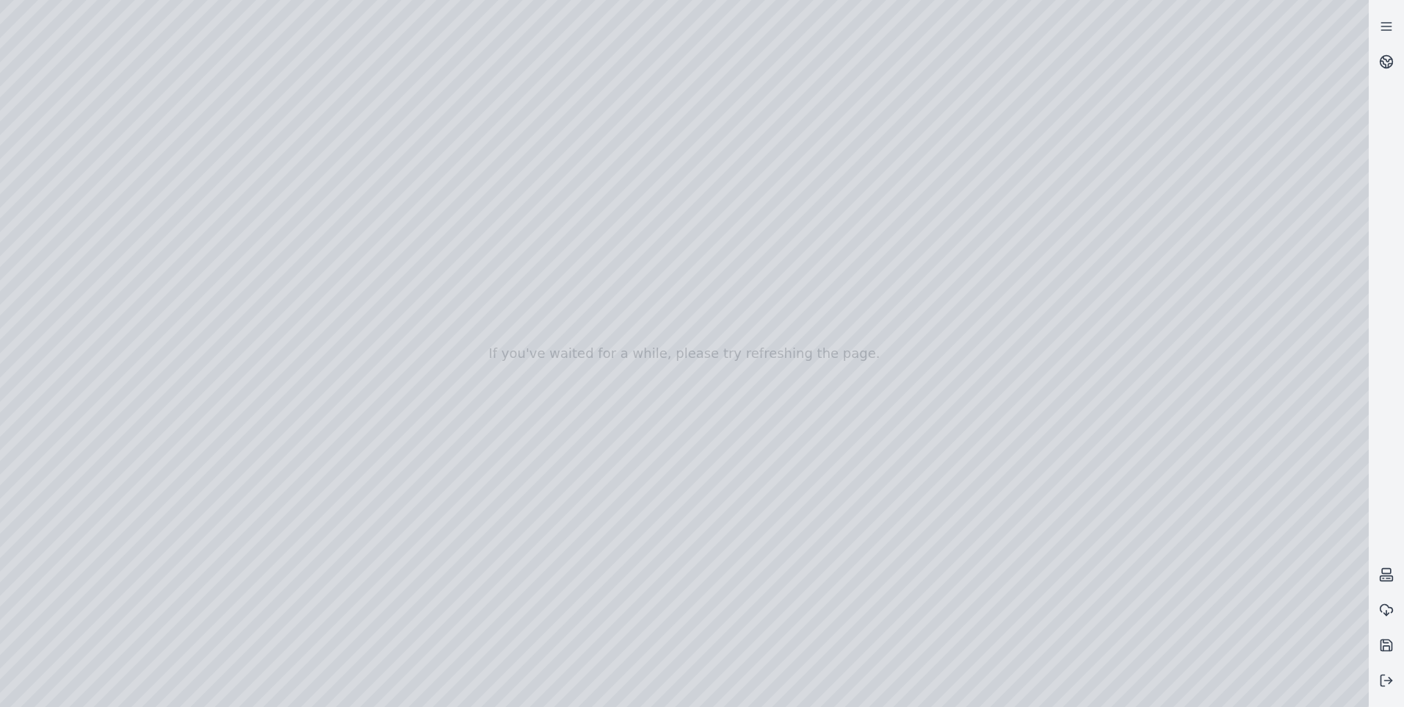
click at [293, 645] on div at bounding box center [684, 353] width 1369 height 707
click at [99, 186] on div at bounding box center [684, 353] width 1369 height 707
click at [59, 234] on div at bounding box center [684, 353] width 1369 height 707
click at [49, 319] on div at bounding box center [684, 353] width 1369 height 707
click at [76, 292] on div at bounding box center [684, 353] width 1369 height 707
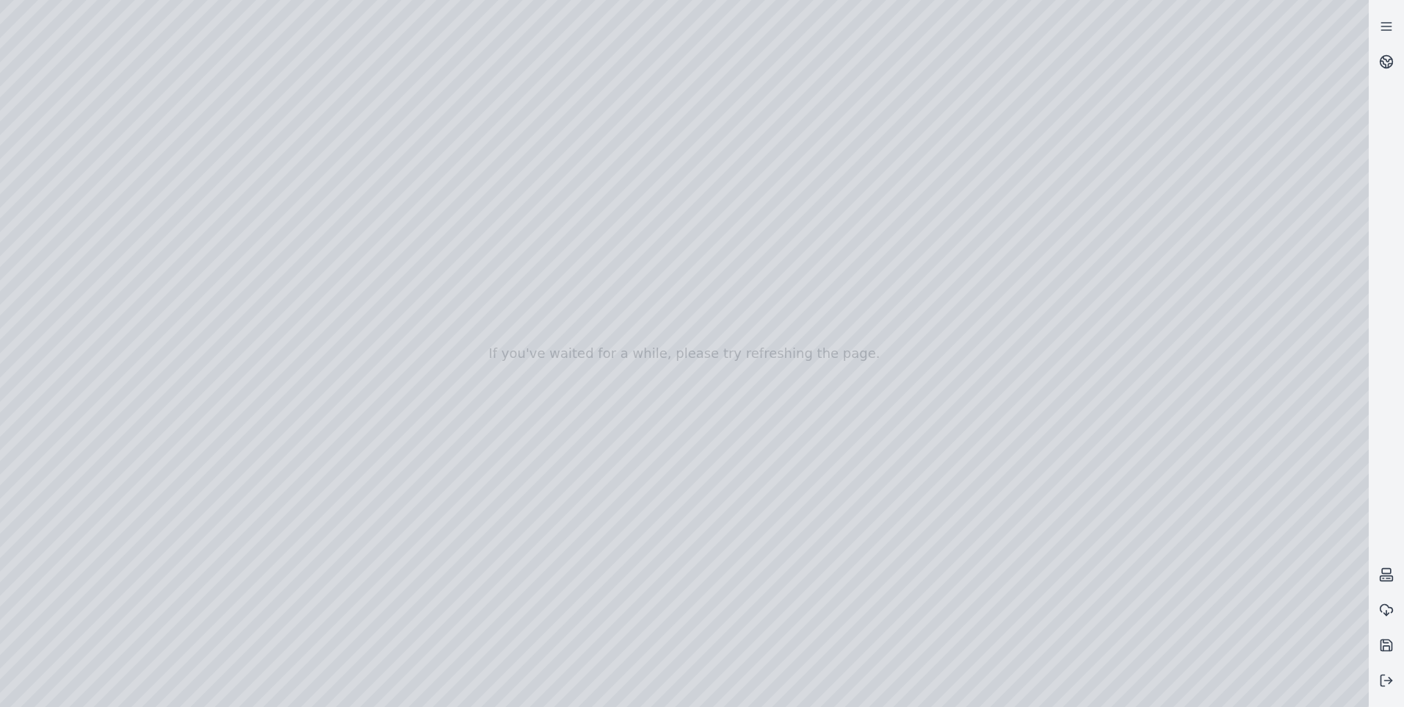
click at [219, 197] on div at bounding box center [684, 353] width 1369 height 707
click at [217, 327] on div at bounding box center [684, 353] width 1369 height 707
click at [673, 557] on div at bounding box center [684, 353] width 1369 height 707
click at [1217, 502] on div at bounding box center [684, 353] width 1369 height 707
click at [1195, 498] on div at bounding box center [684, 353] width 1369 height 707
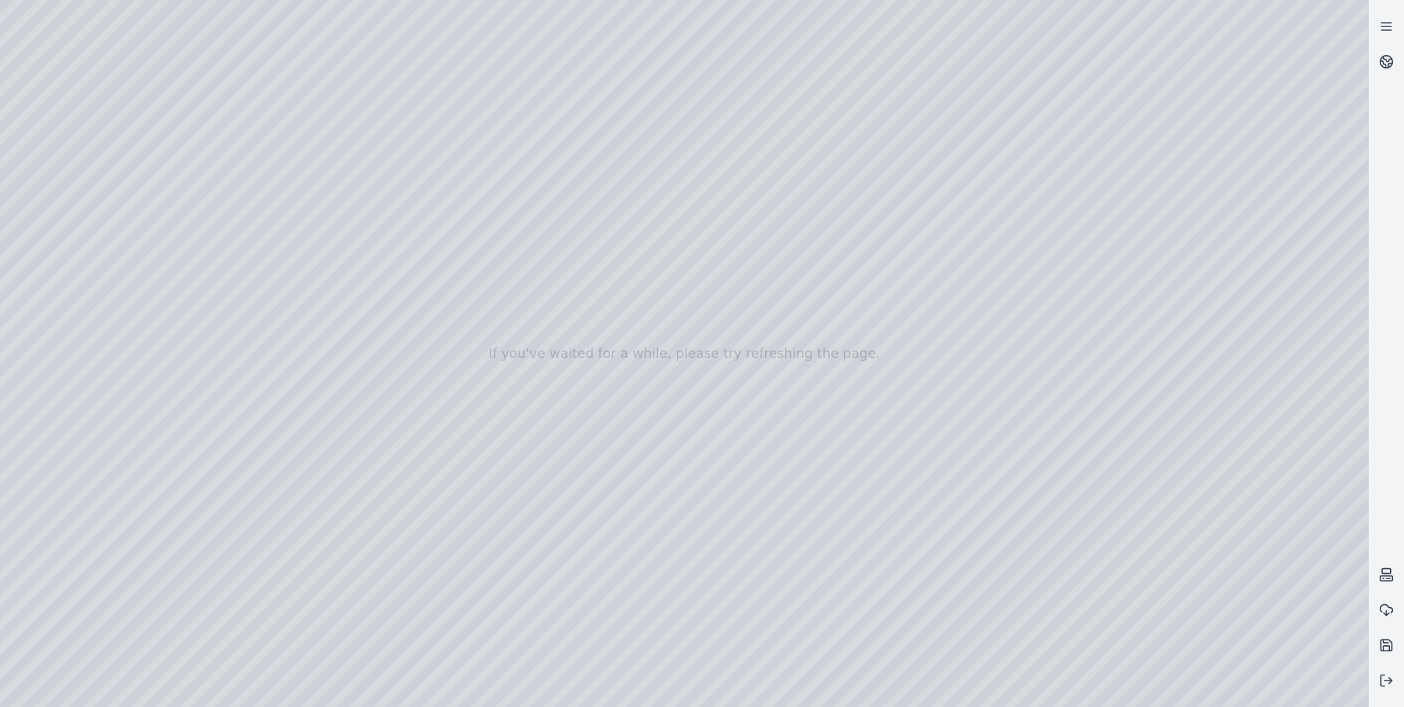
click at [1190, 497] on div at bounding box center [684, 353] width 1369 height 707
click at [1342, 449] on div at bounding box center [684, 353] width 1369 height 707
click at [1345, 454] on div at bounding box center [684, 353] width 1369 height 707
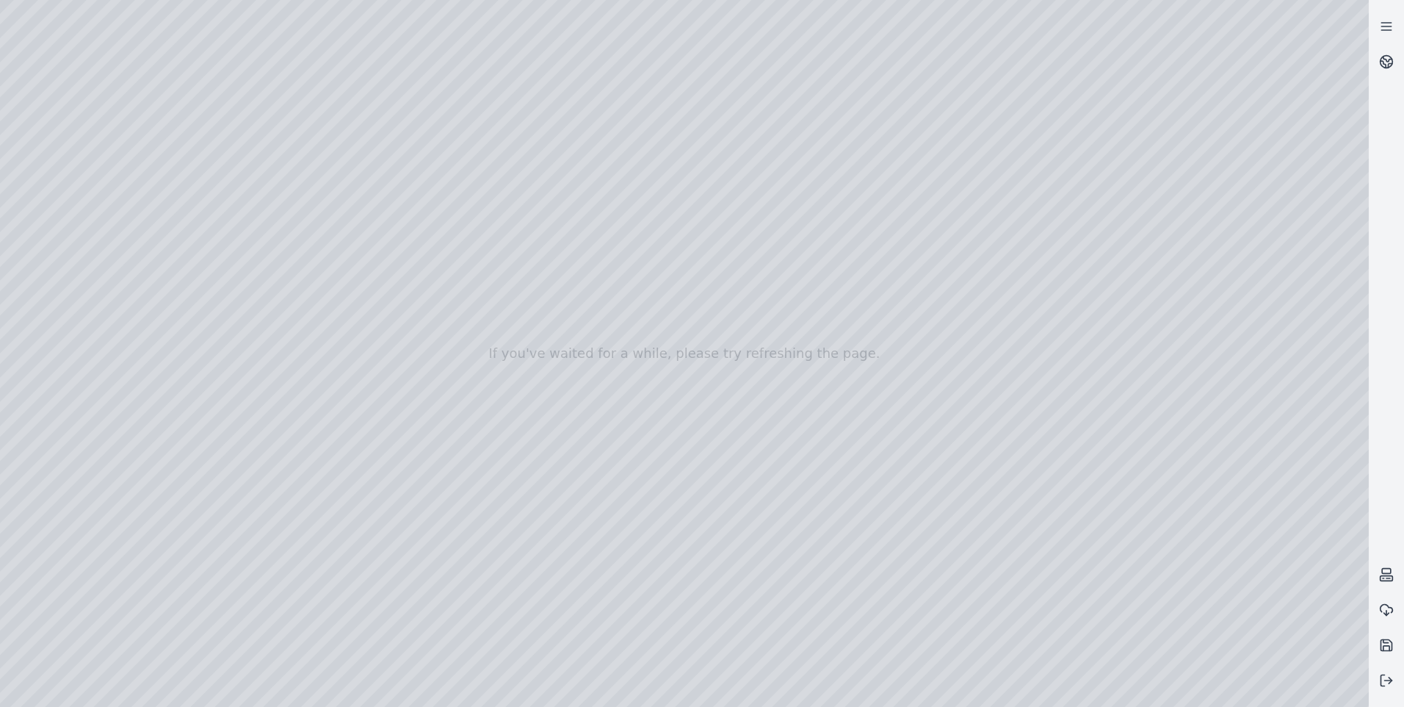
click at [1348, 454] on div at bounding box center [684, 353] width 1369 height 707
click at [1194, 496] on div at bounding box center [684, 353] width 1369 height 707
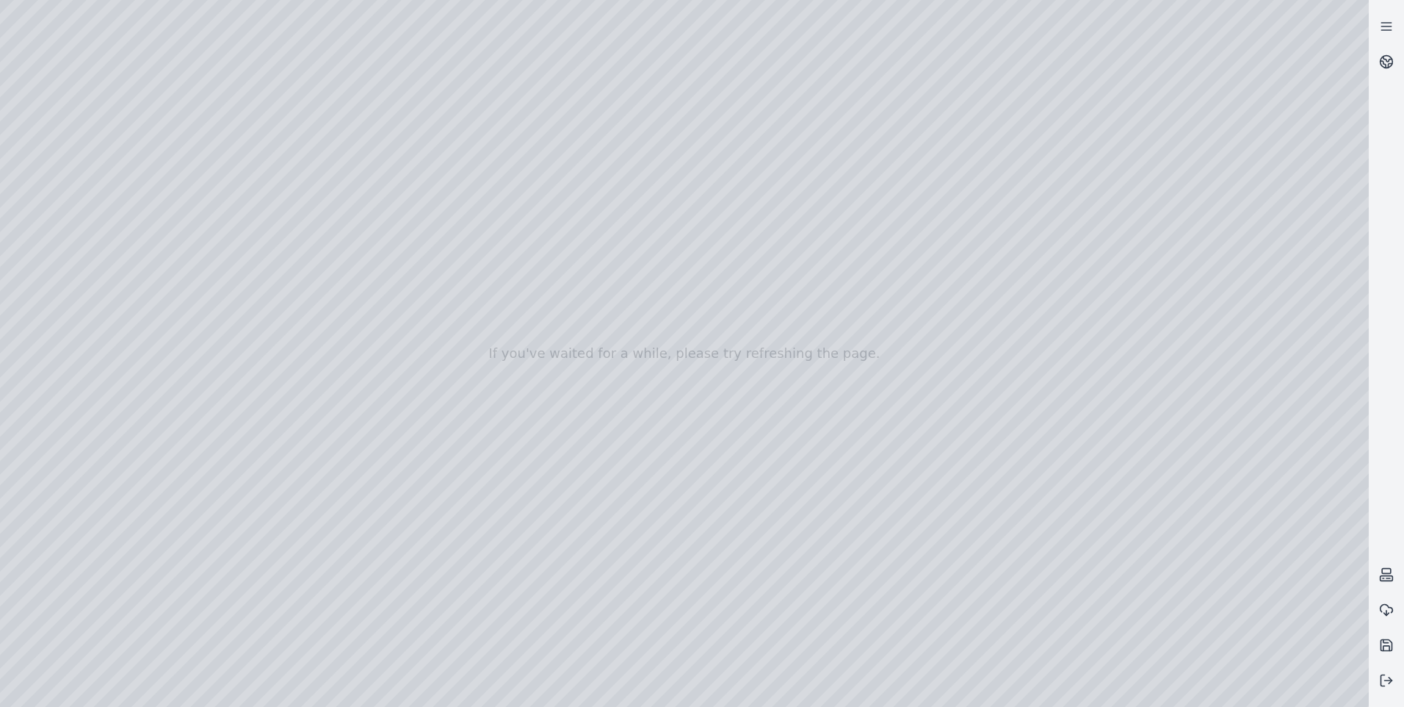
click at [1194, 496] on div at bounding box center [684, 353] width 1369 height 707
click at [1206, 497] on div at bounding box center [684, 353] width 1369 height 707
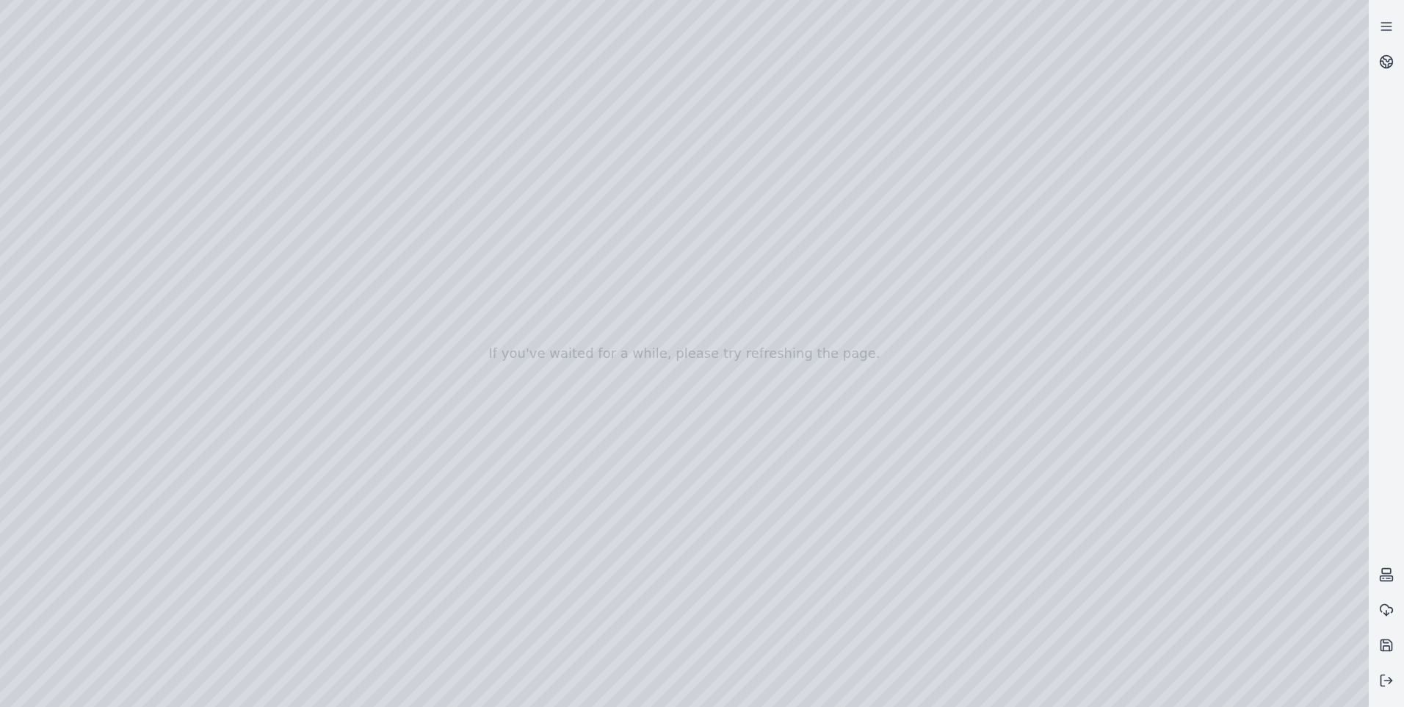
click at [1199, 497] on div at bounding box center [684, 353] width 1369 height 707
click at [1198, 497] on div at bounding box center [684, 353] width 1369 height 707
click at [1197, 497] on div at bounding box center [684, 353] width 1369 height 707
click at [1348, 24] on div at bounding box center [684, 353] width 1369 height 707
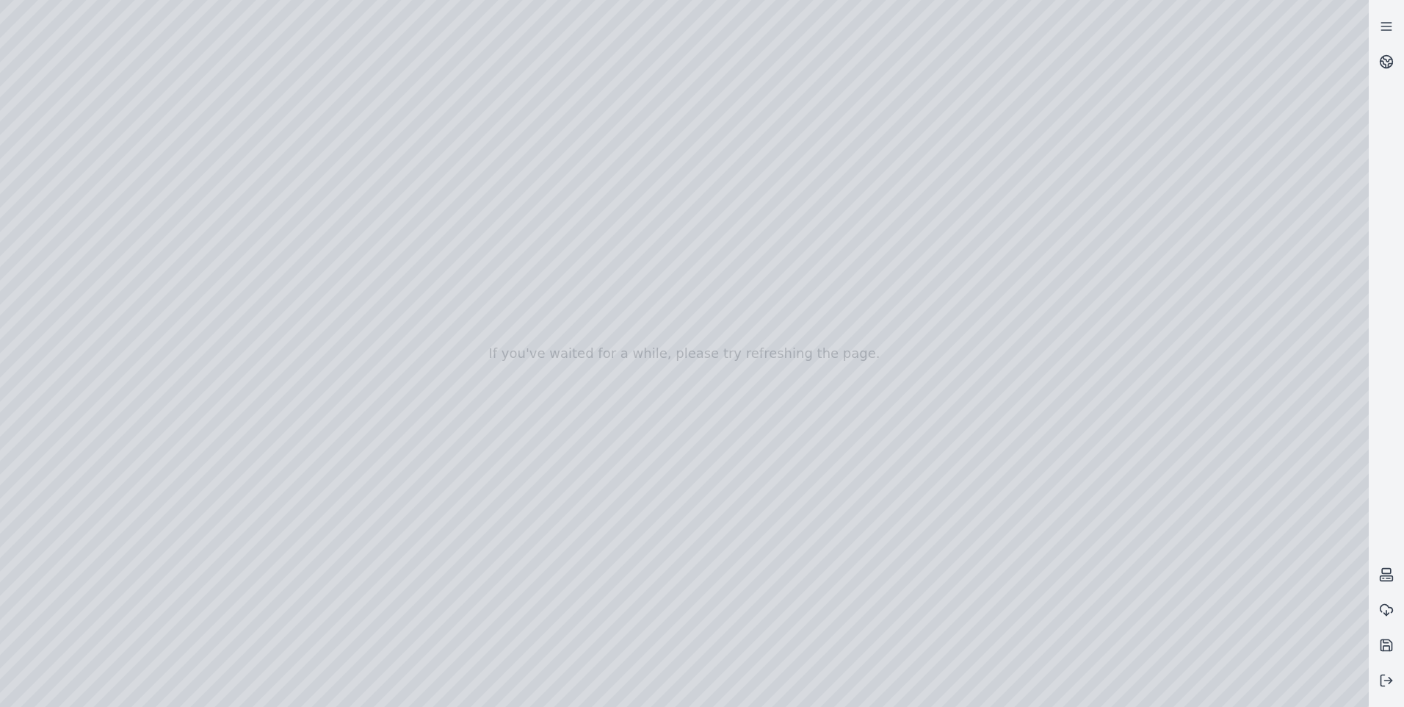
click at [1348, 24] on div at bounding box center [684, 353] width 1369 height 707
click at [1213, 402] on div at bounding box center [684, 353] width 1369 height 707
click at [1317, 404] on div at bounding box center [684, 353] width 1369 height 707
click at [624, 534] on div at bounding box center [684, 353] width 1369 height 707
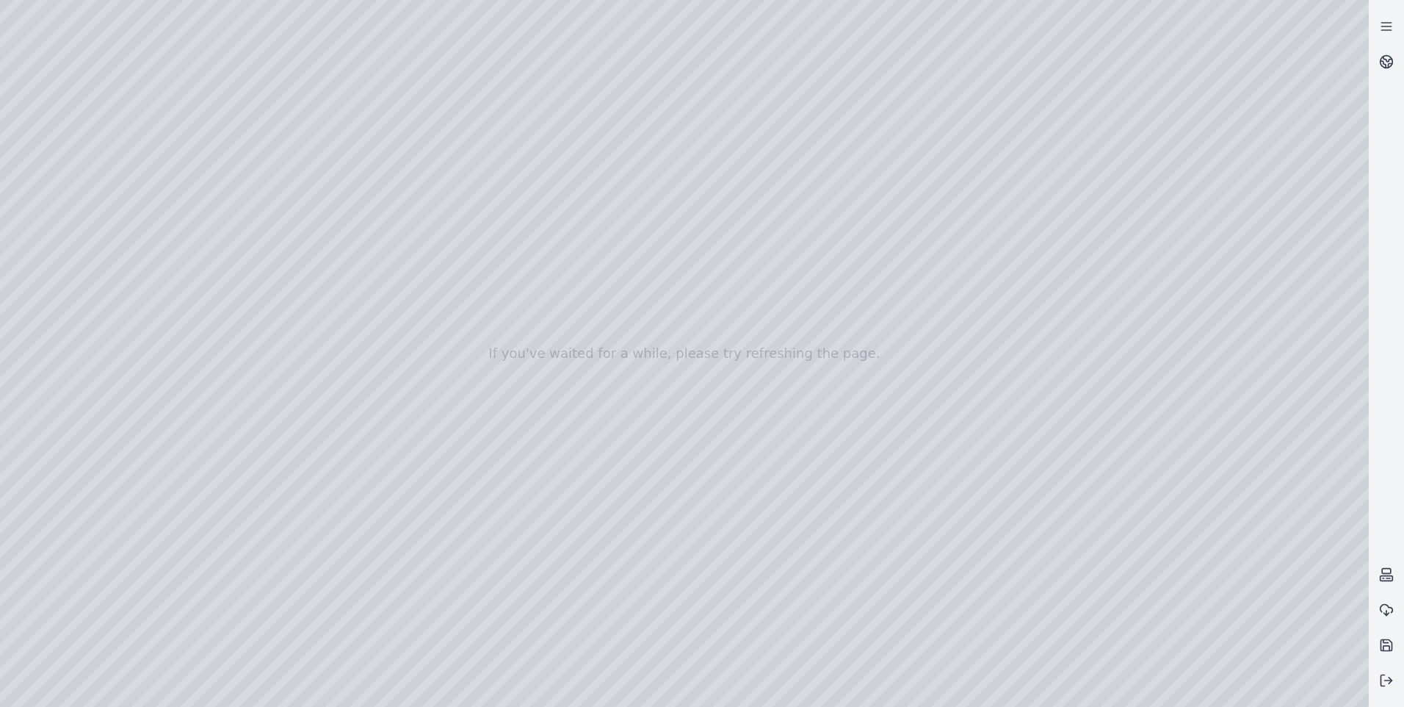
click at [621, 552] on div at bounding box center [684, 353] width 1369 height 707
click at [612, 579] on div at bounding box center [684, 353] width 1369 height 707
click at [1150, 692] on div at bounding box center [684, 353] width 1369 height 707
drag, startPoint x: 897, startPoint y: 406, endPoint x: 905, endPoint y: 383, distance: 24.9
drag, startPoint x: 928, startPoint y: 415, endPoint x: 1051, endPoint y: 414, distance: 123.4
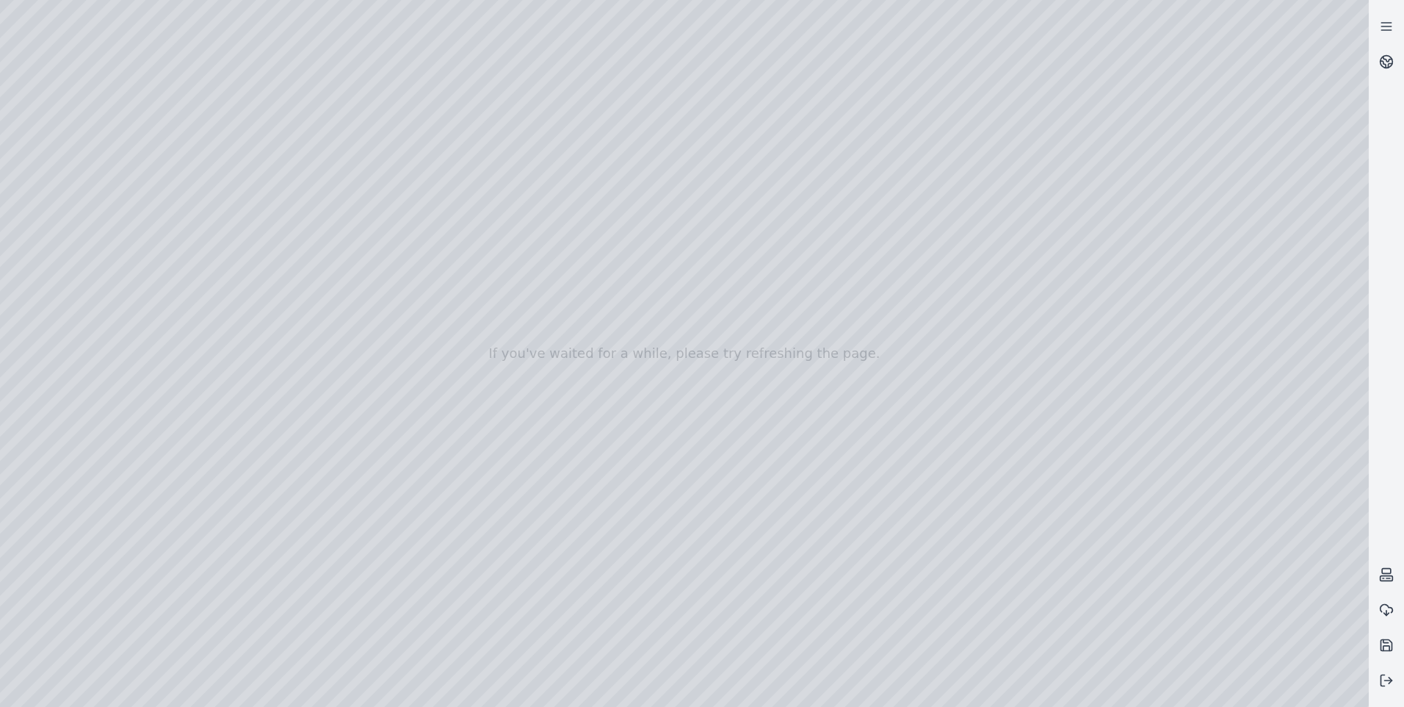
drag, startPoint x: 1051, startPoint y: 414, endPoint x: 1038, endPoint y: 351, distance: 63.8
drag, startPoint x: 967, startPoint y: 343, endPoint x: 902, endPoint y: 556, distance: 222.6
drag, startPoint x: 883, startPoint y: 221, endPoint x: 866, endPoint y: 416, distance: 195.4
drag, startPoint x: 858, startPoint y: 312, endPoint x: 845, endPoint y: 185, distance: 127.7
drag, startPoint x: 782, startPoint y: 307, endPoint x: 1239, endPoint y: 463, distance: 482.9
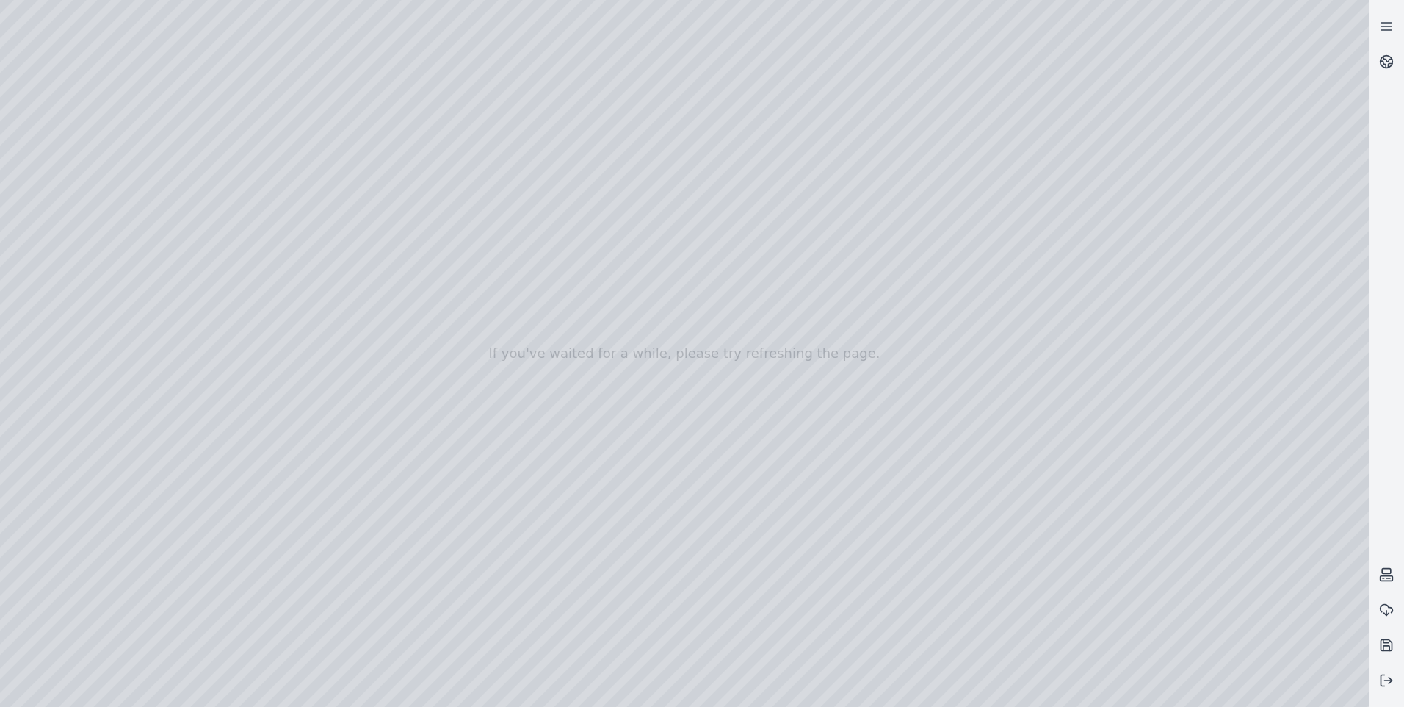
drag, startPoint x: 1056, startPoint y: 190, endPoint x: 1069, endPoint y: 173, distance: 21.5
drag, startPoint x: 693, startPoint y: 98, endPoint x: 683, endPoint y: 212, distance: 115.0
drag, startPoint x: 637, startPoint y: 574, endPoint x: 655, endPoint y: 486, distance: 89.3
click at [1172, 472] on div at bounding box center [684, 353] width 1369 height 707
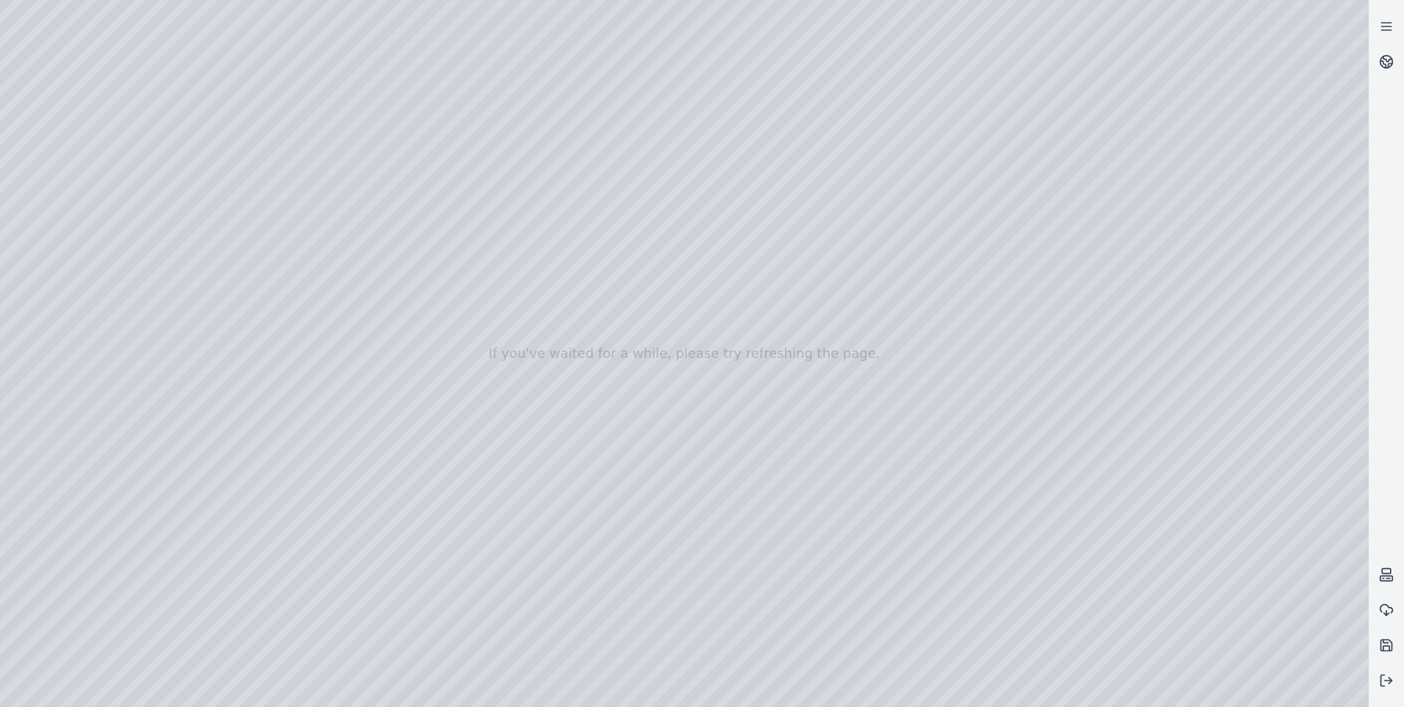
click at [1172, 472] on div at bounding box center [684, 353] width 1369 height 707
drag, startPoint x: 831, startPoint y: 210, endPoint x: 840, endPoint y: 194, distance: 18.4
drag, startPoint x: 833, startPoint y: 168, endPoint x: 798, endPoint y: 149, distance: 39.5
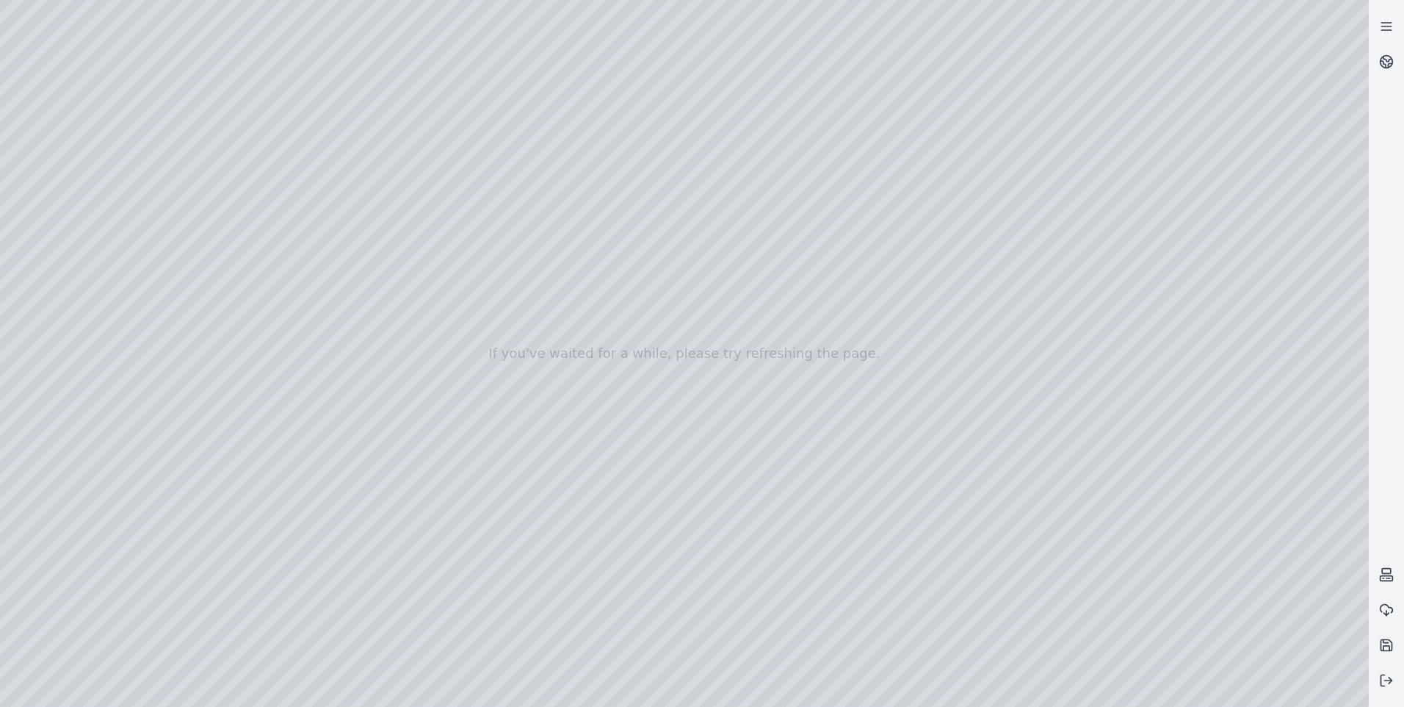
drag, startPoint x: 1013, startPoint y: 303, endPoint x: 1078, endPoint y: 314, distance: 66.3
drag, startPoint x: 814, startPoint y: 270, endPoint x: 885, endPoint y: 266, distance: 71.3
drag, startPoint x: 701, startPoint y: 297, endPoint x: 701, endPoint y: 256, distance: 41.1
drag, startPoint x: 729, startPoint y: 340, endPoint x: 1221, endPoint y: 354, distance: 492.3
click at [1066, 300] on div at bounding box center [684, 353] width 1369 height 707
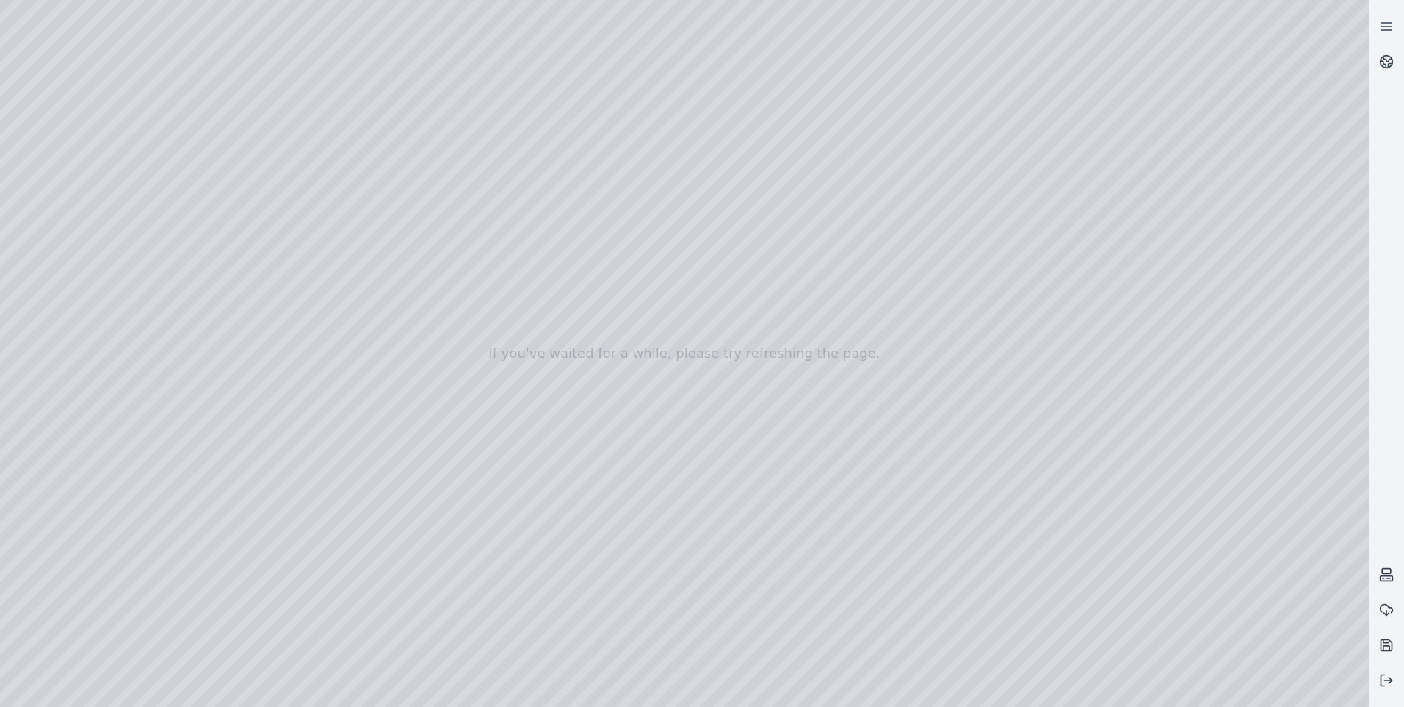
drag, startPoint x: 1022, startPoint y: 305, endPoint x: 1155, endPoint y: 218, distance: 158.1
click at [1148, 463] on div at bounding box center [684, 353] width 1369 height 707
drag, startPoint x: 820, startPoint y: 408, endPoint x: 781, endPoint y: 538, distance: 135.0
drag, startPoint x: 749, startPoint y: 506, endPoint x: 696, endPoint y: 537, distance: 61.9
drag, startPoint x: 758, startPoint y: 521, endPoint x: 759, endPoint y: 490, distance: 31.6
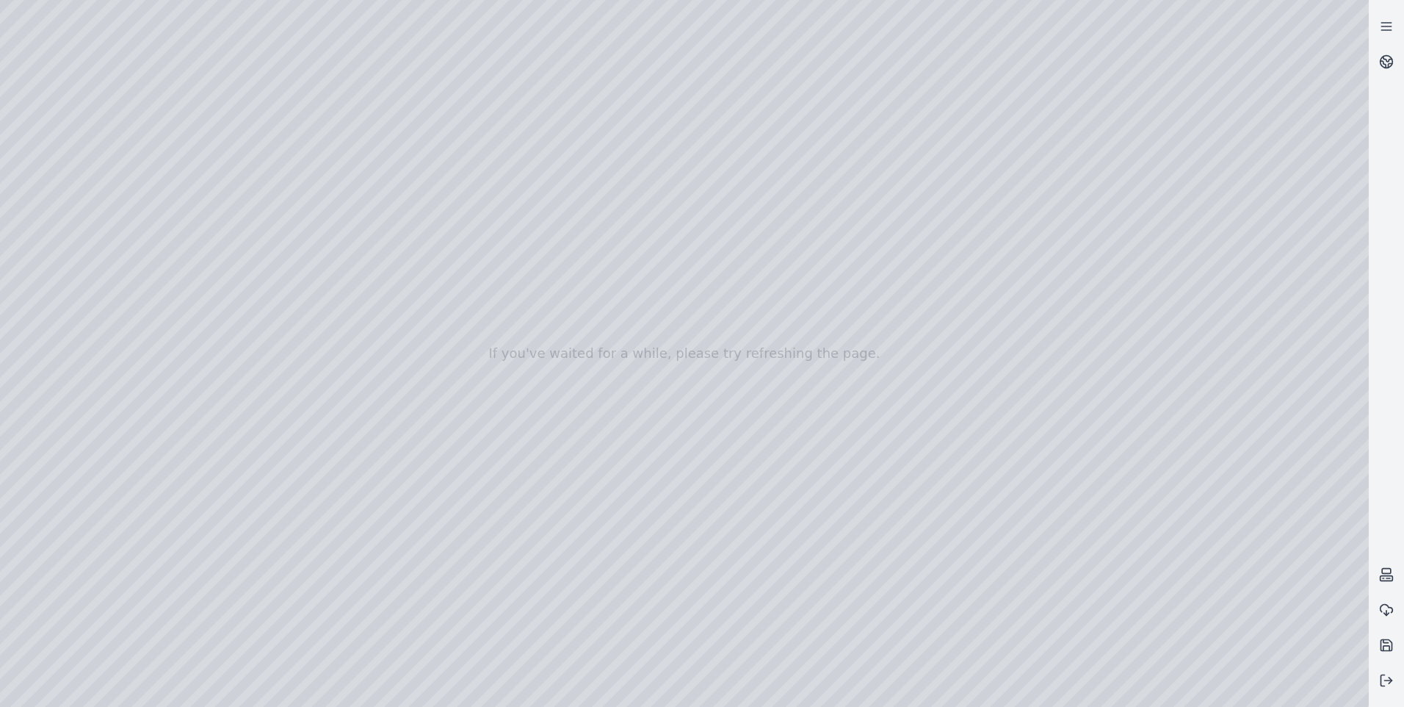
click at [633, 706] on html "If you've waited for a while, please try refreshing the page." at bounding box center [702, 353] width 1404 height 707
drag, startPoint x: 579, startPoint y: 322, endPoint x: 712, endPoint y: 285, distance: 137.9
click at [78, 256] on div at bounding box center [684, 353] width 1369 height 707
click at [87, 261] on div at bounding box center [684, 353] width 1369 height 707
click at [82, 283] on div at bounding box center [684, 353] width 1369 height 707
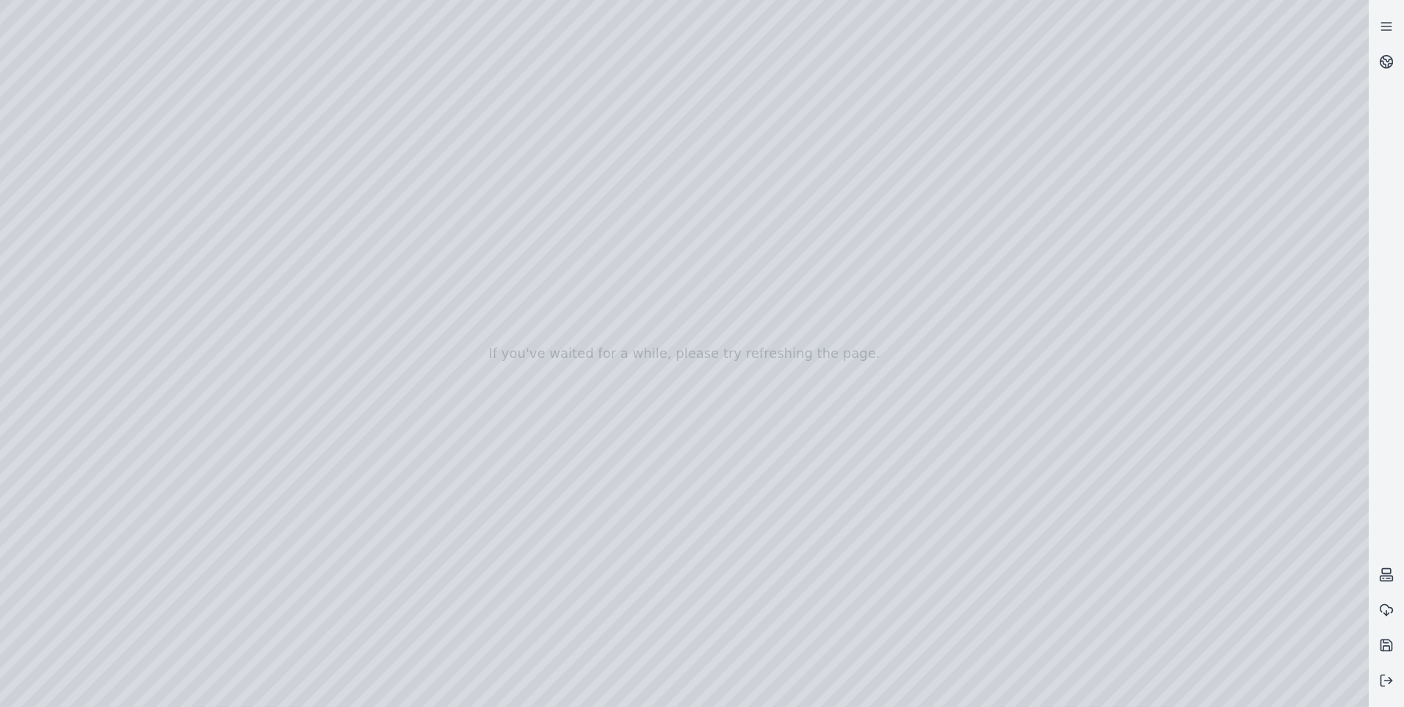
click at [86, 266] on div at bounding box center [684, 353] width 1369 height 707
click at [83, 290] on div at bounding box center [684, 353] width 1369 height 707
click at [259, 254] on div at bounding box center [684, 353] width 1369 height 707
click at [1151, 472] on div at bounding box center [684, 353] width 1369 height 707
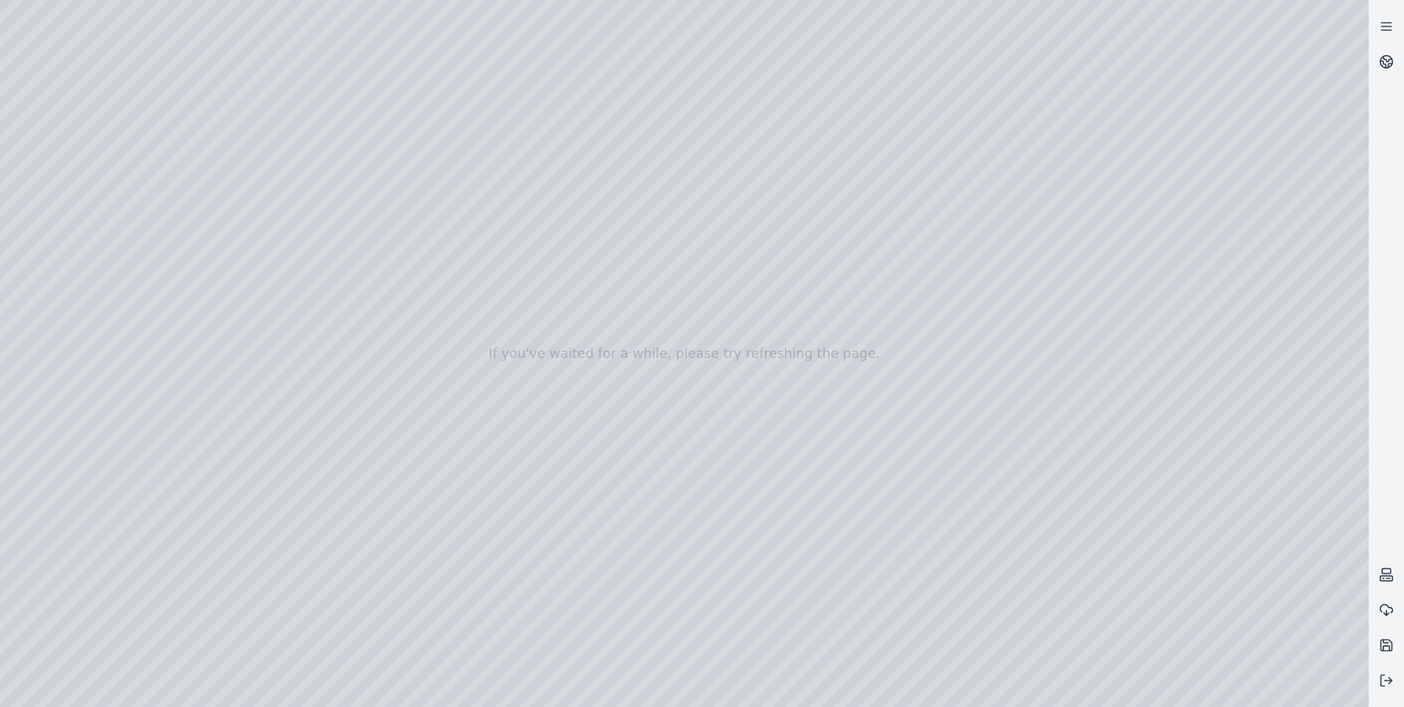
click at [1142, 471] on div at bounding box center [684, 353] width 1369 height 707
click at [1142, 468] on div at bounding box center [684, 353] width 1369 height 707
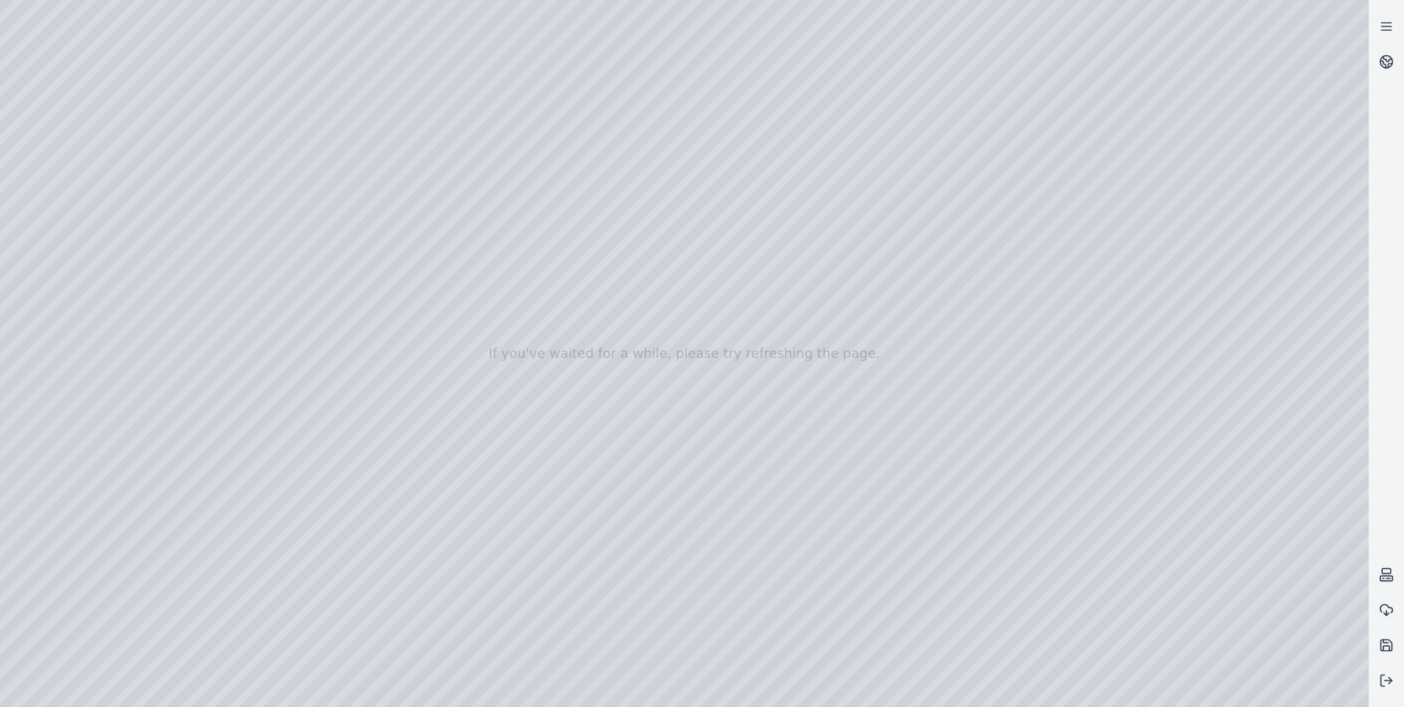
click at [1142, 468] on div at bounding box center [684, 353] width 1369 height 707
click at [1242, 605] on div at bounding box center [684, 353] width 1369 height 707
click at [1246, 596] on div at bounding box center [684, 353] width 1369 height 707
click at [1246, 593] on div at bounding box center [684, 353] width 1369 height 707
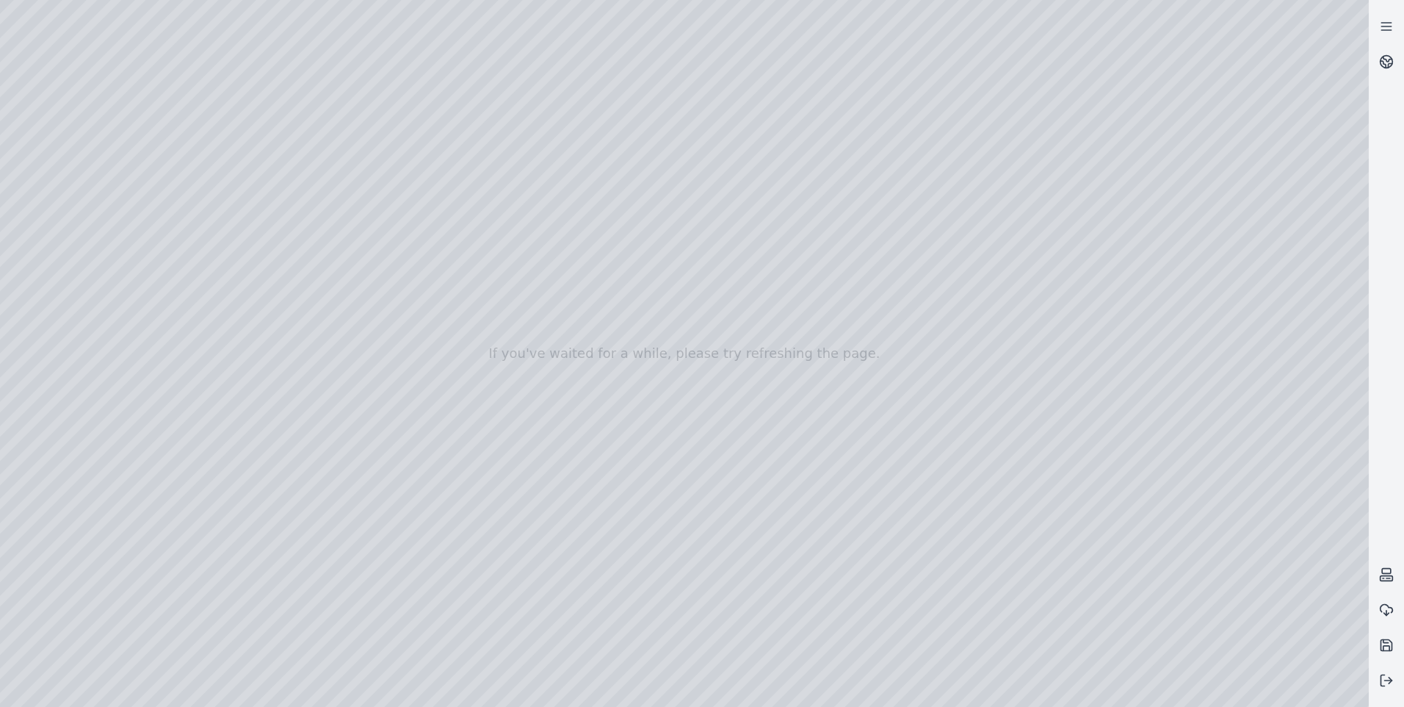
click at [1246, 593] on div at bounding box center [684, 353] width 1369 height 707
click at [700, 383] on div at bounding box center [684, 353] width 1369 height 707
click at [211, 278] on div at bounding box center [684, 353] width 1369 height 707
click at [222, 276] on div at bounding box center [684, 353] width 1369 height 707
click at [293, 287] on div at bounding box center [684, 353] width 1369 height 707
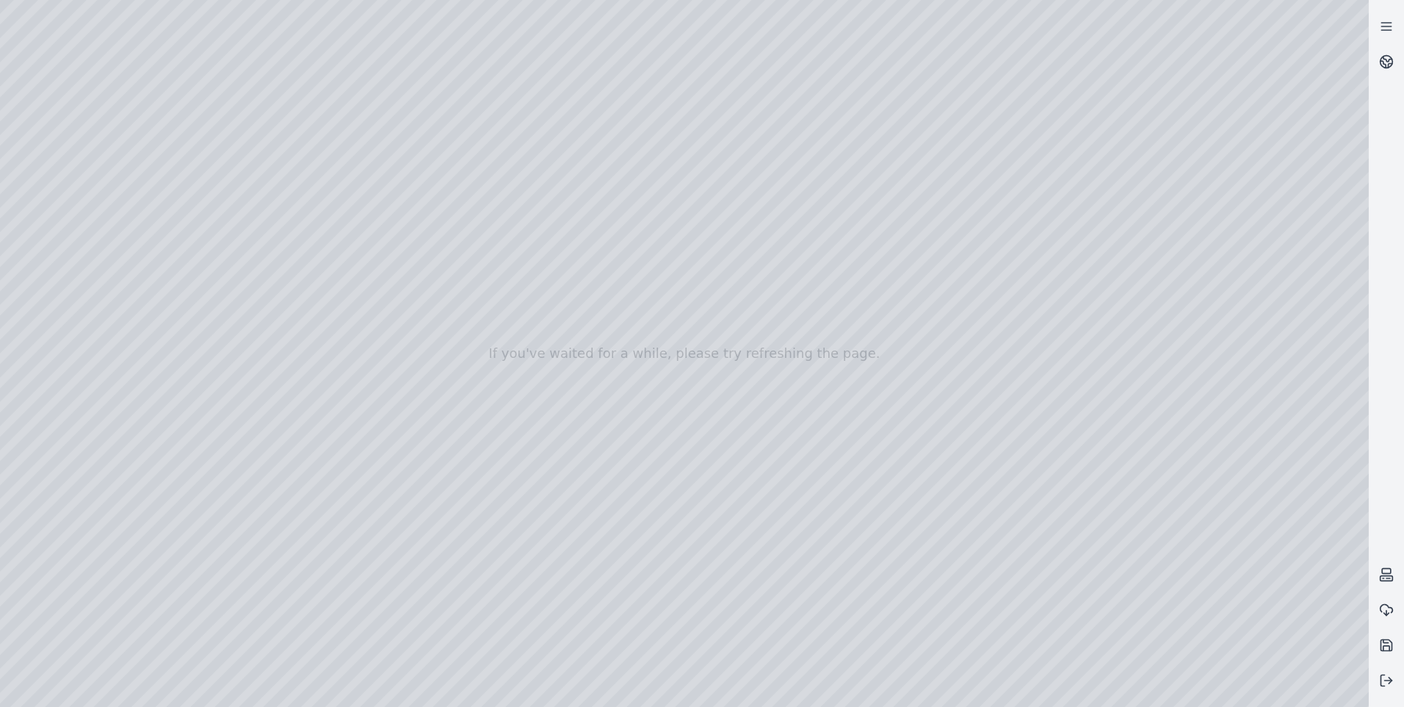
click at [285, 280] on div at bounding box center [684, 353] width 1369 height 707
click at [220, 250] on div at bounding box center [684, 353] width 1369 height 707
click at [1128, 687] on div at bounding box center [684, 353] width 1369 height 707
click at [1135, 685] on div at bounding box center [684, 353] width 1369 height 707
click at [1150, 467] on div at bounding box center [684, 353] width 1369 height 707
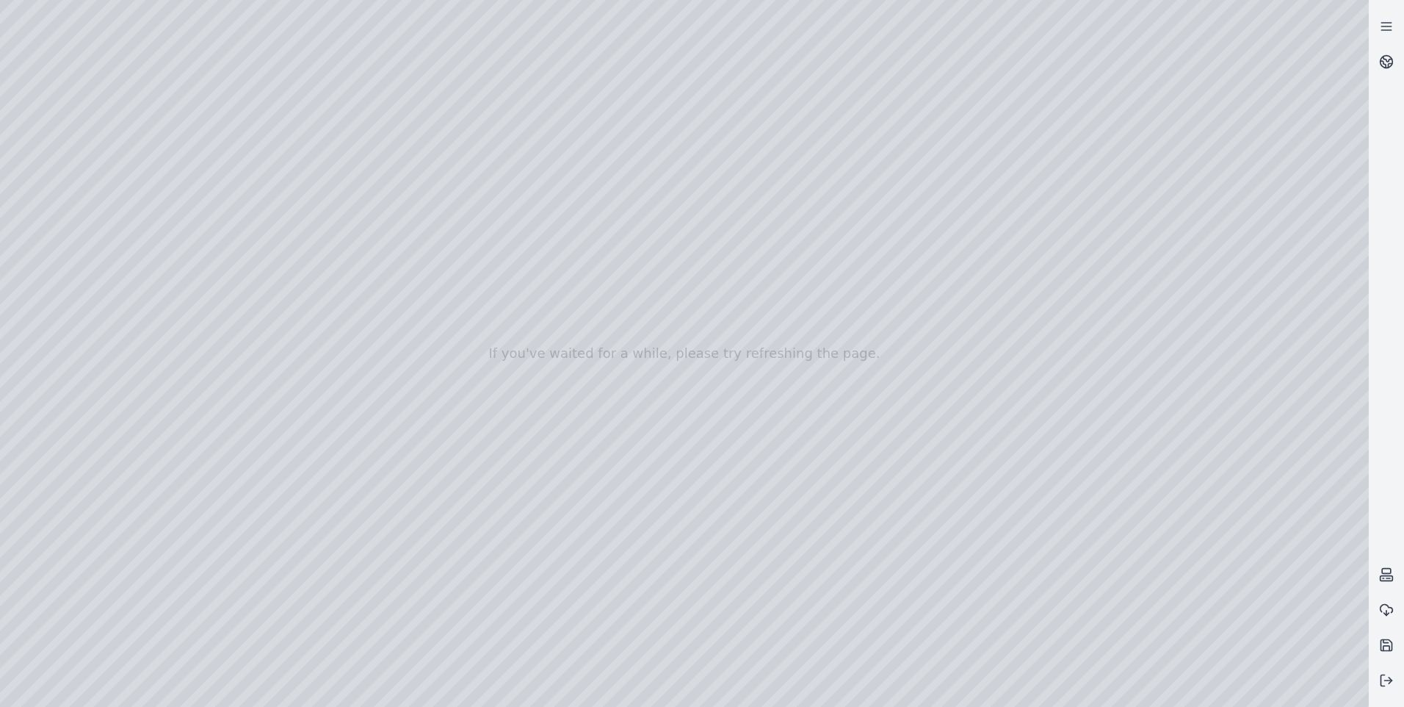
drag, startPoint x: 685, startPoint y: 449, endPoint x: 834, endPoint y: 513, distance: 162.2
drag, startPoint x: 859, startPoint y: 505, endPoint x: 629, endPoint y: 373, distance: 265.2
drag, startPoint x: 740, startPoint y: 461, endPoint x: 624, endPoint y: 552, distance: 148.1
drag, startPoint x: 633, startPoint y: 477, endPoint x: 557, endPoint y: 485, distance: 76.8
drag, startPoint x: 717, startPoint y: 331, endPoint x: 718, endPoint y: 372, distance: 40.4
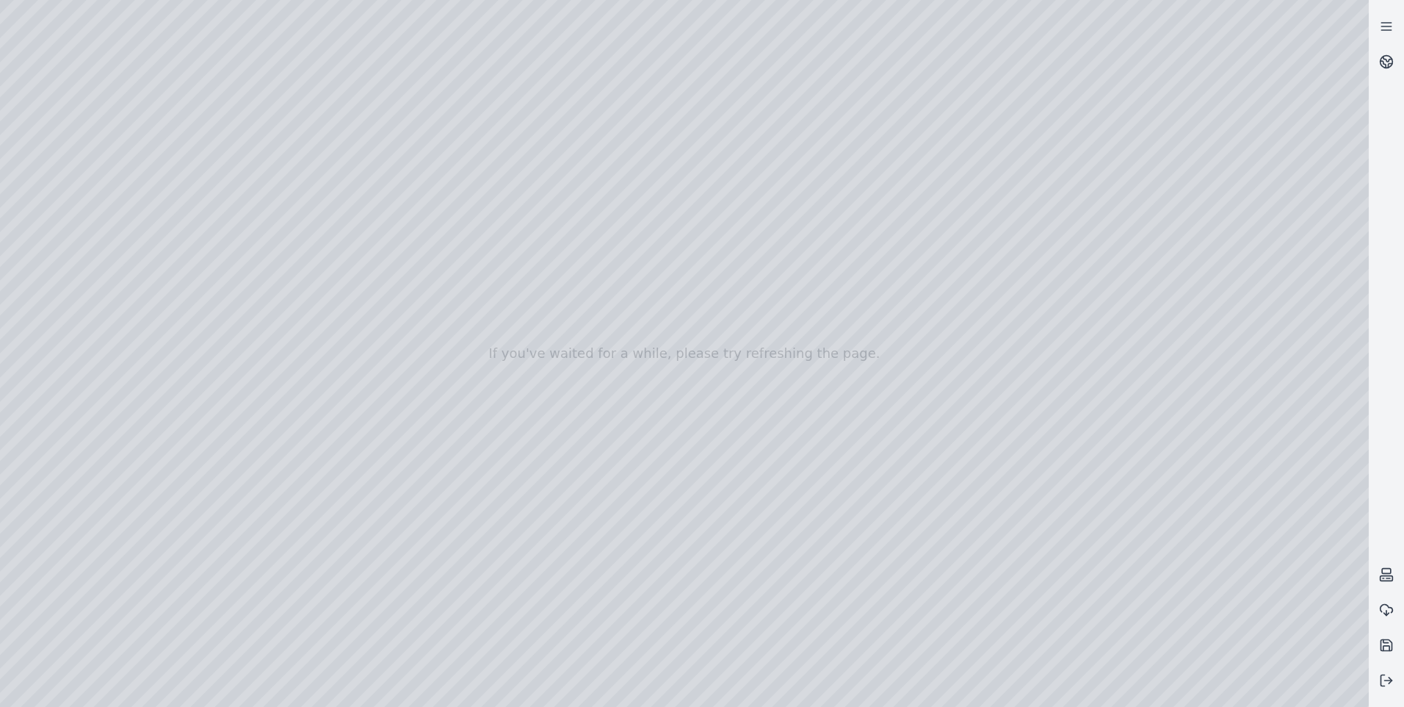
drag, startPoint x: 524, startPoint y: 249, endPoint x: 455, endPoint y: 195, distance: 86.8
click at [497, 425] on div at bounding box center [684, 353] width 1369 height 707
